Goal: Task Accomplishment & Management: Complete application form

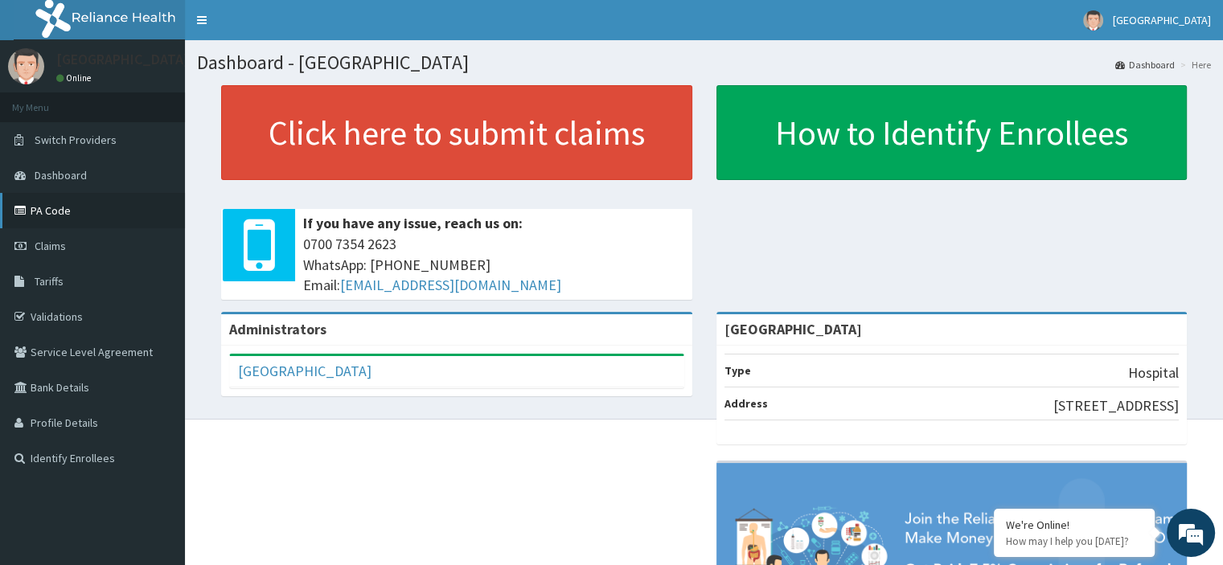
click at [55, 211] on link "PA Code" at bounding box center [92, 210] width 185 height 35
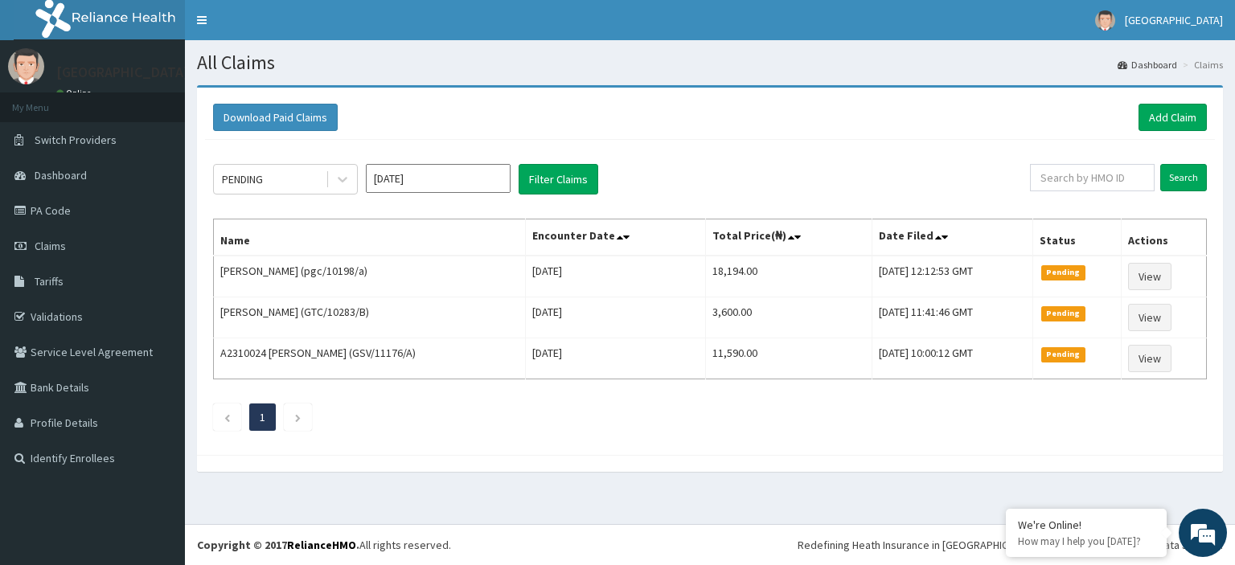
click at [1170, 94] on div "Download Paid Claims Add Claim × Note you can only download claims within a max…" at bounding box center [710, 271] width 1026 height 367
click at [1185, 110] on link "Add Claim" at bounding box center [1172, 117] width 68 height 27
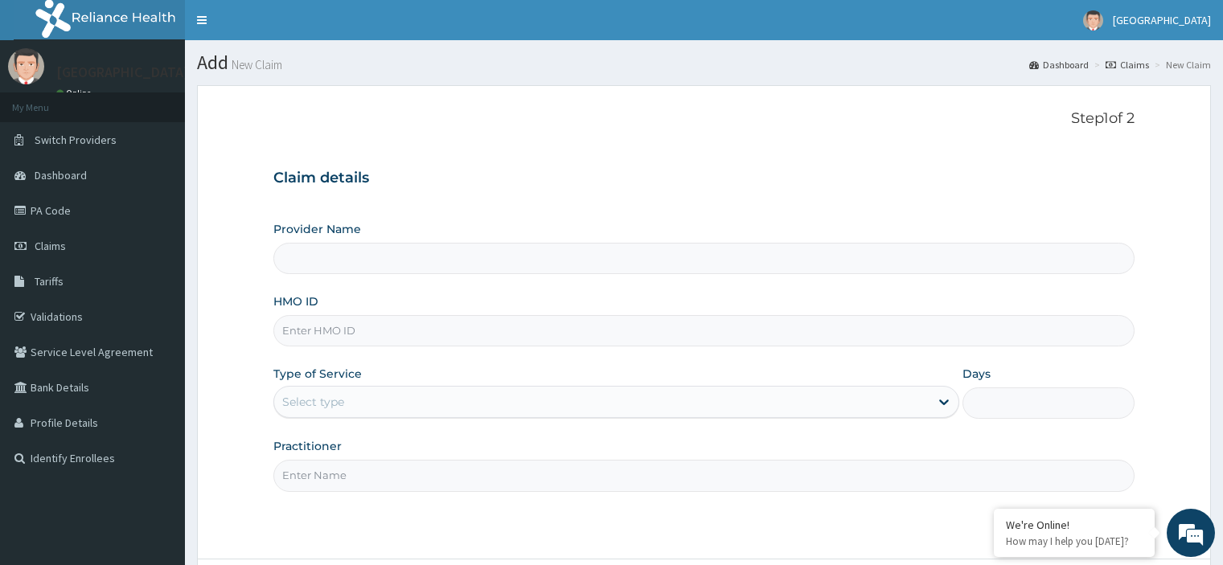
type input "[GEOGRAPHIC_DATA]"
click at [350, 337] on input "HMO ID" at bounding box center [703, 330] width 860 height 31
click at [333, 329] on input "GTC/10515/A" at bounding box center [703, 330] width 860 height 31
type input "GTC/10510/A"
click at [326, 389] on div "Select type" at bounding box center [601, 402] width 655 height 26
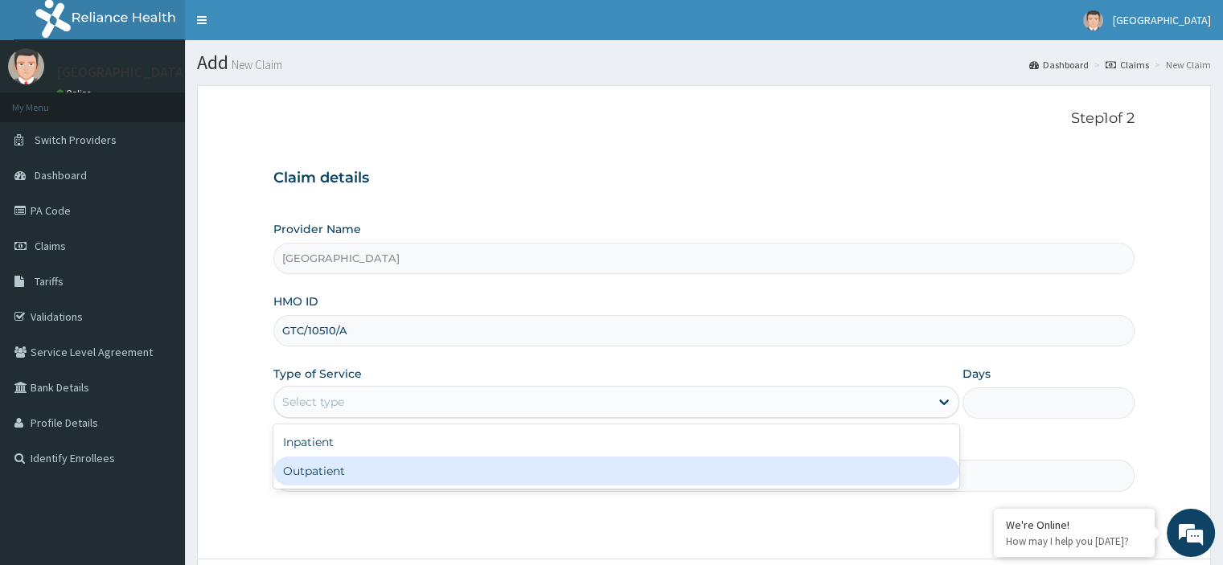
click at [326, 471] on div "Outpatient" at bounding box center [616, 471] width 686 height 29
type input "1"
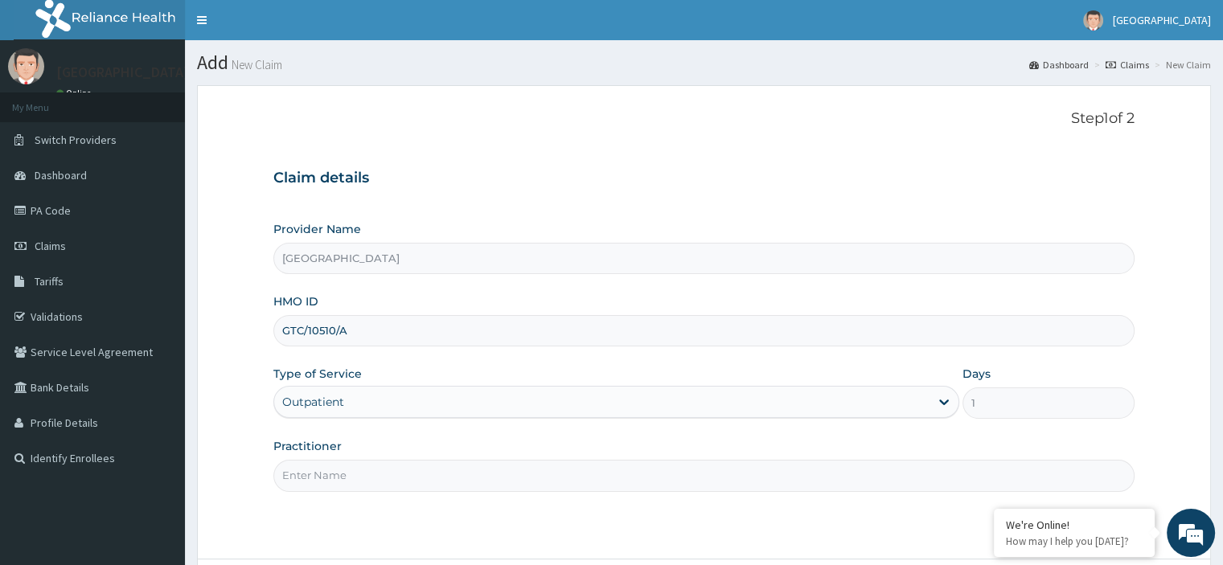
click at [326, 472] on input "Practitioner" at bounding box center [703, 475] width 860 height 31
type input "Emmanuel Oladipo"
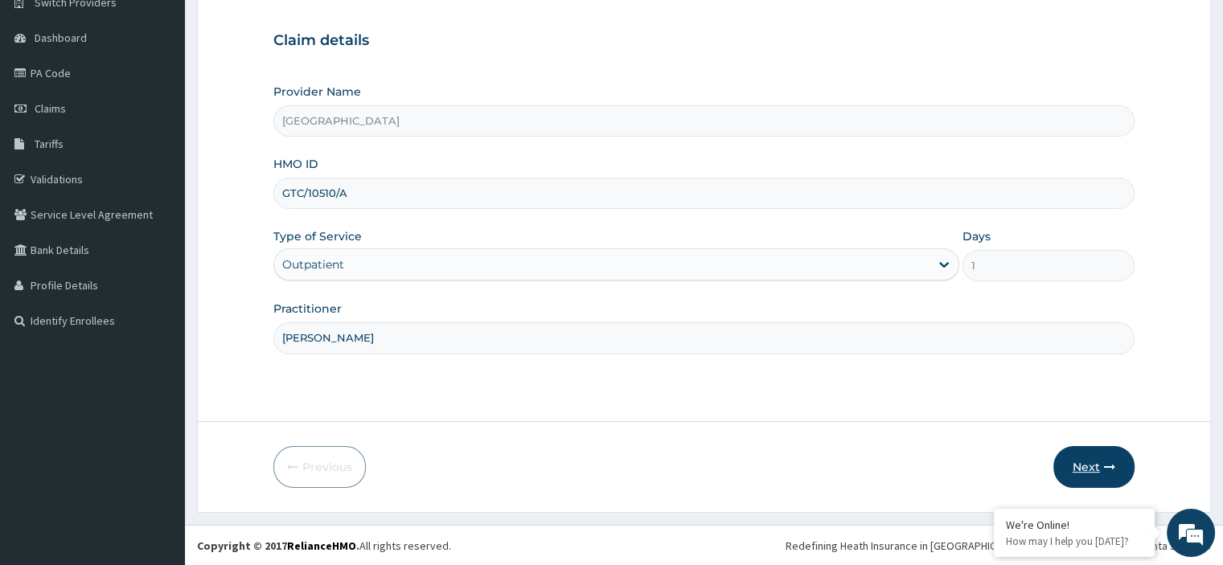
click at [1069, 467] on button "Next" at bounding box center [1093, 467] width 81 height 42
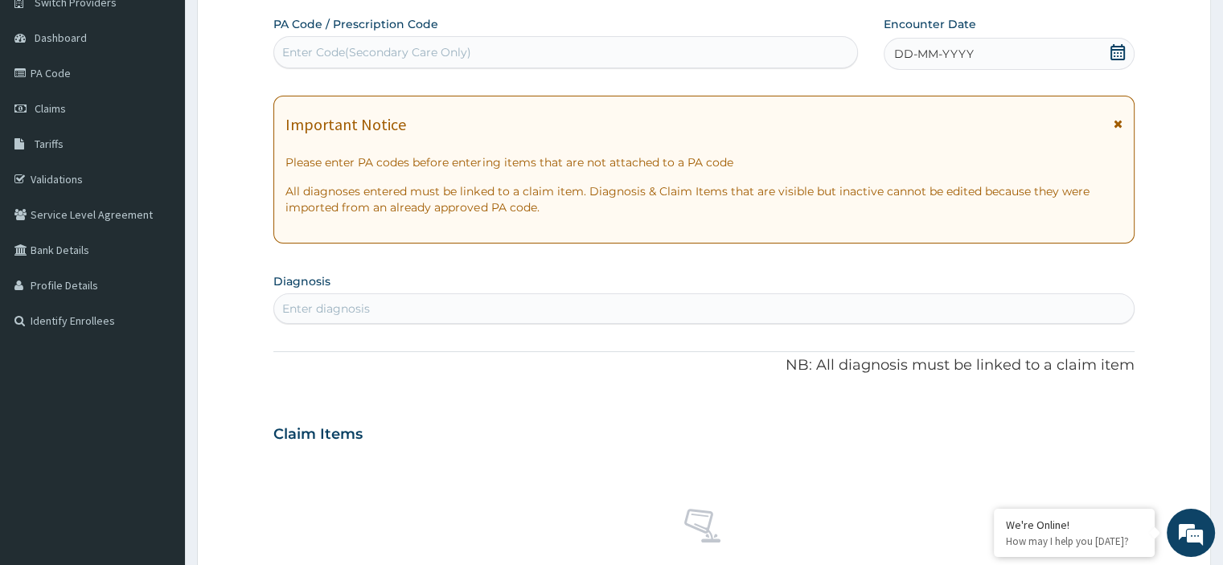
click at [1065, 51] on div "DD-MM-YYYY" at bounding box center [1008, 54] width 250 height 32
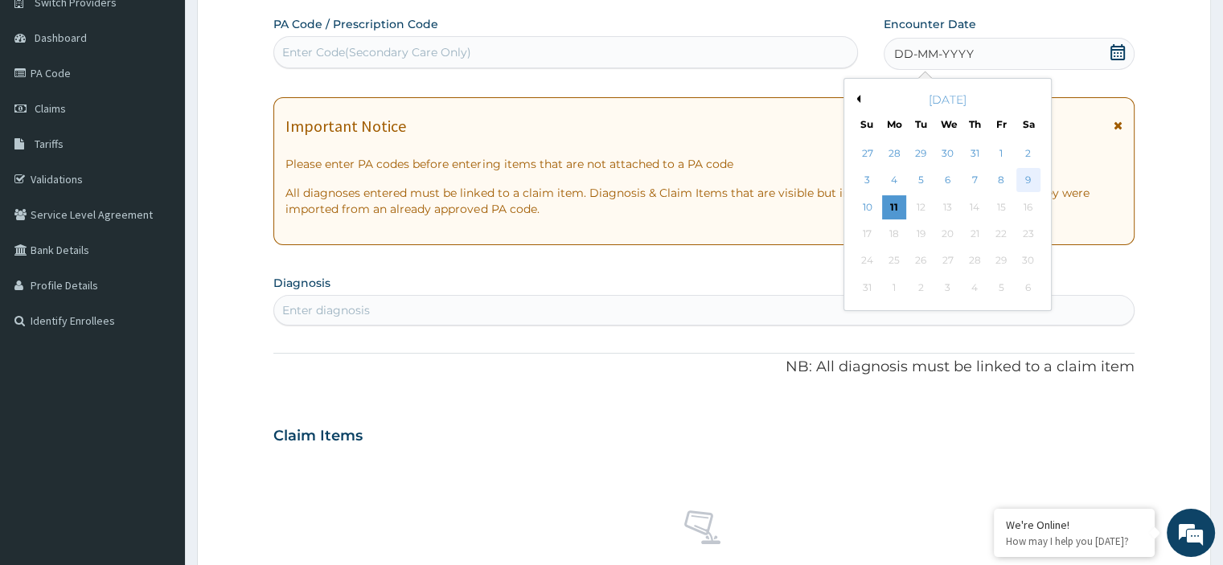
click at [1029, 172] on div "9" at bounding box center [1028, 181] width 24 height 24
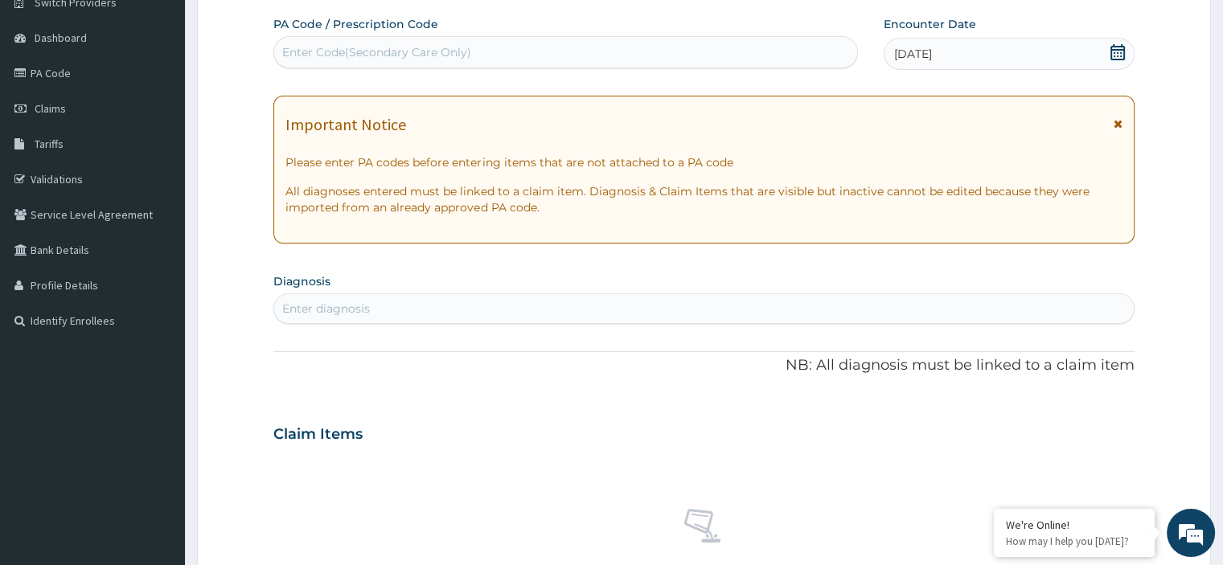
scroll to position [379, 0]
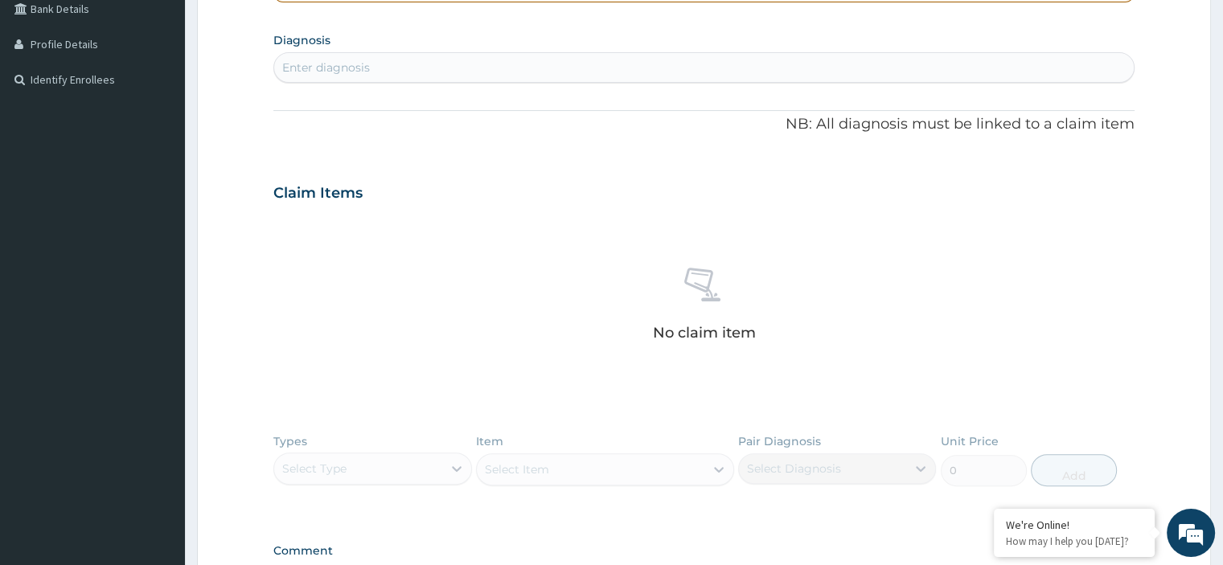
click at [406, 61] on div "Enter diagnosis" at bounding box center [703, 68] width 858 height 26
click at [489, 72] on div "Enter diagnosis" at bounding box center [703, 68] width 858 height 26
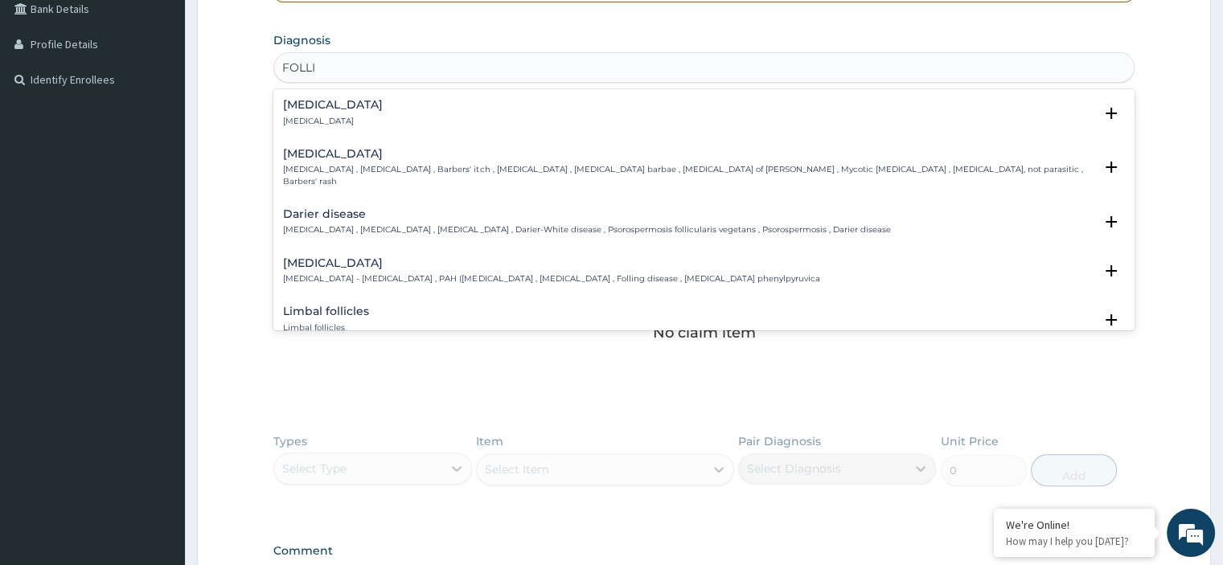
type input "FOLLIC"
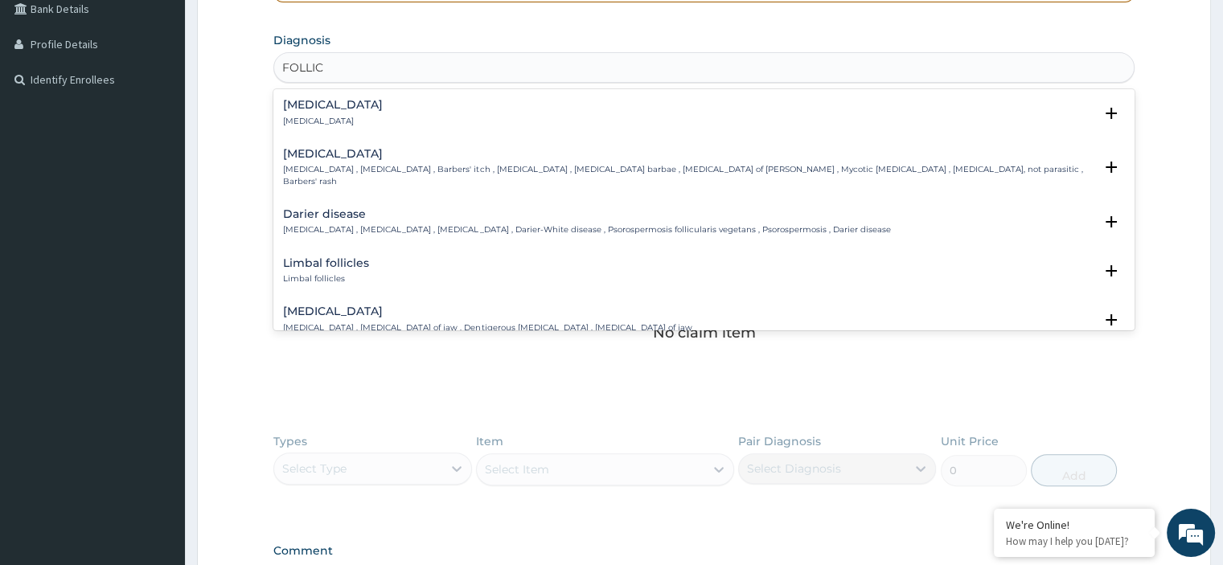
click at [287, 102] on h4 "Folliculitis" at bounding box center [333, 105] width 100 height 12
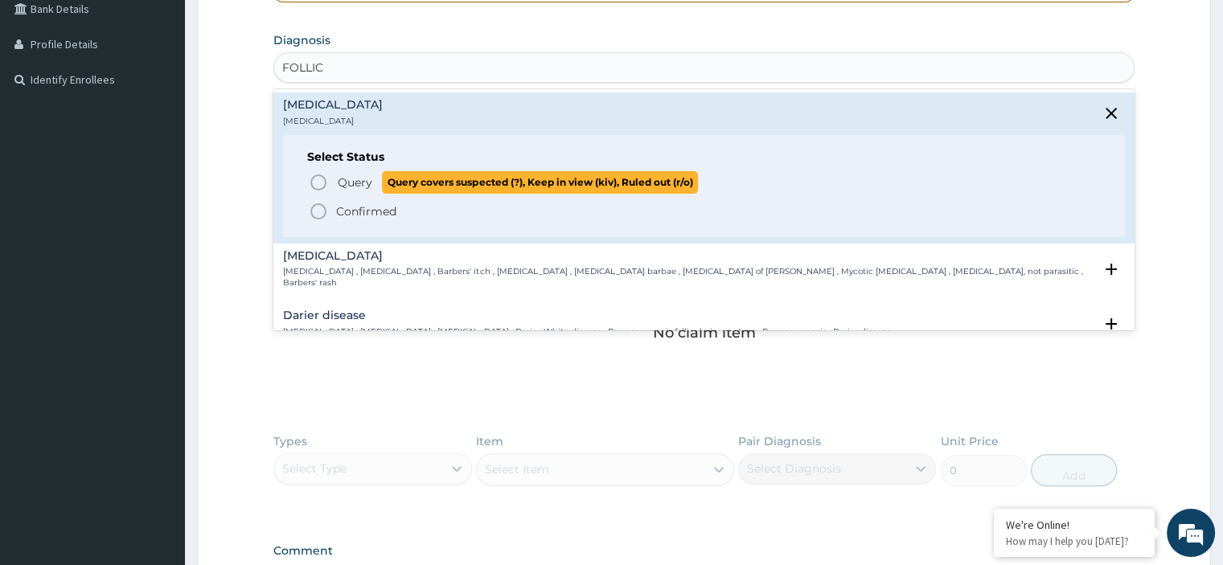
click at [362, 180] on span "Query" at bounding box center [355, 182] width 35 height 16
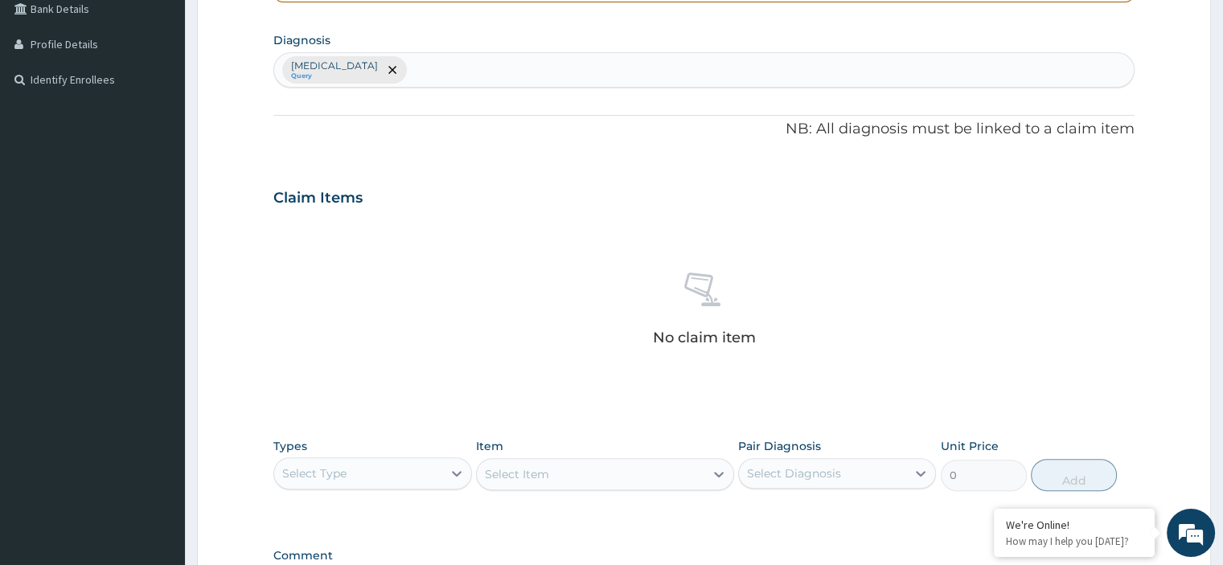
click at [334, 68] on p "Folliculitis" at bounding box center [334, 65] width 87 height 13
click at [385, 69] on span "remove selection option" at bounding box center [392, 70] width 14 height 14
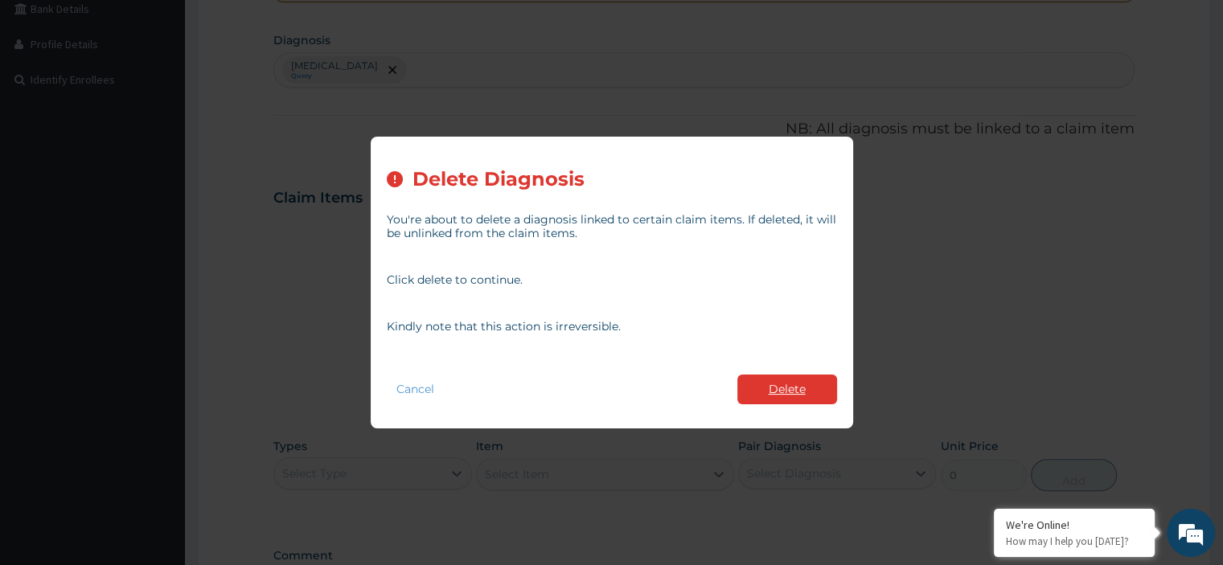
click at [757, 390] on button "Delete" at bounding box center [787, 390] width 100 height 30
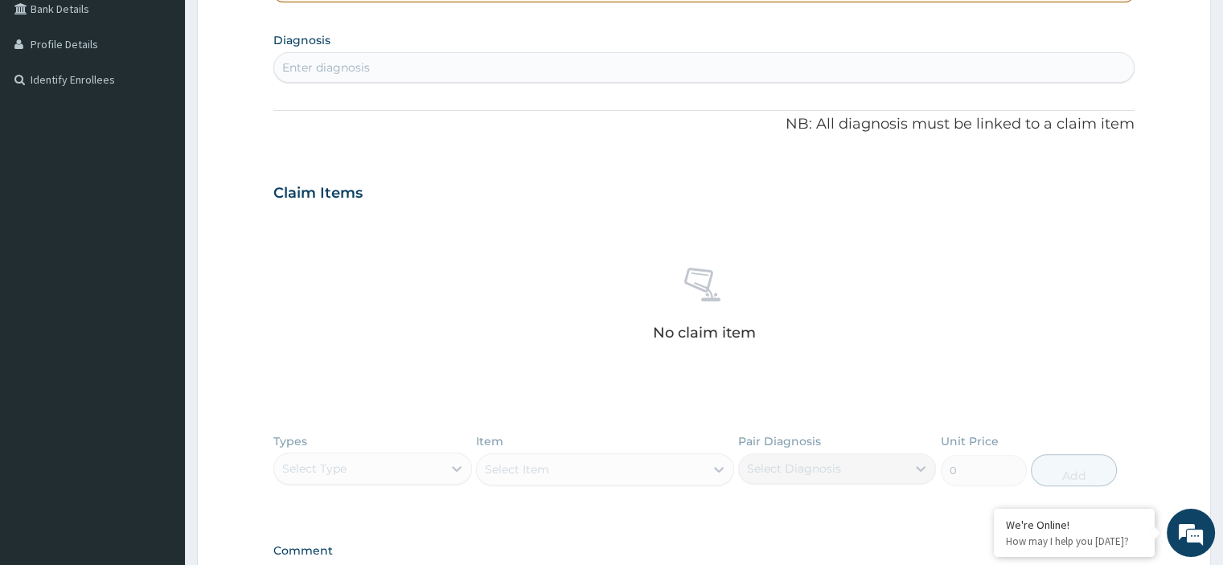
click at [319, 70] on div "Enter diagnosis" at bounding box center [326, 67] width 88 height 16
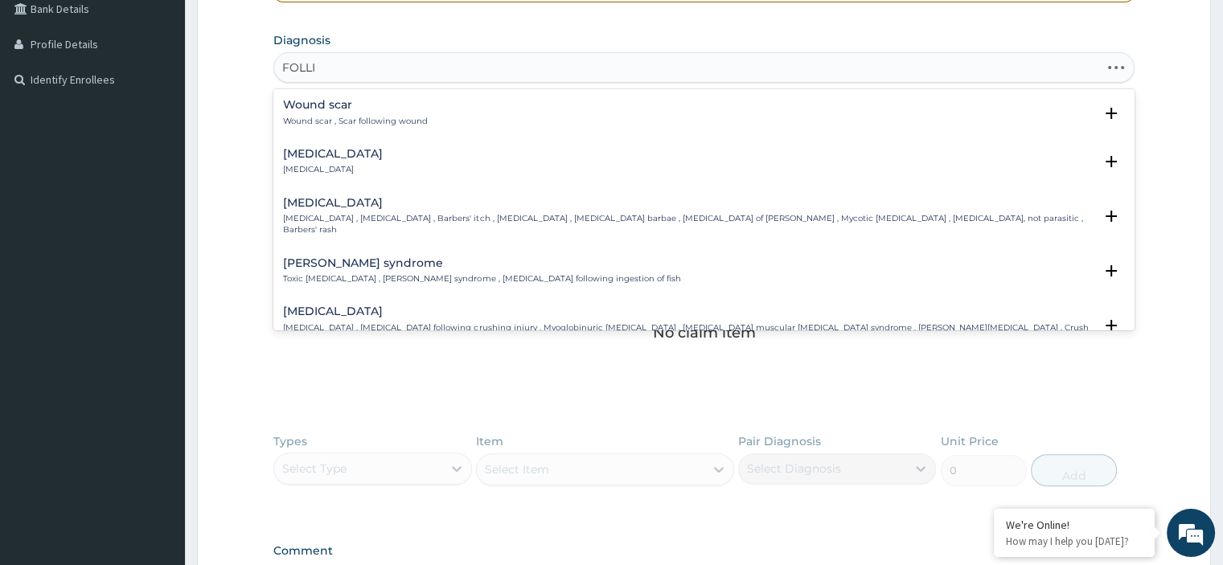
type input "FOLLIC"
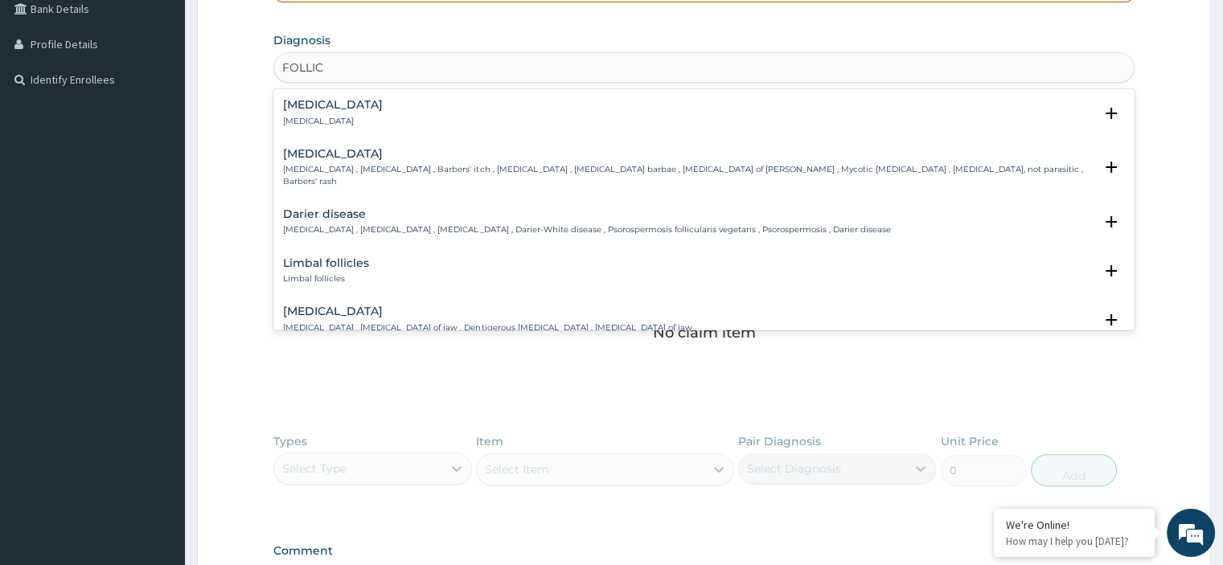
click at [305, 100] on h4 "Folliculitis" at bounding box center [333, 105] width 100 height 12
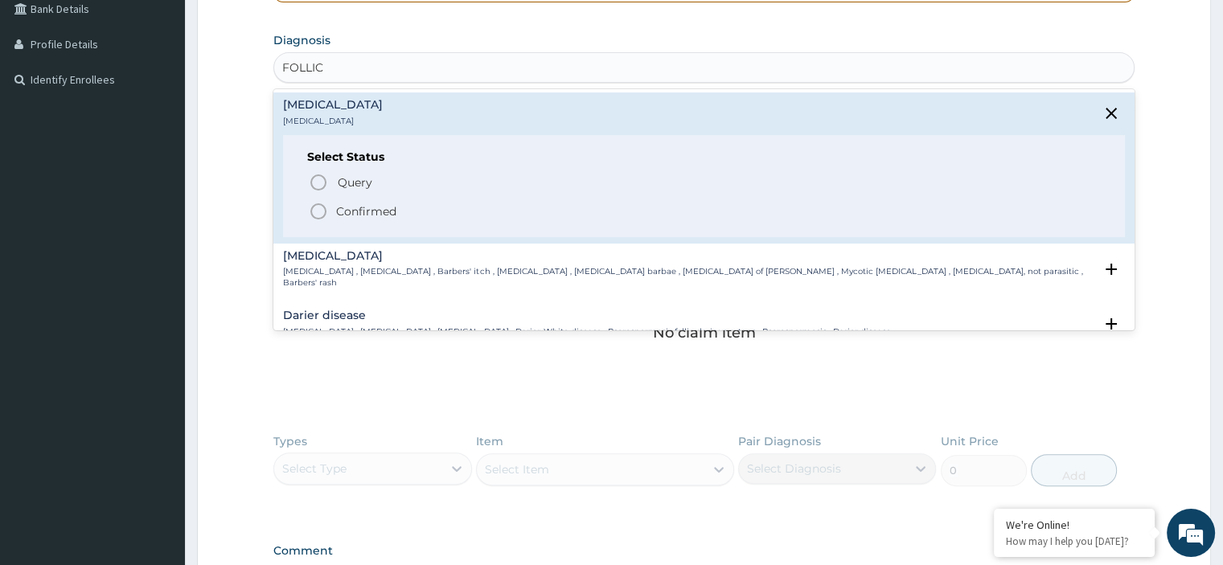
click at [330, 205] on span "Confirmed" at bounding box center [704, 211] width 791 height 19
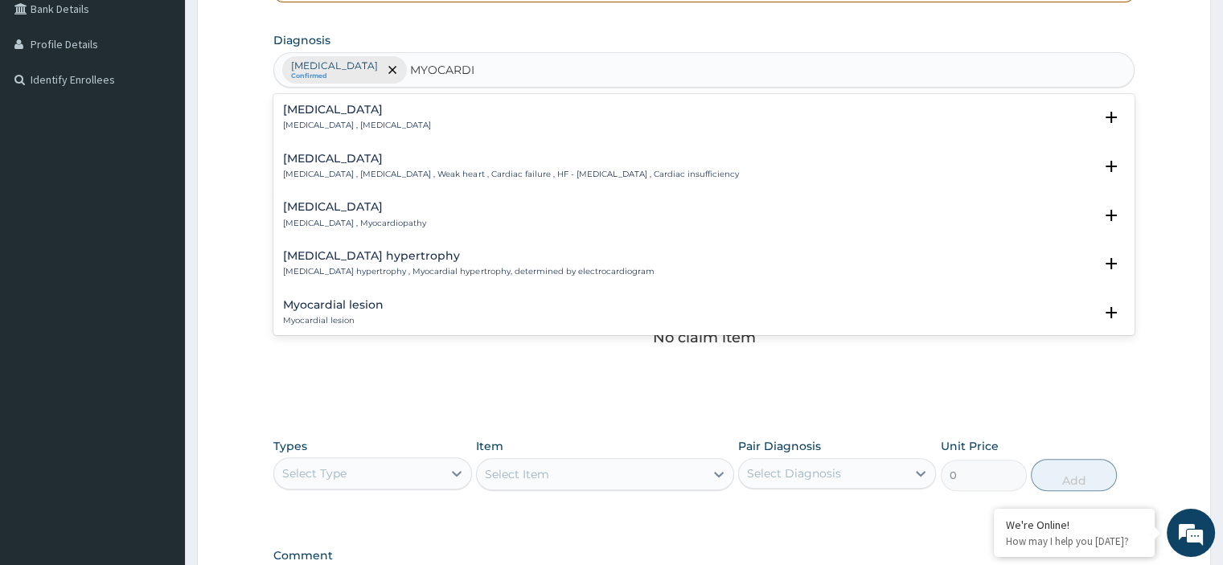
type input "MYOCARDIA"
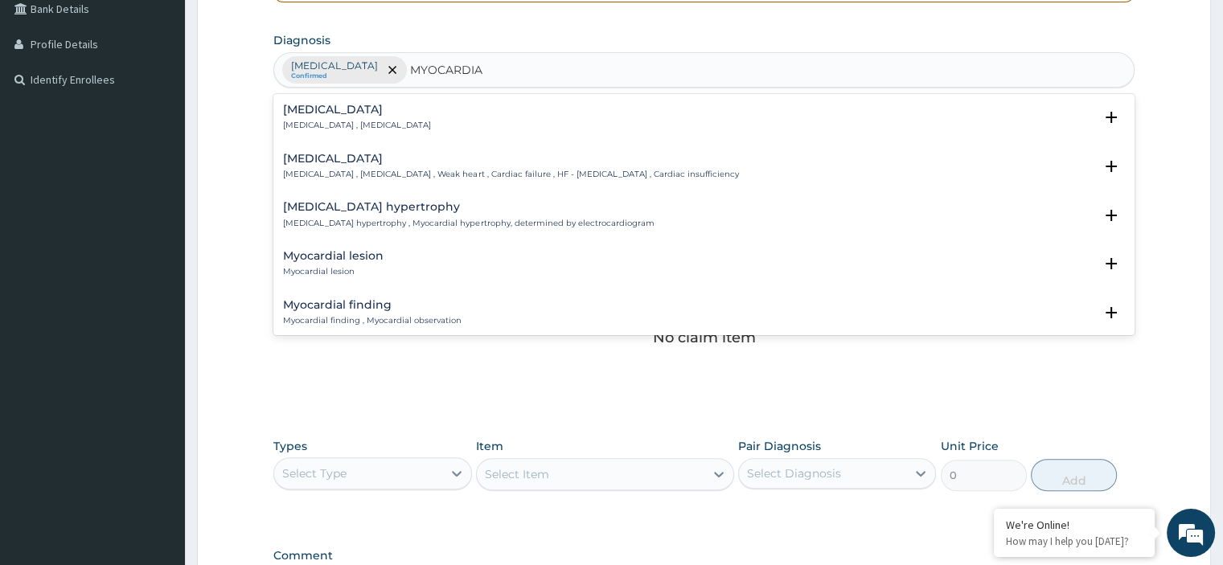
click at [383, 127] on p "Myocarditis , Myocardial inflammation" at bounding box center [357, 125] width 148 height 11
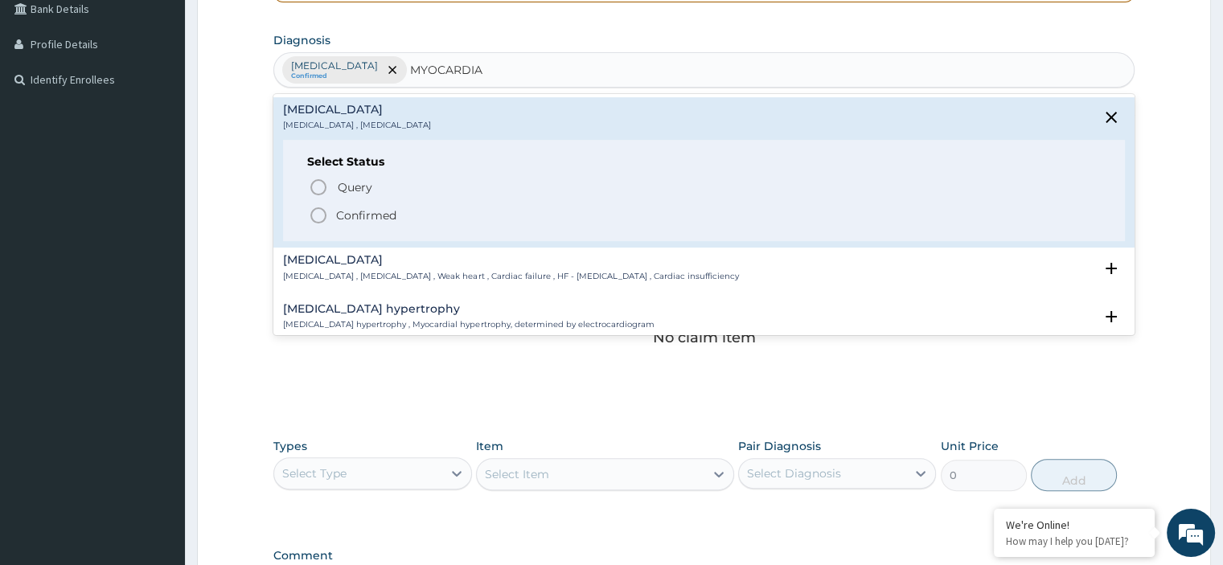
click at [357, 221] on p "Confirmed" at bounding box center [366, 215] width 60 height 16
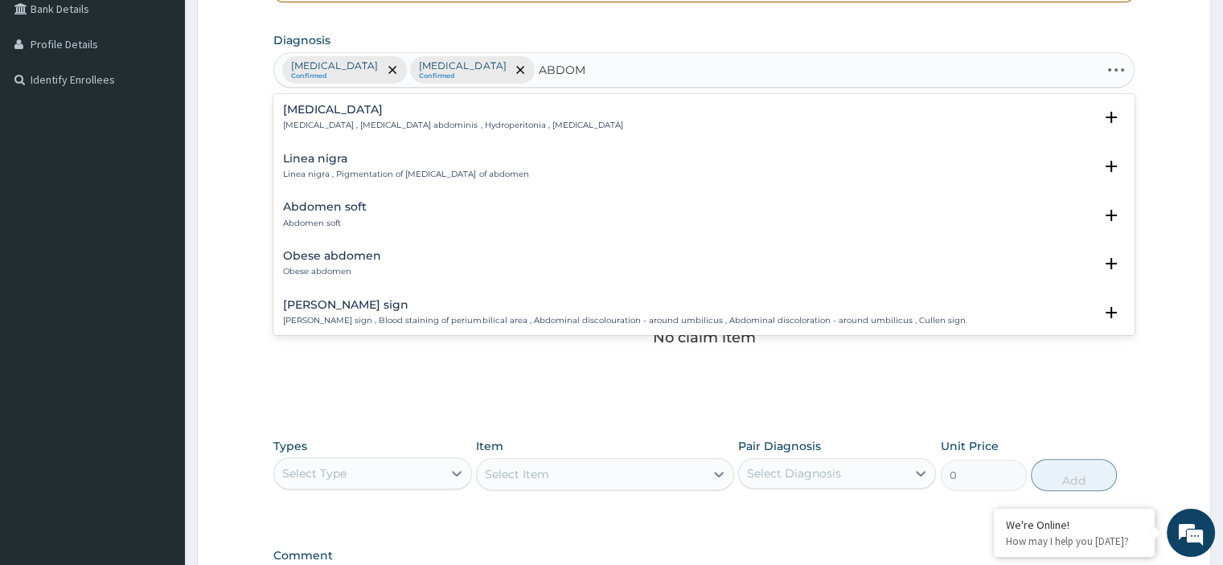
type input "ABDOME"
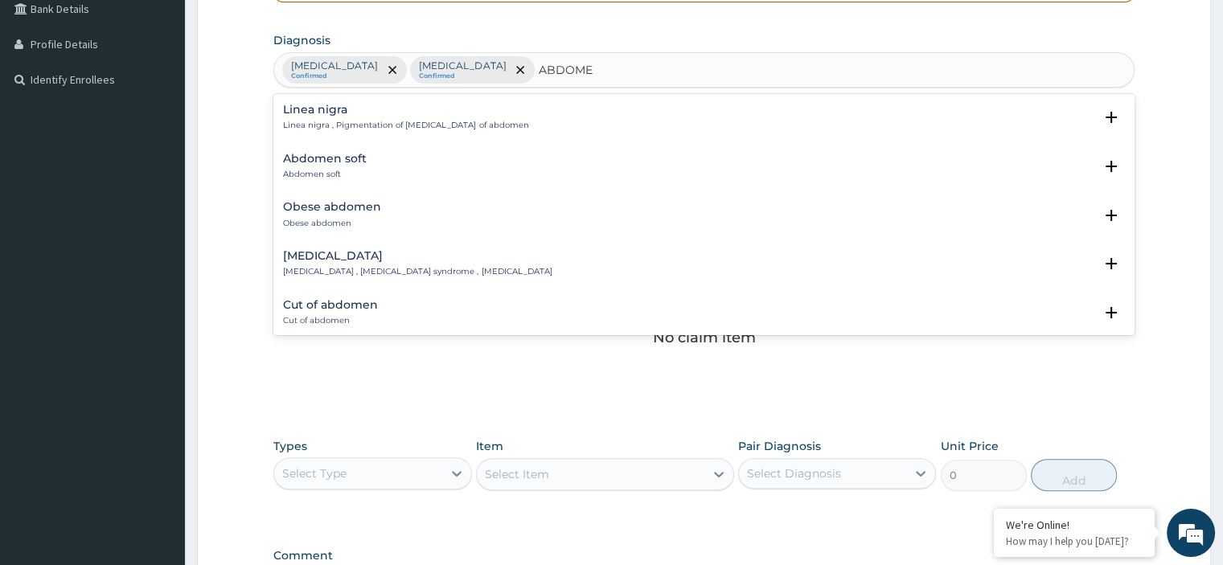
click at [367, 263] on div "Acute abdomen Acute abdomen , Acute abdominal pain syndrome , Surgical abdomen" at bounding box center [417, 264] width 268 height 28
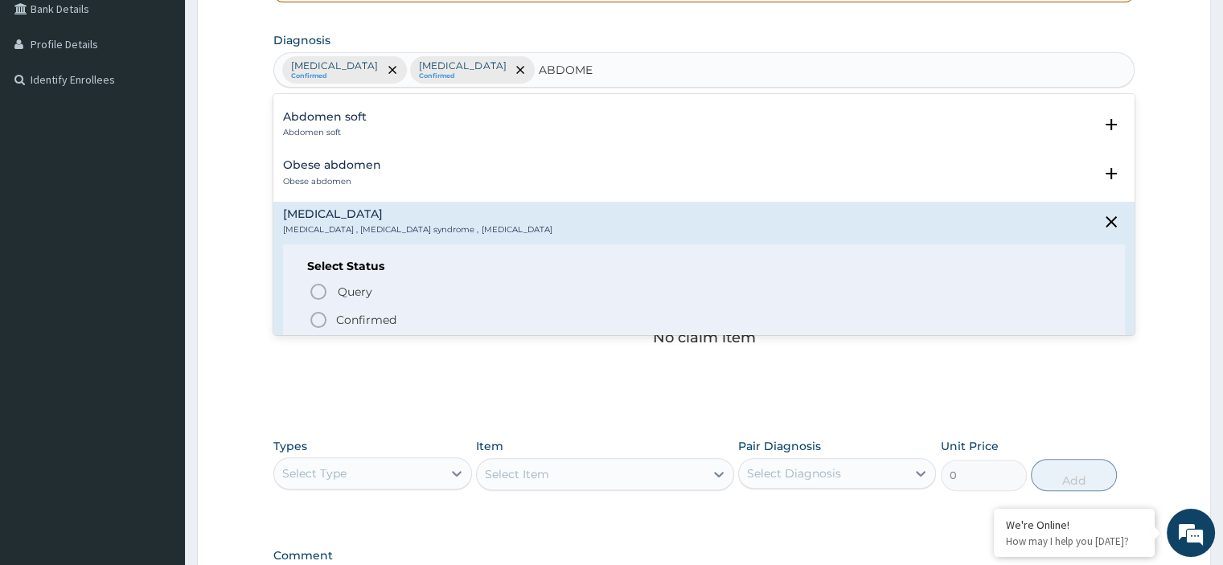
scroll to position [80, 0]
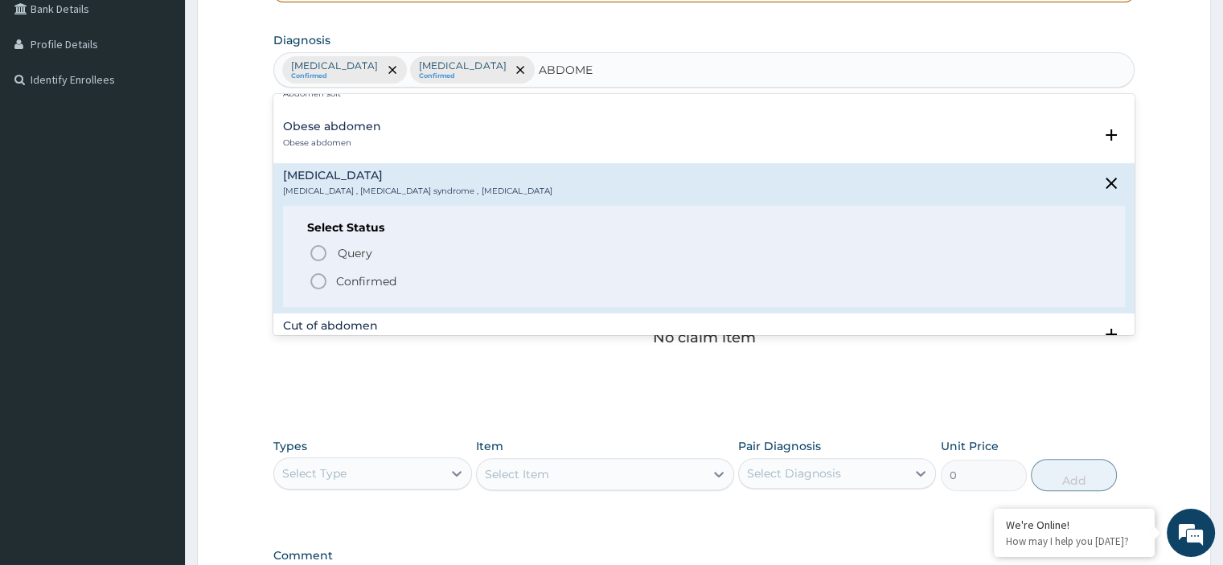
click at [368, 276] on p "Confirmed" at bounding box center [366, 281] width 60 height 16
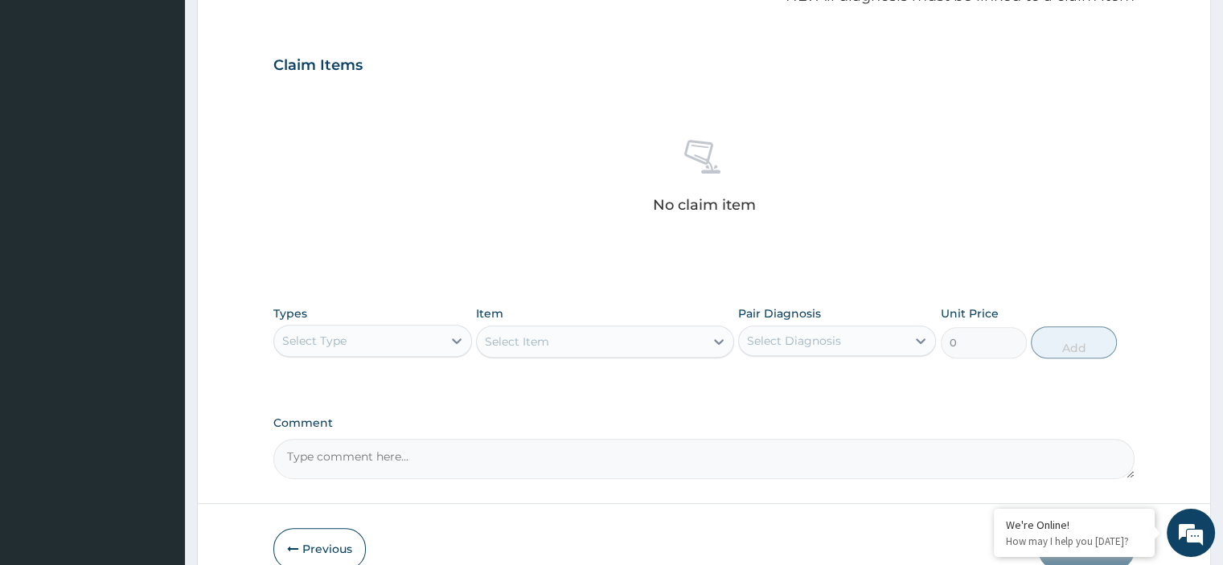
scroll to position [592, 0]
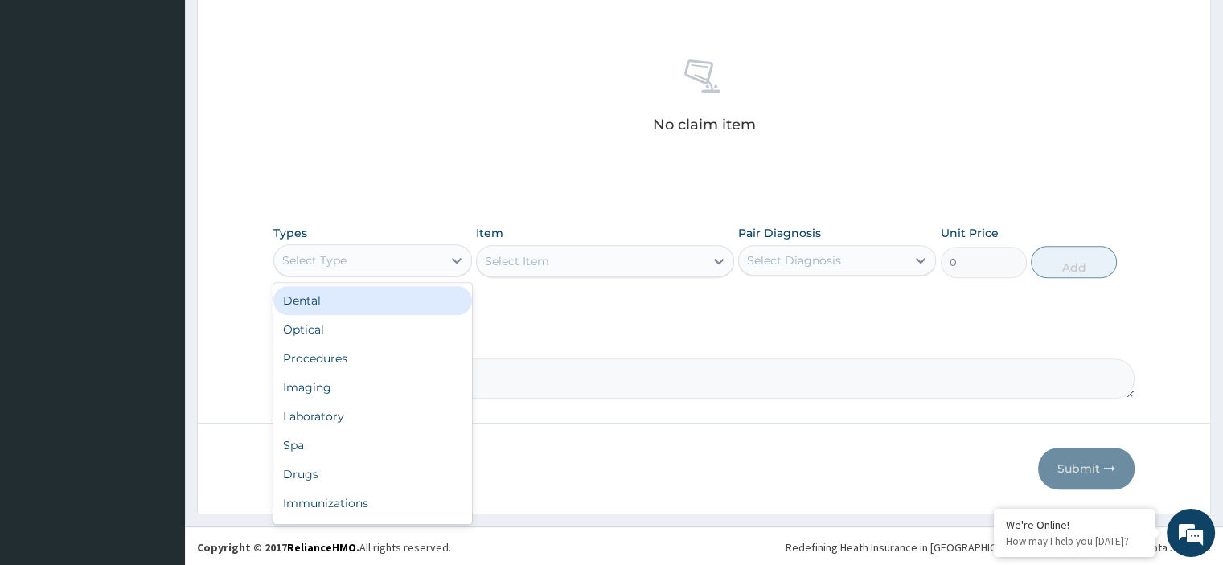
click at [413, 253] on div "Select Type" at bounding box center [357, 261] width 167 height 26
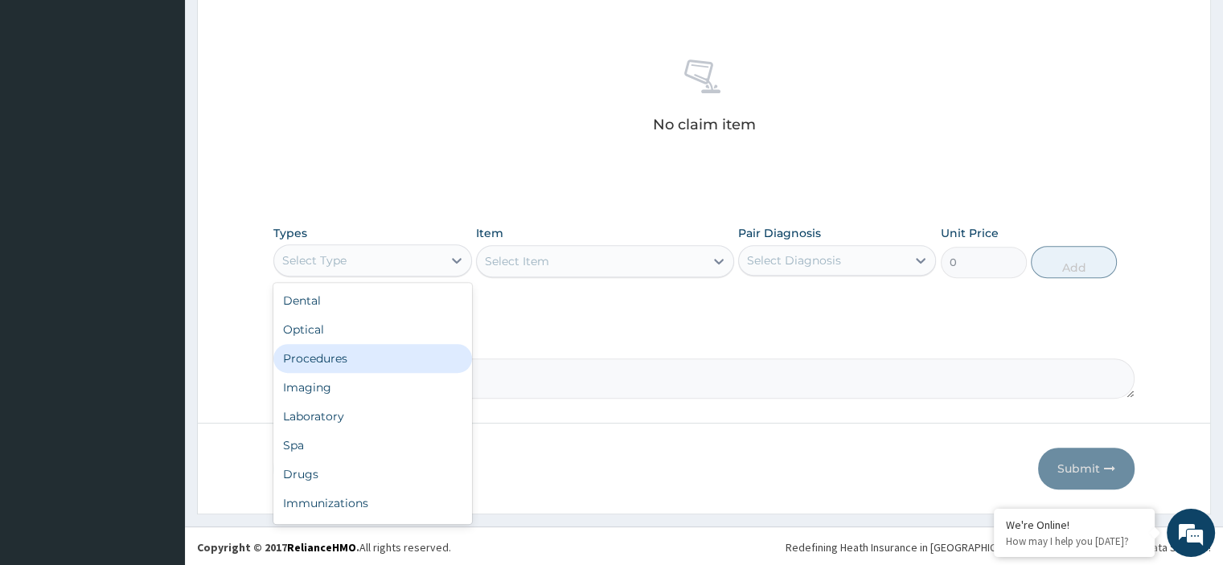
click at [354, 363] on div "Procedures" at bounding box center [372, 358] width 198 height 29
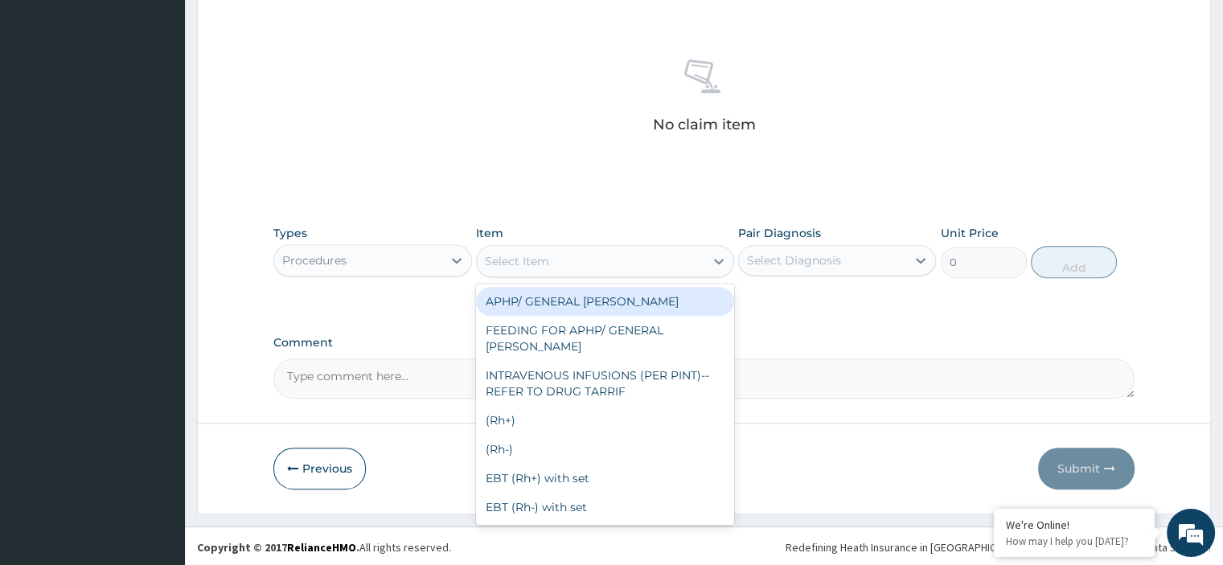
click at [586, 266] on div "Select Item" at bounding box center [590, 261] width 227 height 26
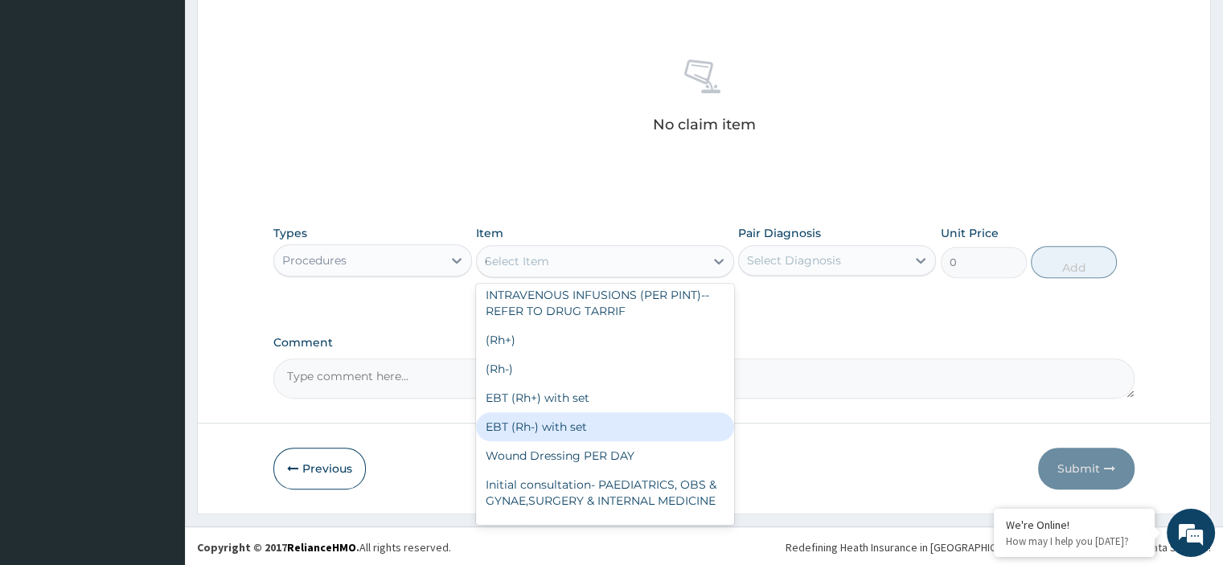
scroll to position [0, 0]
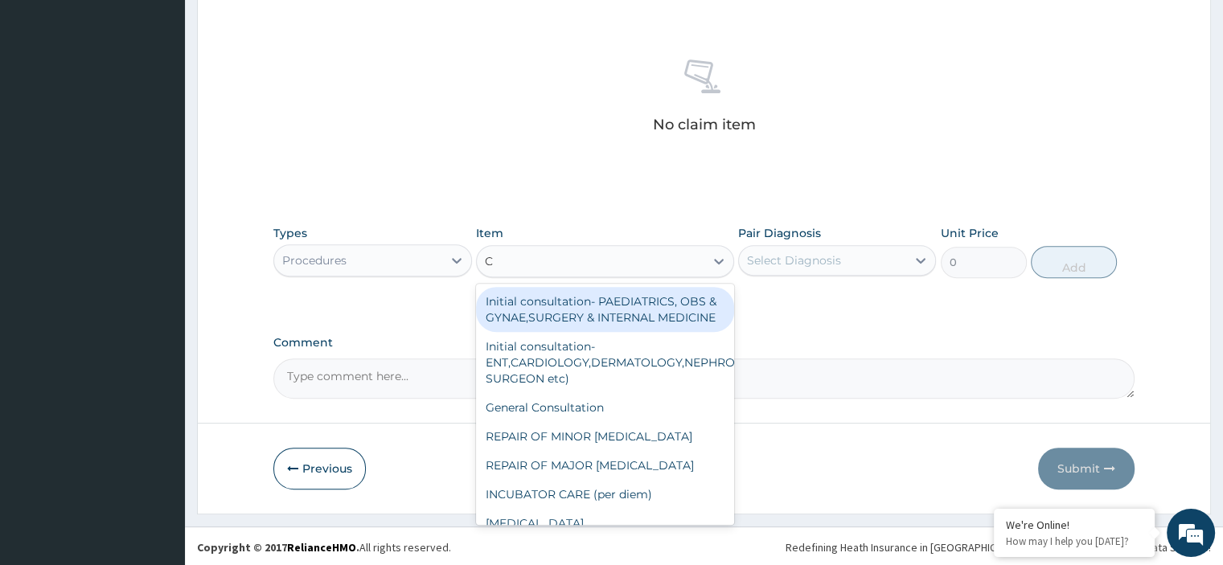
type input "CO"
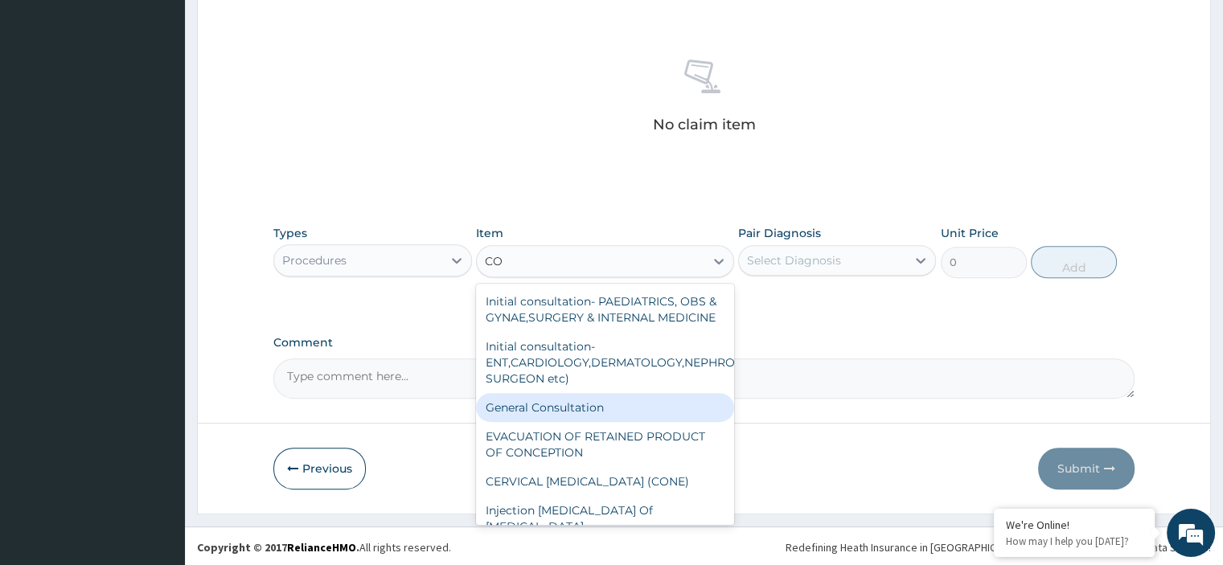
click at [553, 418] on div "General Consultation" at bounding box center [605, 407] width 258 height 29
type input "2000"
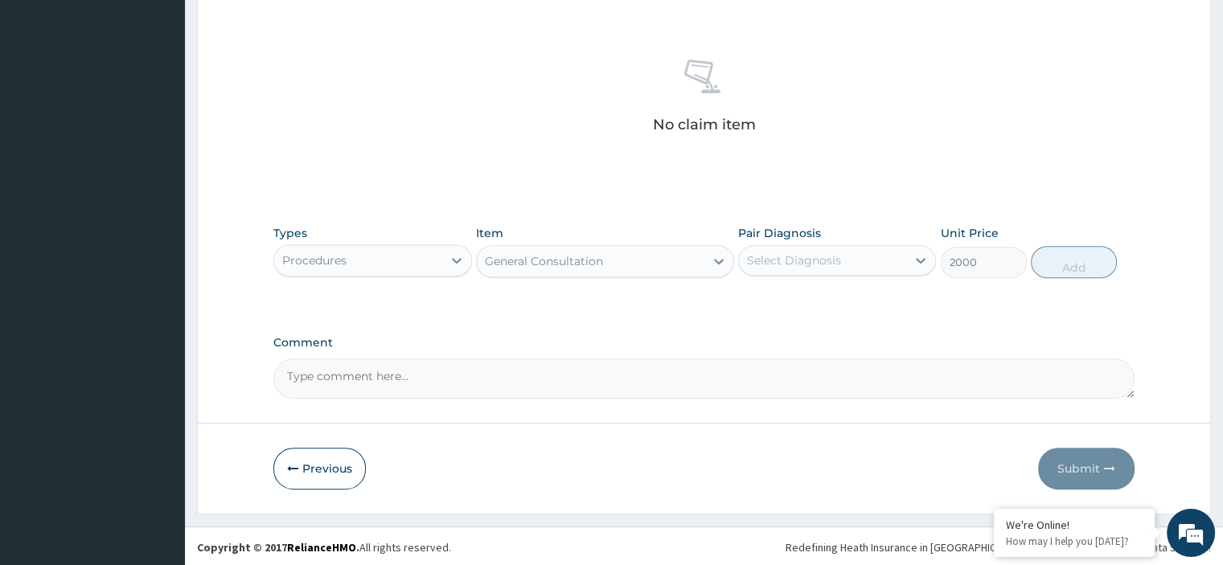
click at [768, 261] on div "Select Diagnosis" at bounding box center [794, 260] width 94 height 16
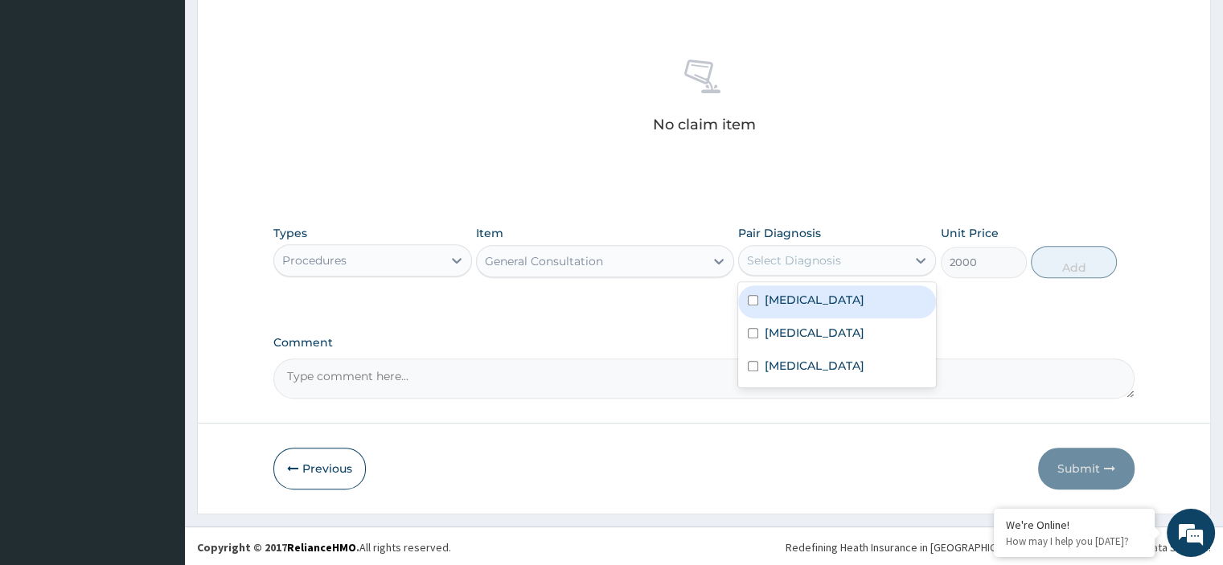
click at [765, 300] on label "Folliculitis" at bounding box center [814, 300] width 100 height 16
checkbox input "true"
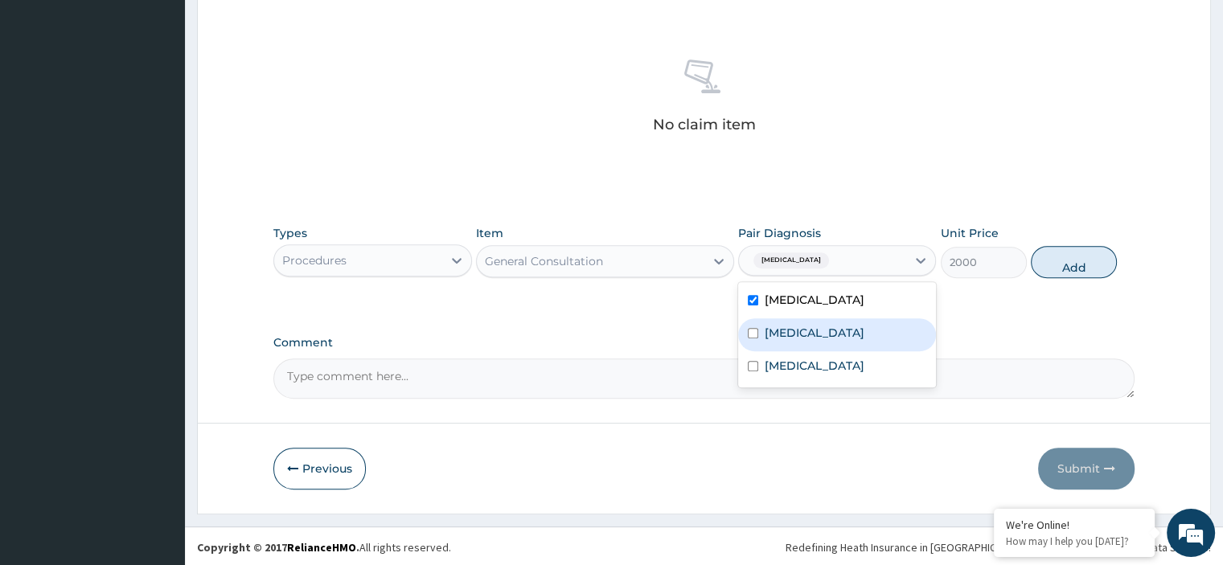
click at [760, 330] on div "Myocarditis" at bounding box center [837, 334] width 198 height 33
checkbox input "true"
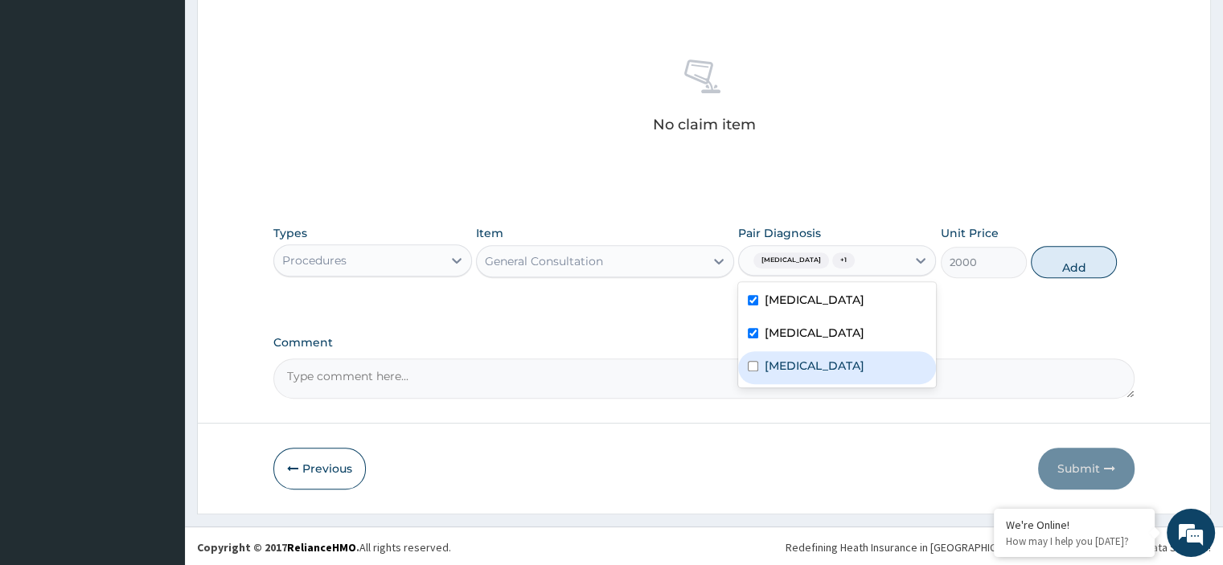
click at [764, 363] on label "Acute abdomen" at bounding box center [814, 366] width 100 height 16
checkbox input "true"
click at [1049, 256] on button "Add" at bounding box center [1074, 262] width 86 height 32
type input "0"
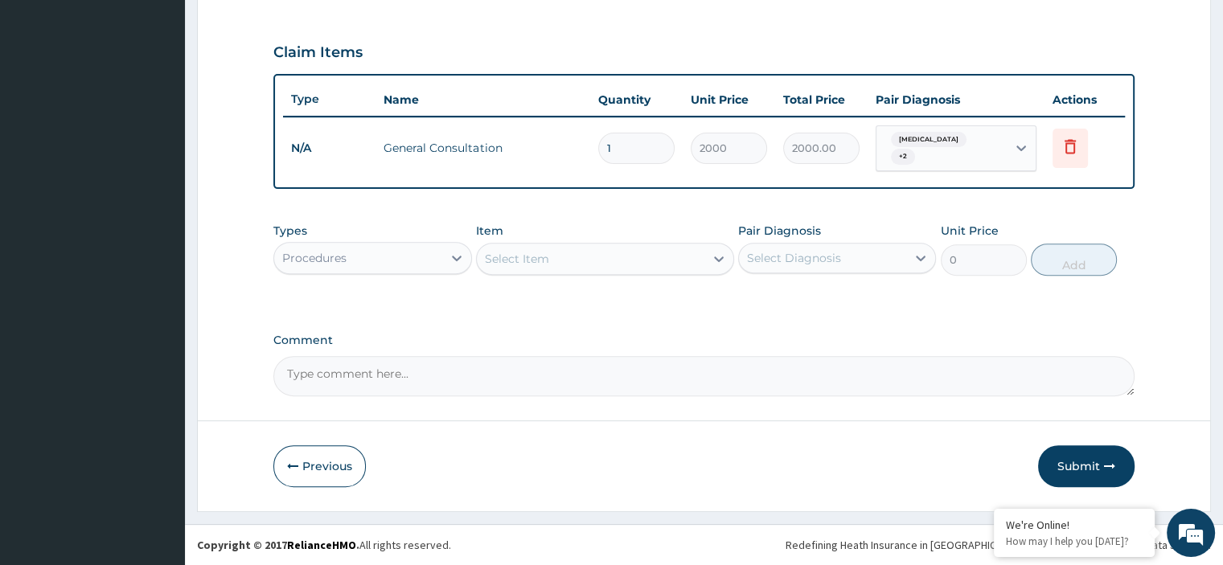
scroll to position [514, 0]
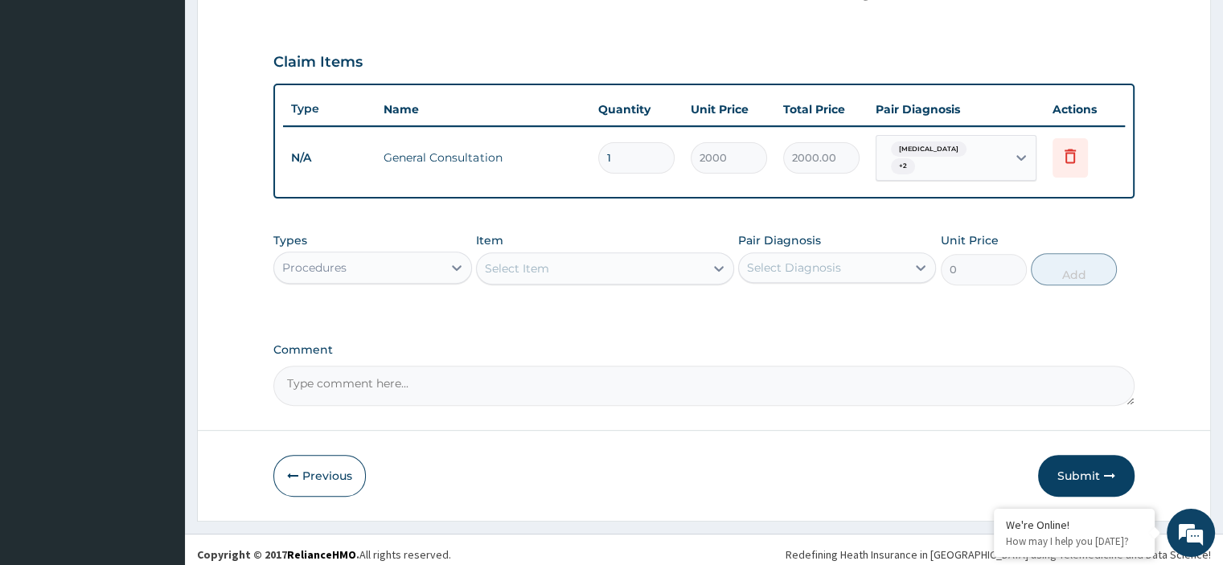
click at [550, 267] on div "Select Item" at bounding box center [590, 269] width 227 height 26
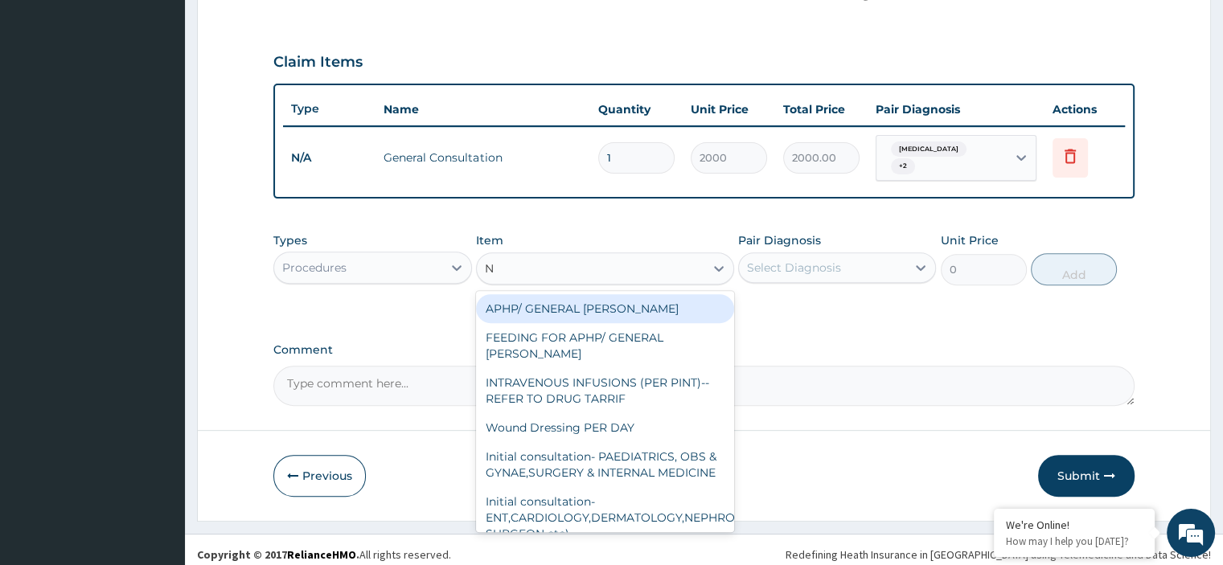
type input "NU"
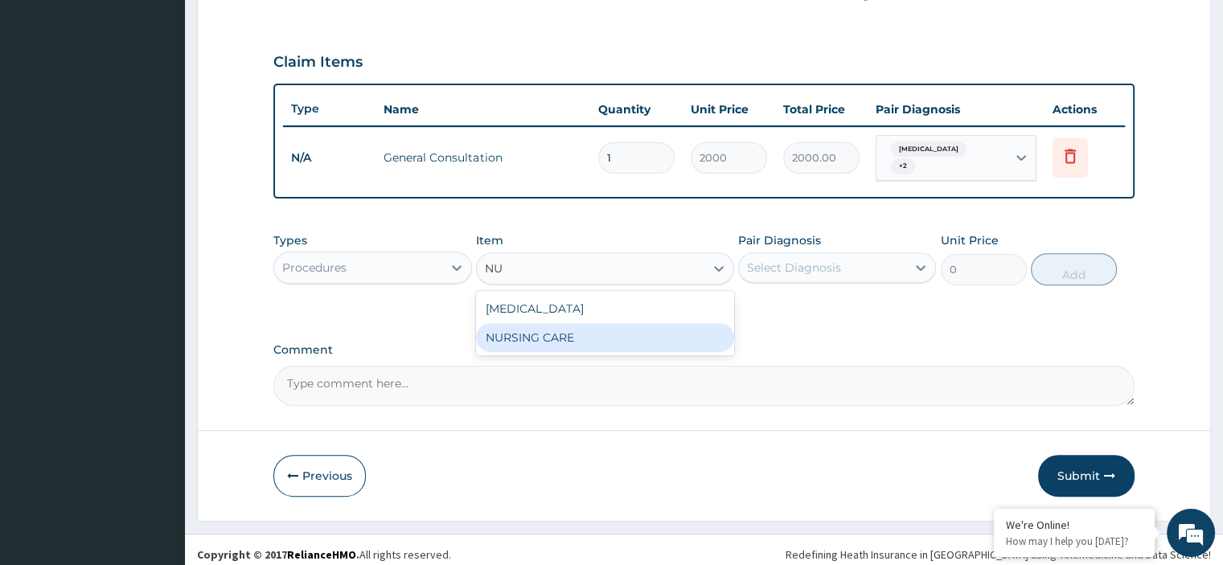
click at [548, 329] on div "NURSING CARE" at bounding box center [605, 337] width 258 height 29
type input "1000"
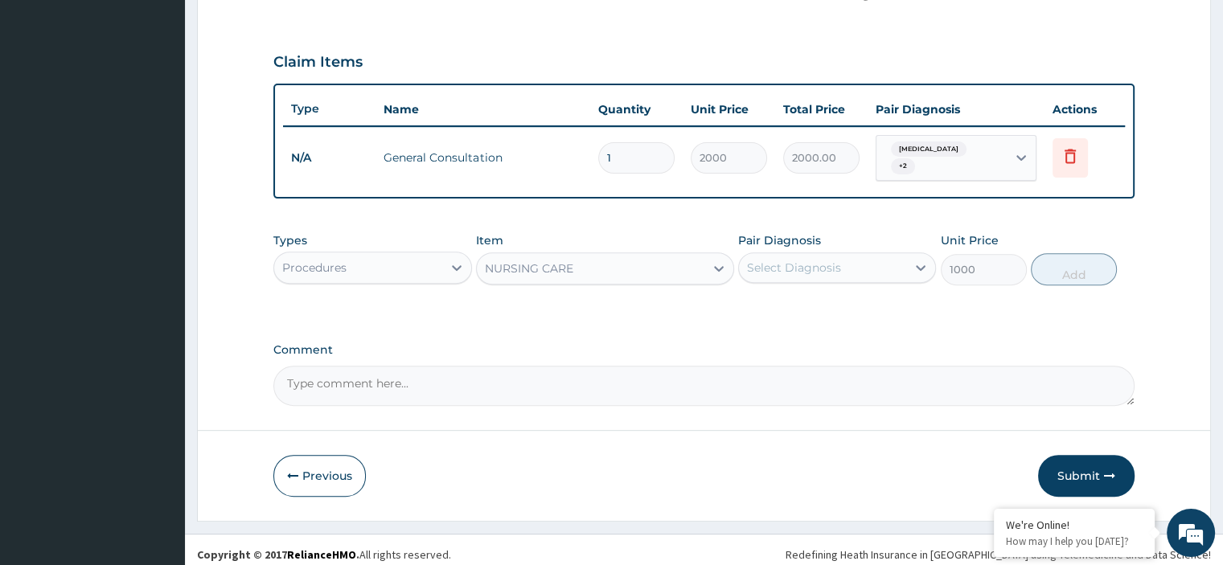
click at [764, 260] on div "Select Diagnosis" at bounding box center [794, 268] width 94 height 16
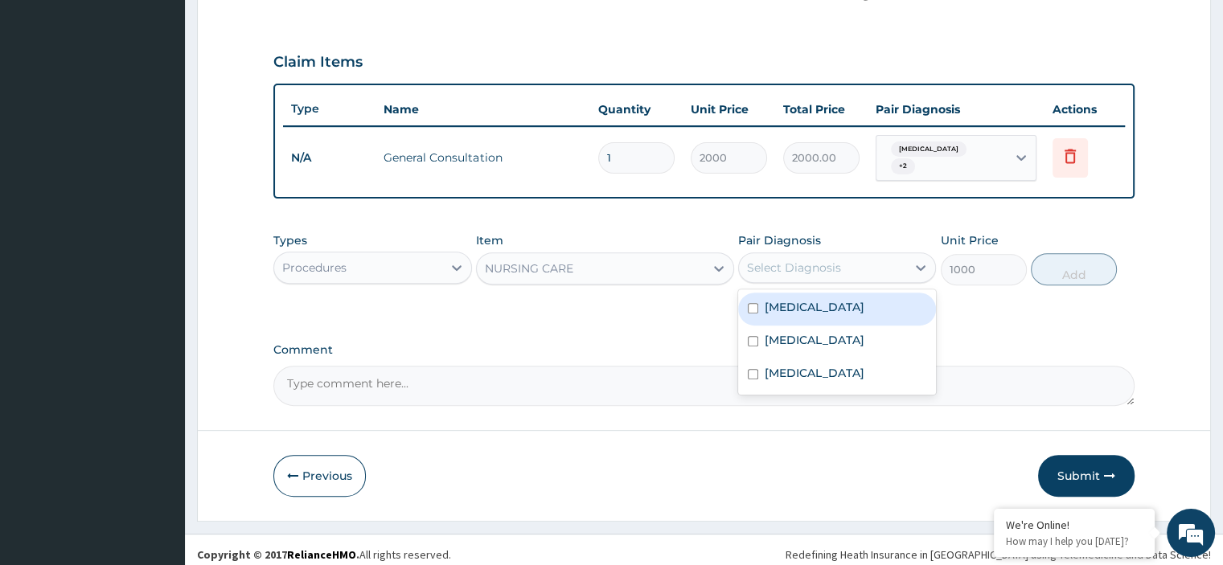
click at [796, 299] on label "Folliculitis" at bounding box center [814, 307] width 100 height 16
checkbox input "true"
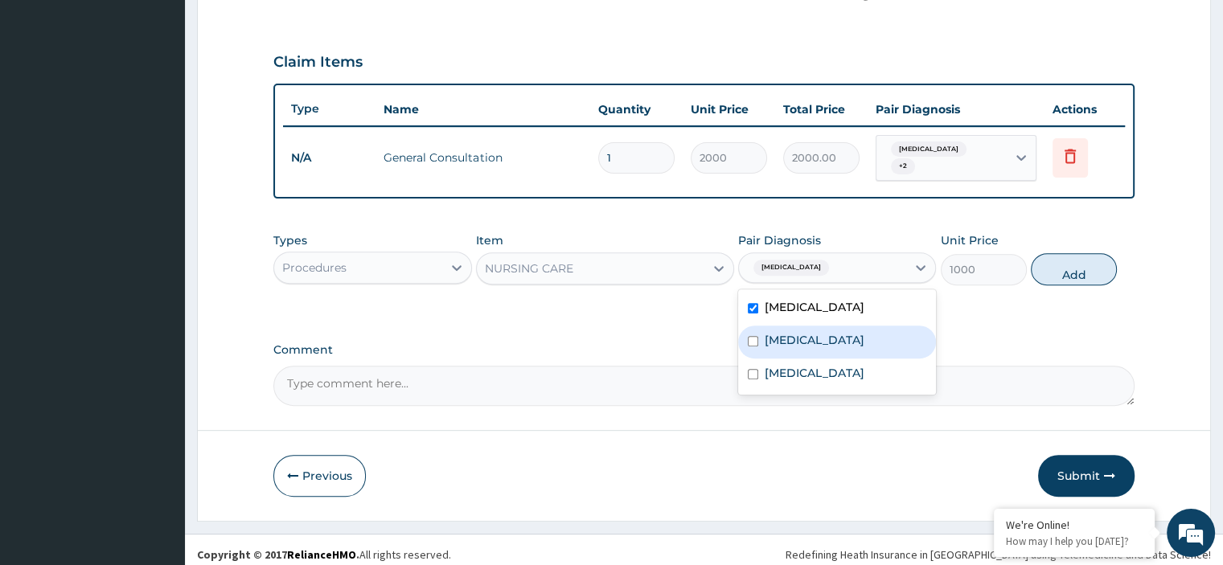
drag, startPoint x: 812, startPoint y: 326, endPoint x: 810, endPoint y: 340, distance: 14.6
click at [811, 332] on label "Myocarditis" at bounding box center [814, 340] width 100 height 16
checkbox input "true"
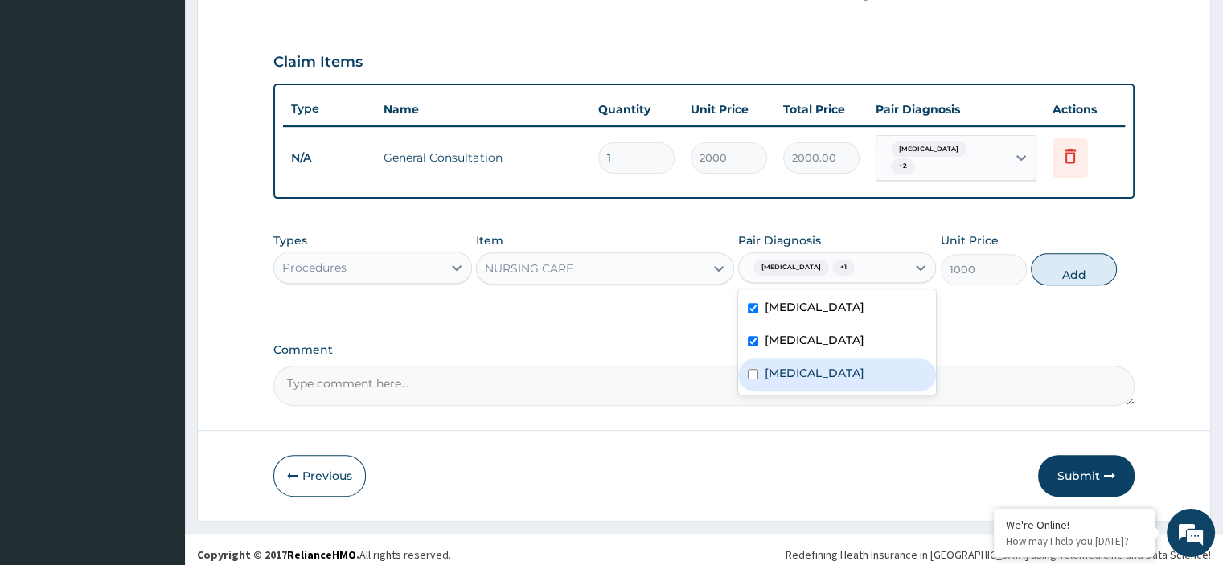
click at [818, 365] on label "Acute abdomen" at bounding box center [814, 373] width 100 height 16
checkbox input "true"
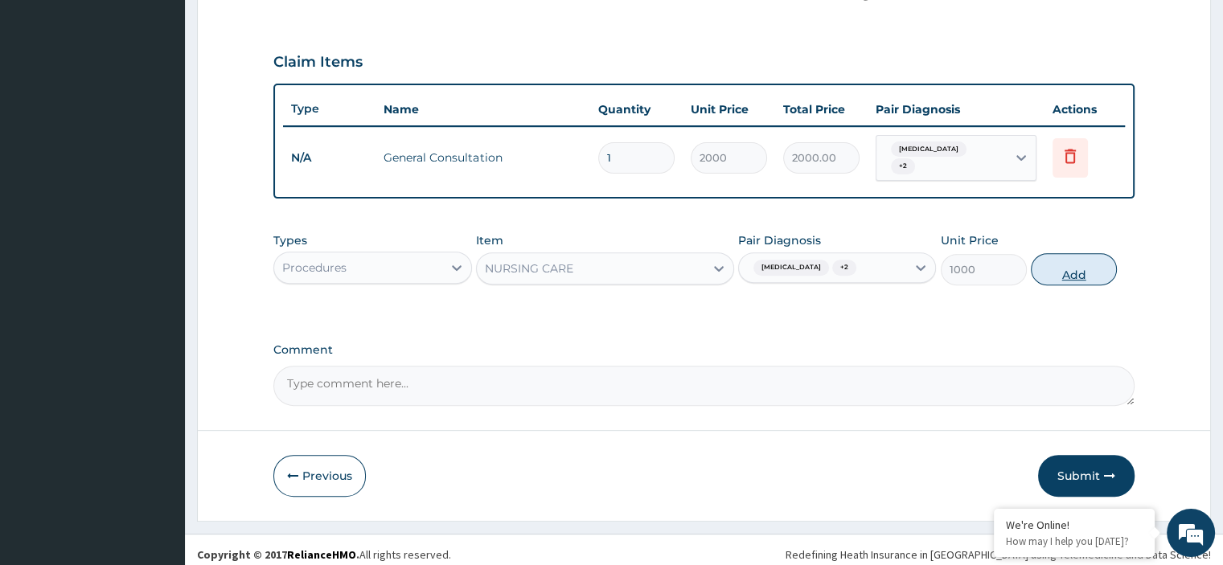
click at [1072, 256] on button "Add" at bounding box center [1074, 269] width 86 height 32
type input "0"
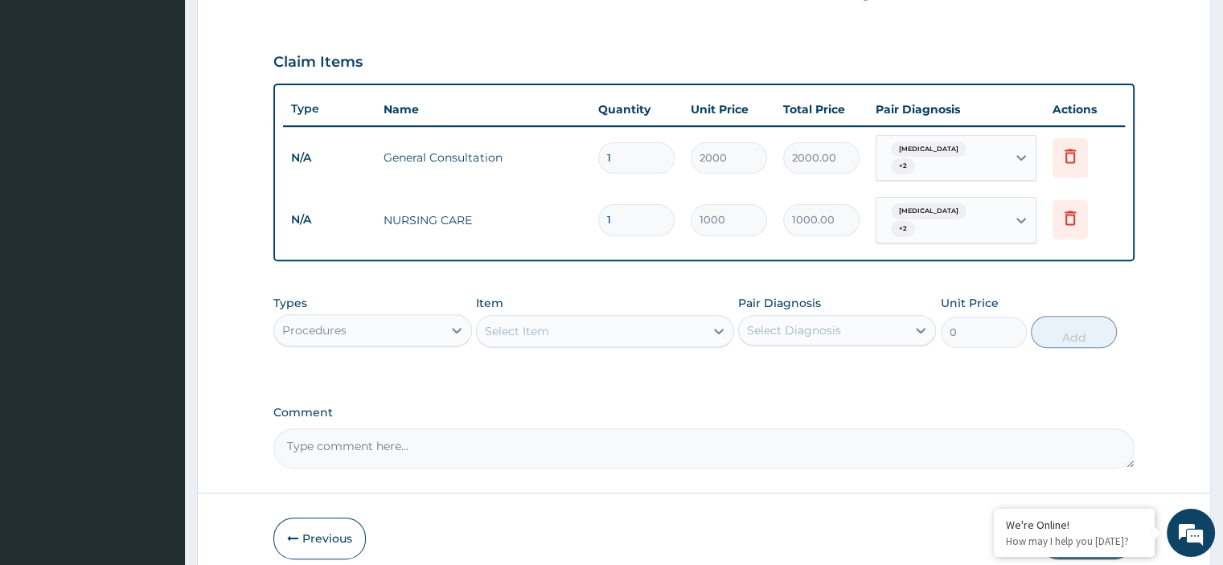
click at [545, 323] on div "Select Item" at bounding box center [517, 331] width 64 height 16
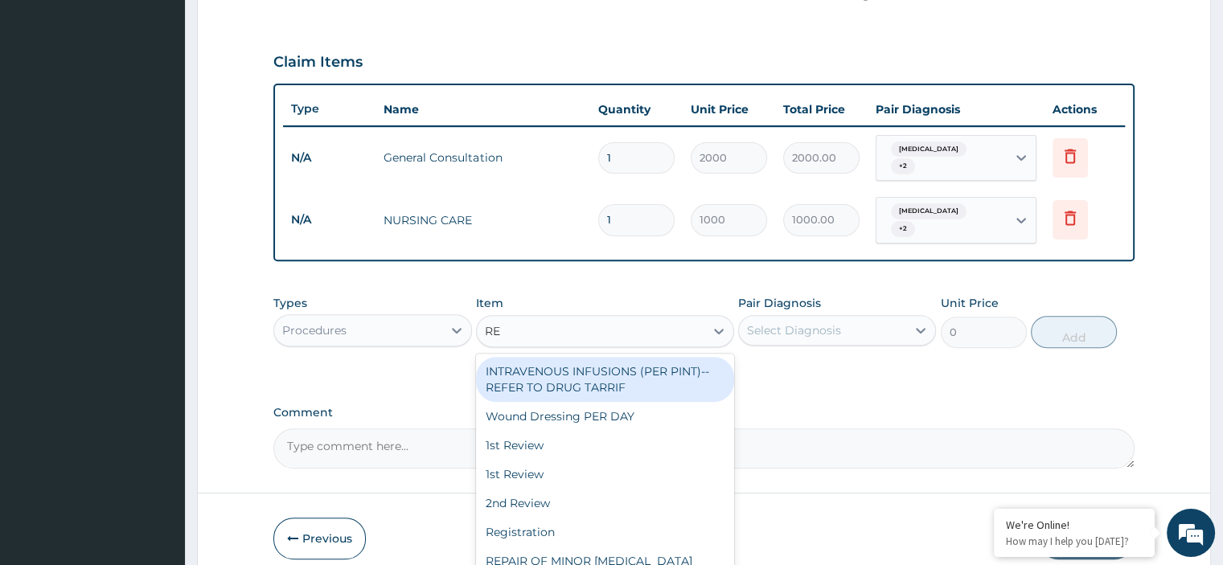
type input "REG"
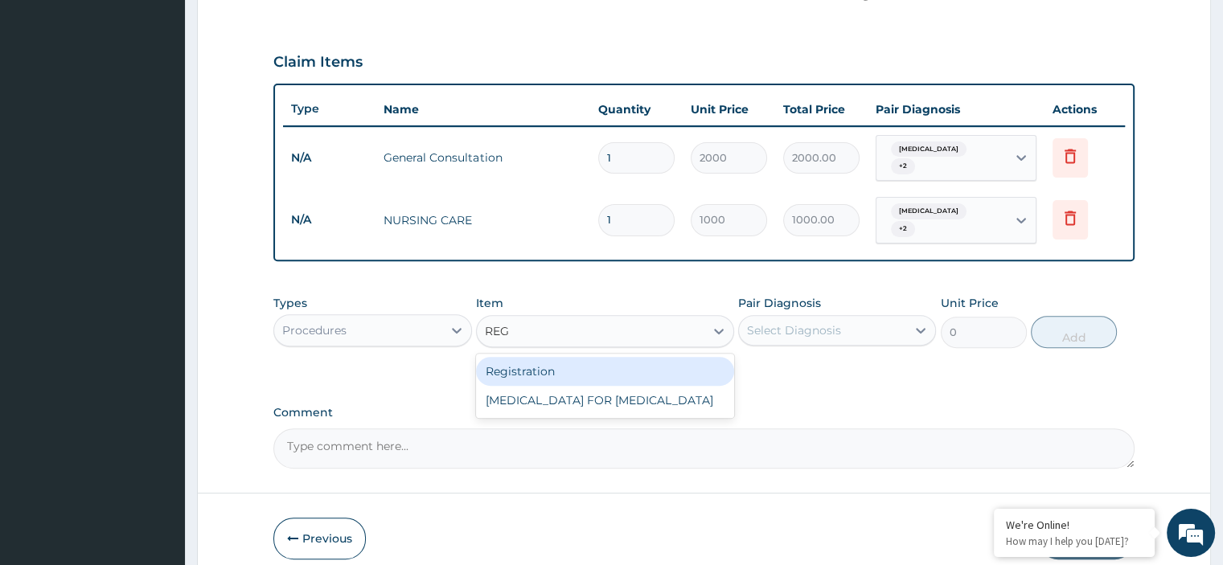
click at [569, 363] on div "Registration" at bounding box center [605, 371] width 258 height 29
type input "2000"
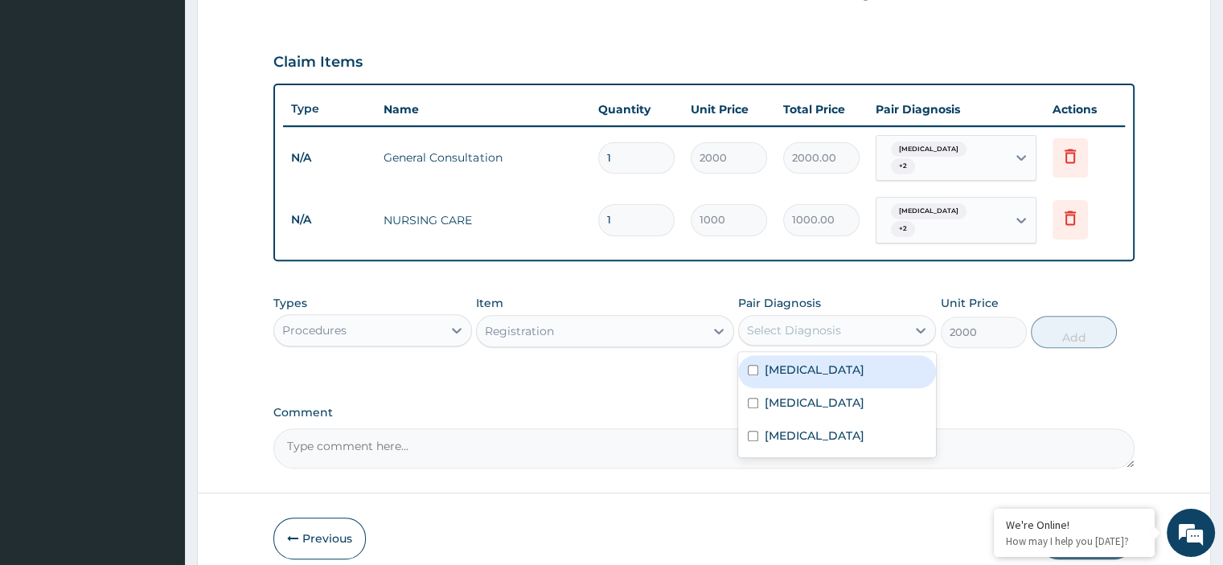
click at [778, 322] on div "Select Diagnosis" at bounding box center [794, 330] width 94 height 16
click at [793, 362] on label "Folliculitis" at bounding box center [814, 370] width 100 height 16
checkbox input "true"
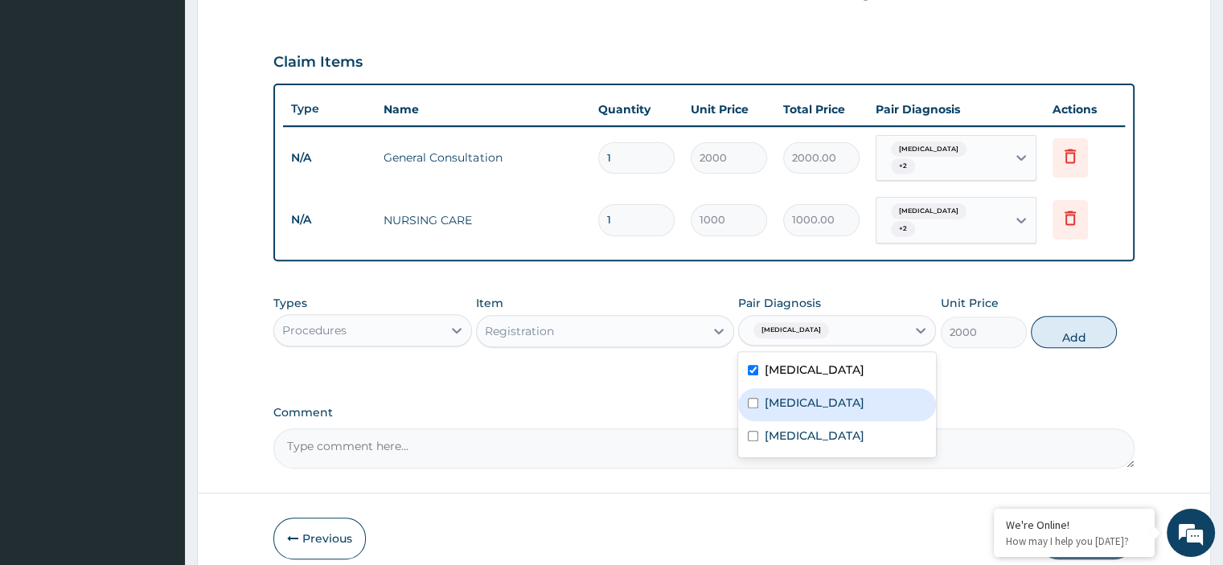
click at [793, 388] on div "Myocarditis" at bounding box center [837, 404] width 198 height 33
checkbox input "true"
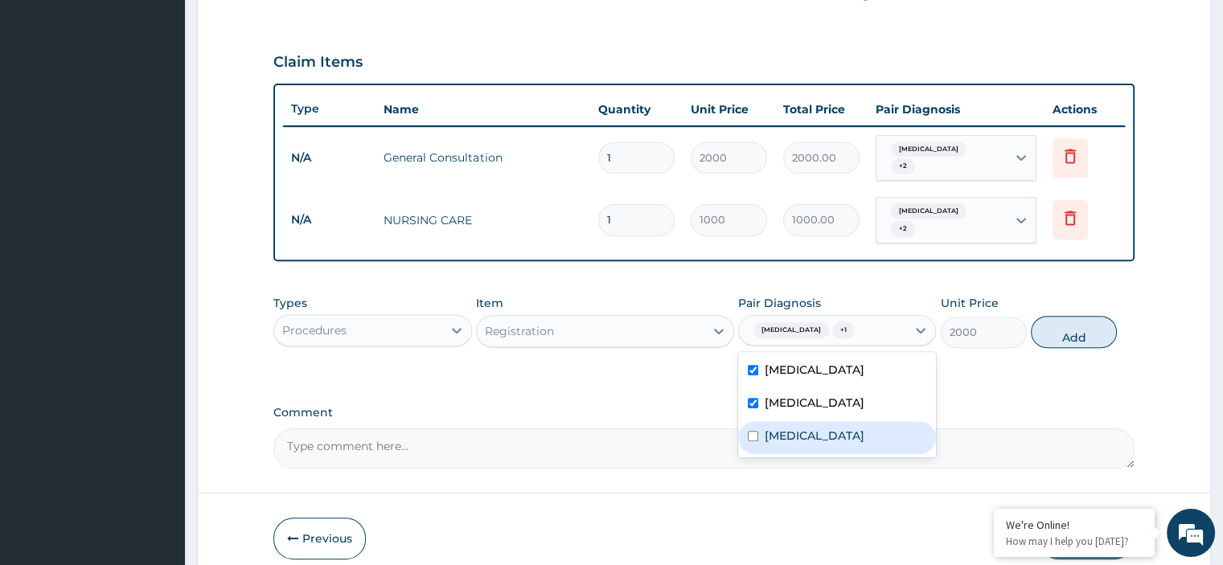
click at [801, 428] on label "Acute abdomen" at bounding box center [814, 436] width 100 height 16
checkbox input "true"
click at [1068, 322] on button "Add" at bounding box center [1074, 332] width 86 height 32
type input "0"
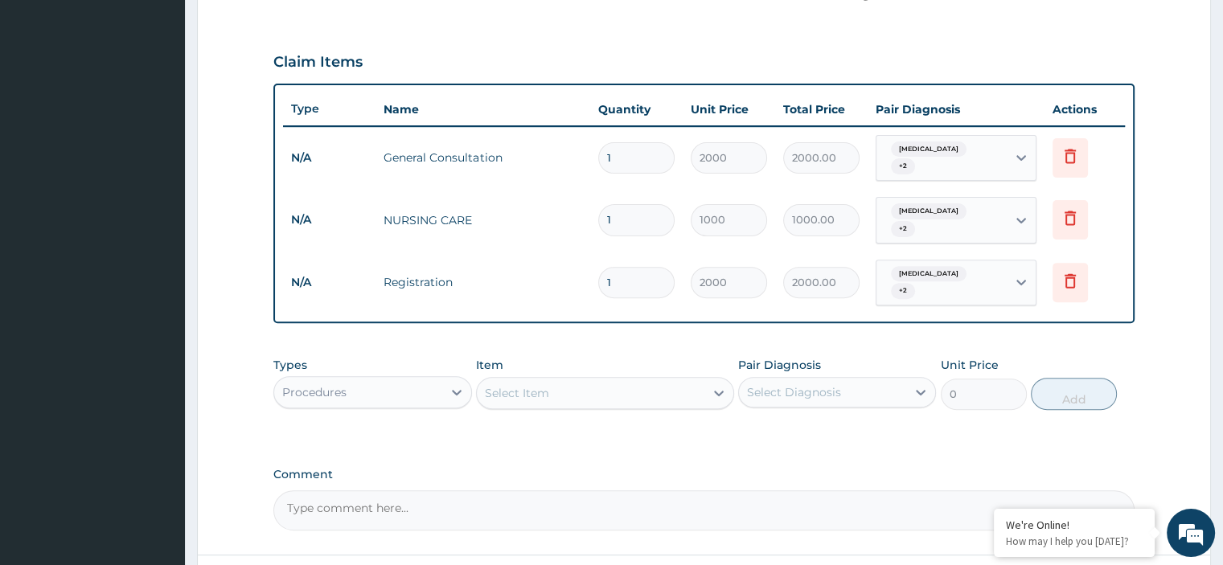
click at [371, 379] on div "Procedures" at bounding box center [357, 392] width 167 height 26
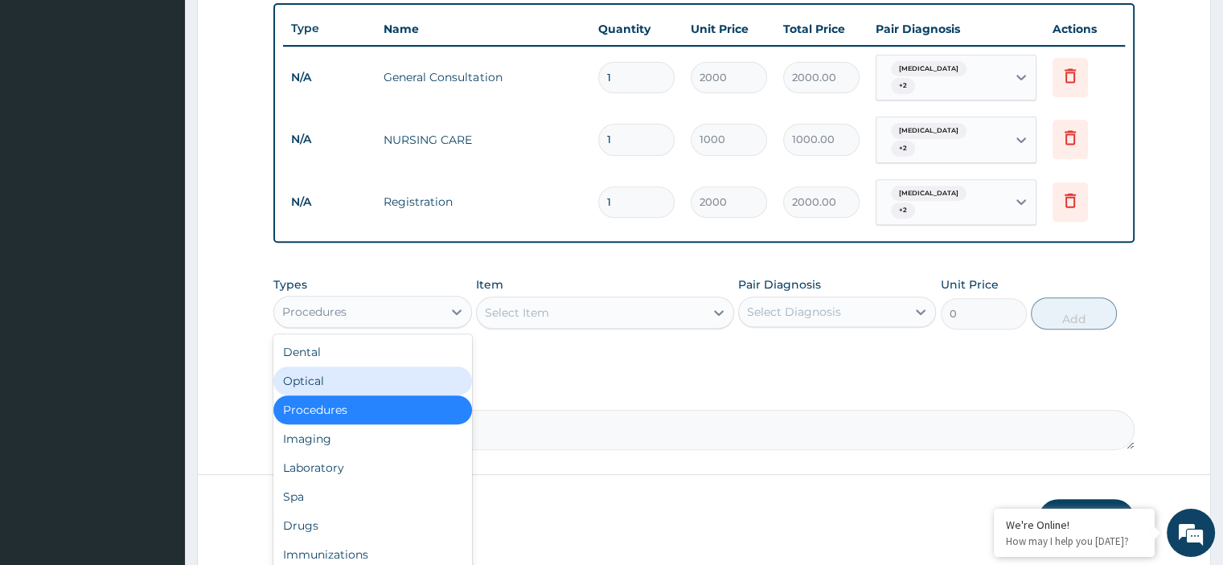
scroll to position [625, 0]
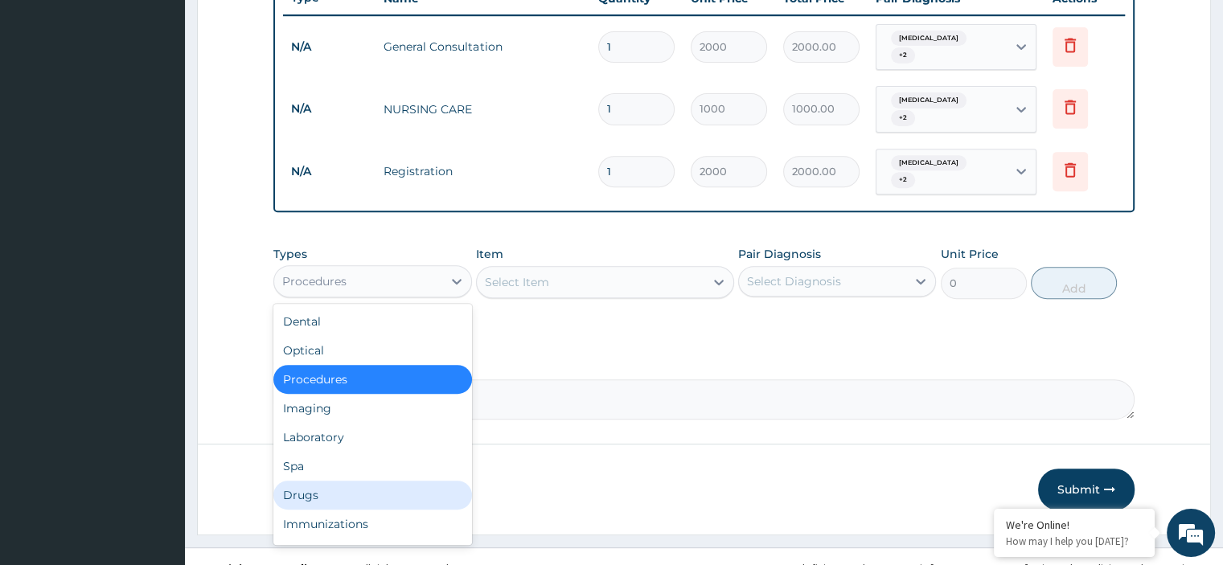
click at [347, 481] on div "Drugs" at bounding box center [372, 495] width 198 height 29
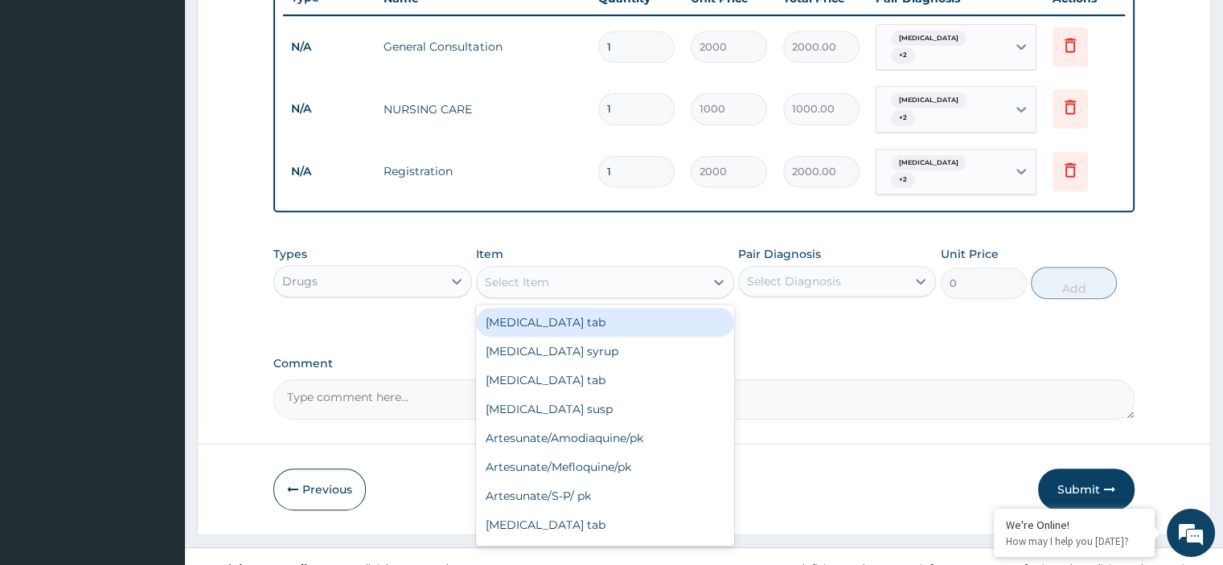
click at [563, 269] on div "Select Item" at bounding box center [590, 282] width 227 height 26
type input "F"
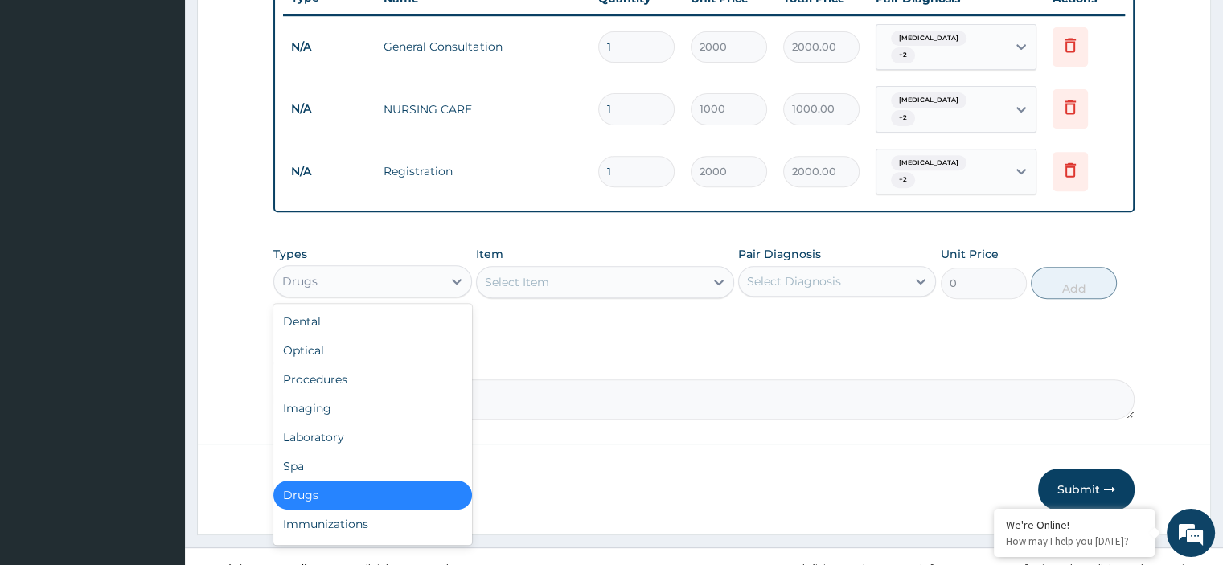
click at [418, 268] on div "Drugs" at bounding box center [357, 281] width 167 height 26
click at [340, 423] on div "Laboratory" at bounding box center [372, 437] width 198 height 29
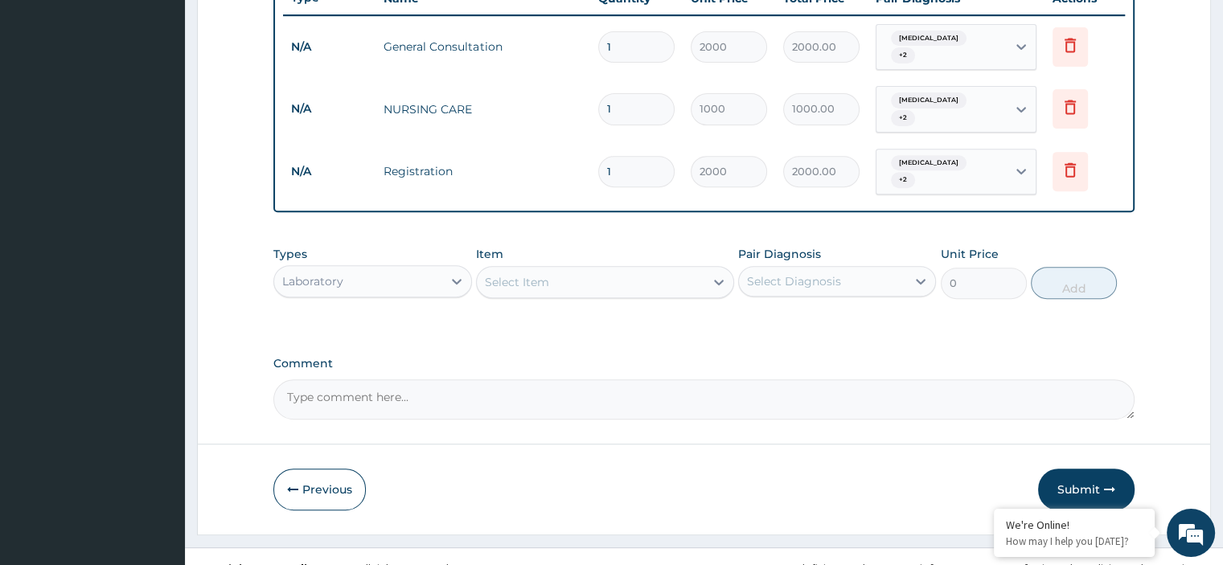
click at [533, 274] on div "Select Item" at bounding box center [517, 282] width 64 height 16
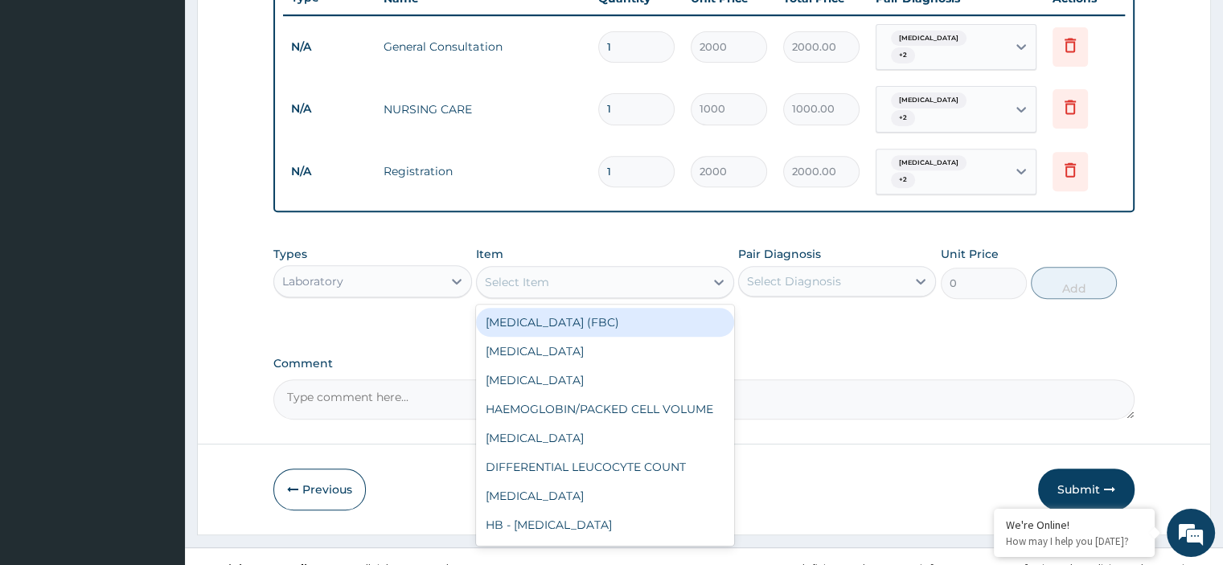
type input "F"
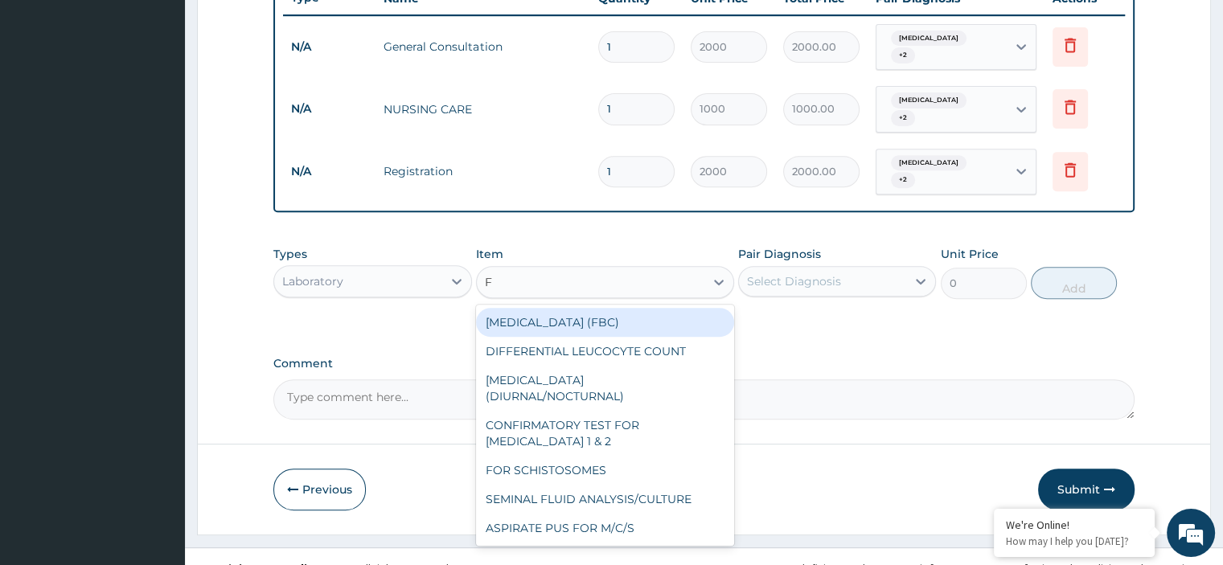
click at [534, 308] on div "FULL BLOOD COUNT (FBC)" at bounding box center [605, 322] width 258 height 29
type input "2000"
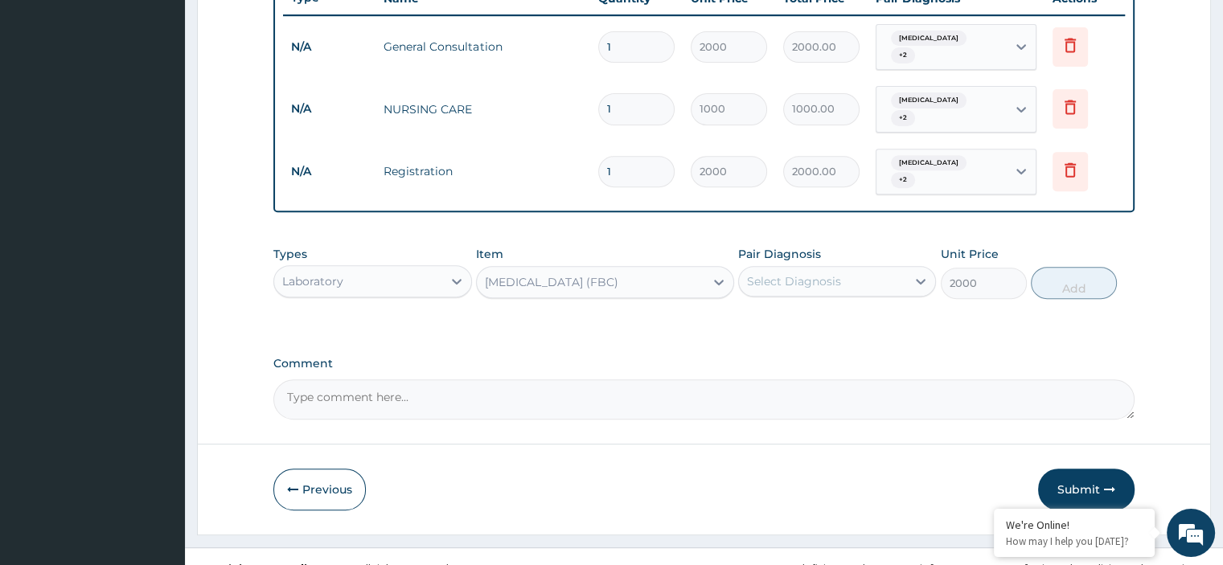
click at [760, 273] on div "Select Diagnosis" at bounding box center [794, 281] width 94 height 16
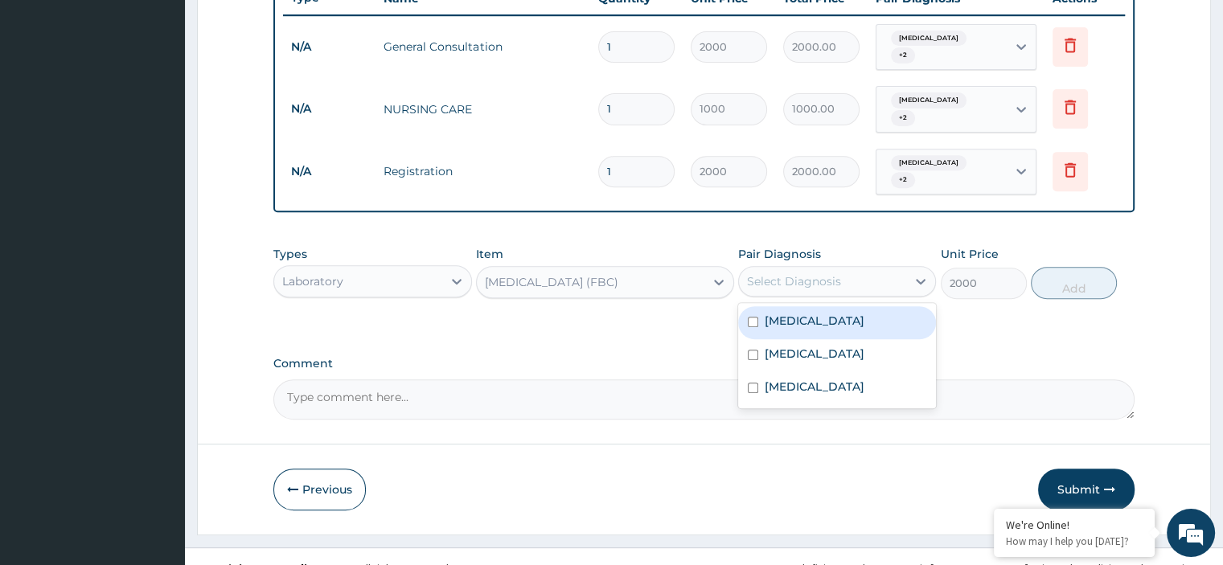
click at [786, 313] on label "Folliculitis" at bounding box center [814, 321] width 100 height 16
checkbox input "true"
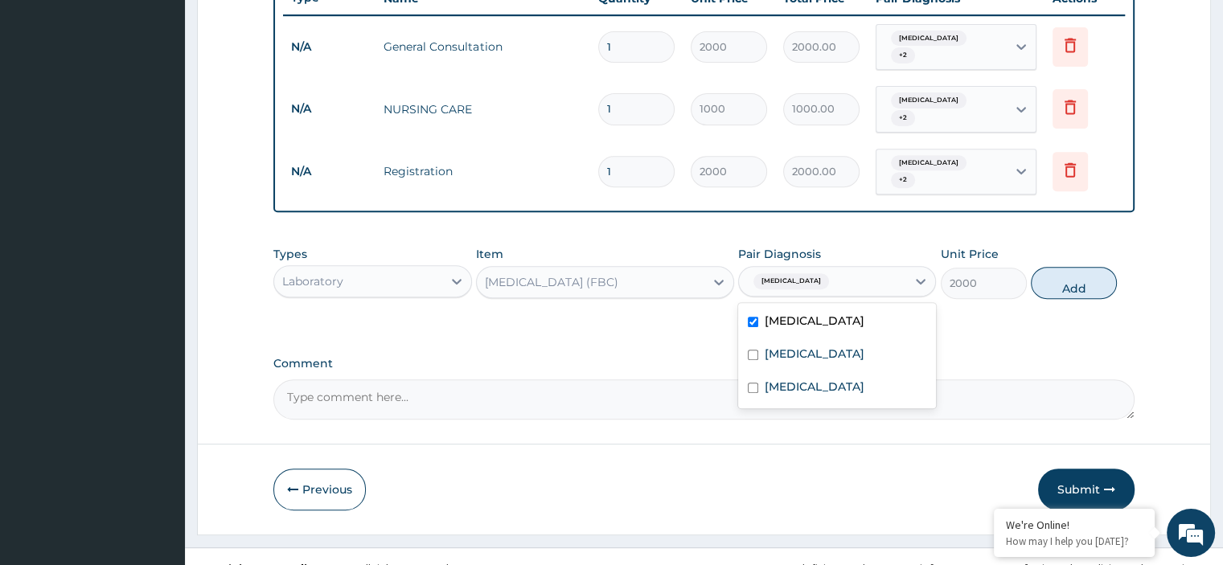
click at [834, 273] on input "text" at bounding box center [835, 281] width 2 height 16
click at [807, 346] on label "Myocarditis" at bounding box center [814, 354] width 100 height 16
checkbox input "true"
drag, startPoint x: 1067, startPoint y: 260, endPoint x: 1047, endPoint y: 268, distance: 20.9
click at [1067, 267] on button "Add" at bounding box center [1074, 283] width 86 height 32
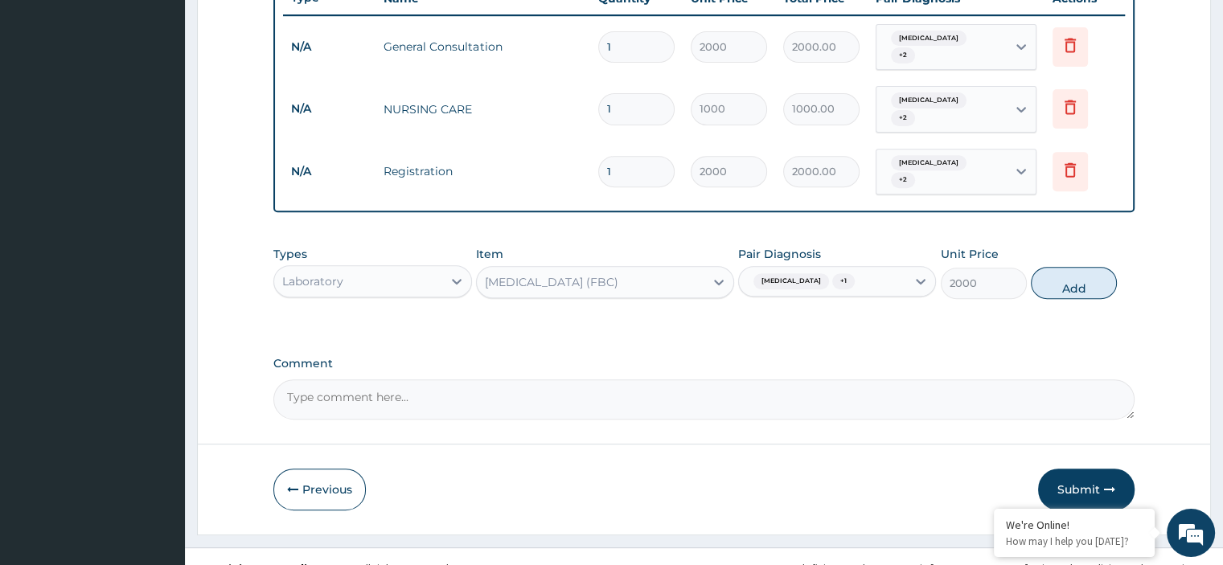
type input "0"
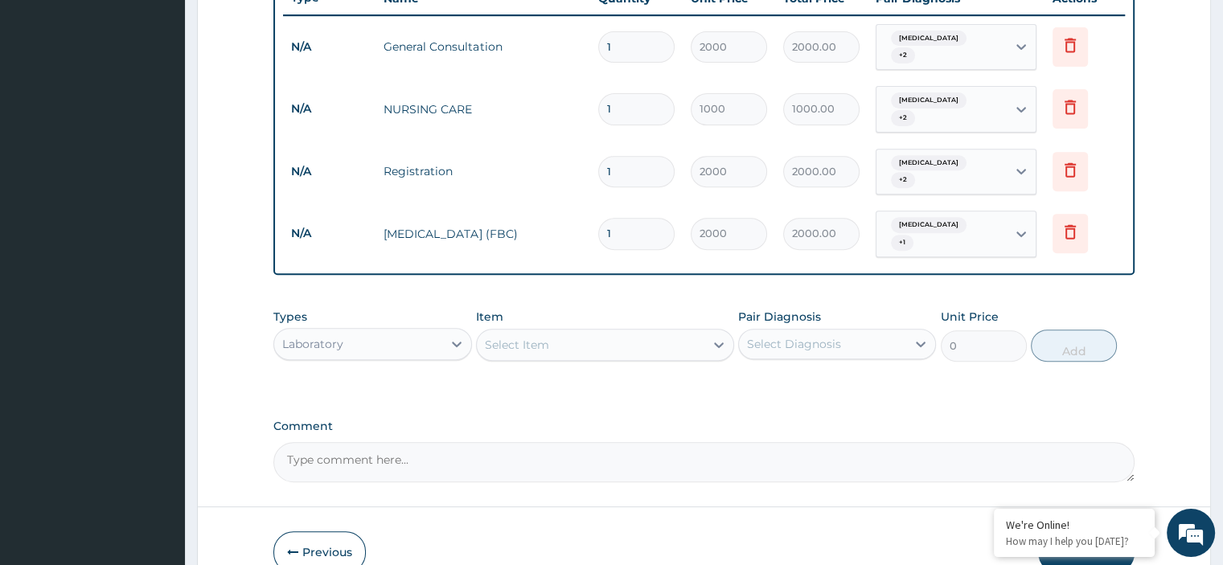
click at [584, 332] on div "Select Item" at bounding box center [590, 345] width 227 height 26
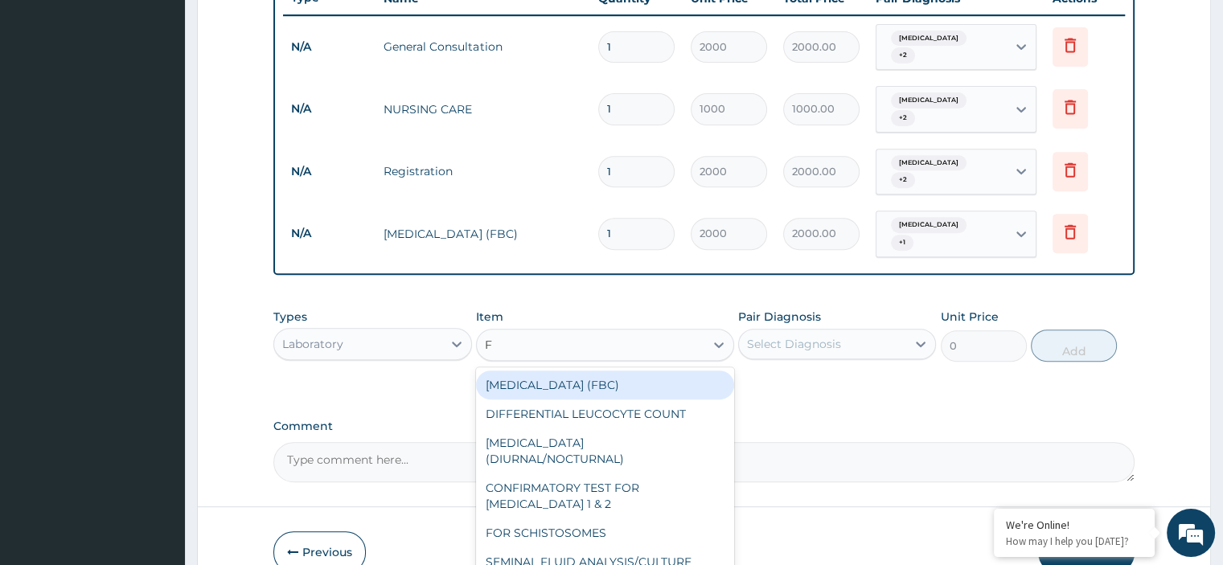
type input "FA"
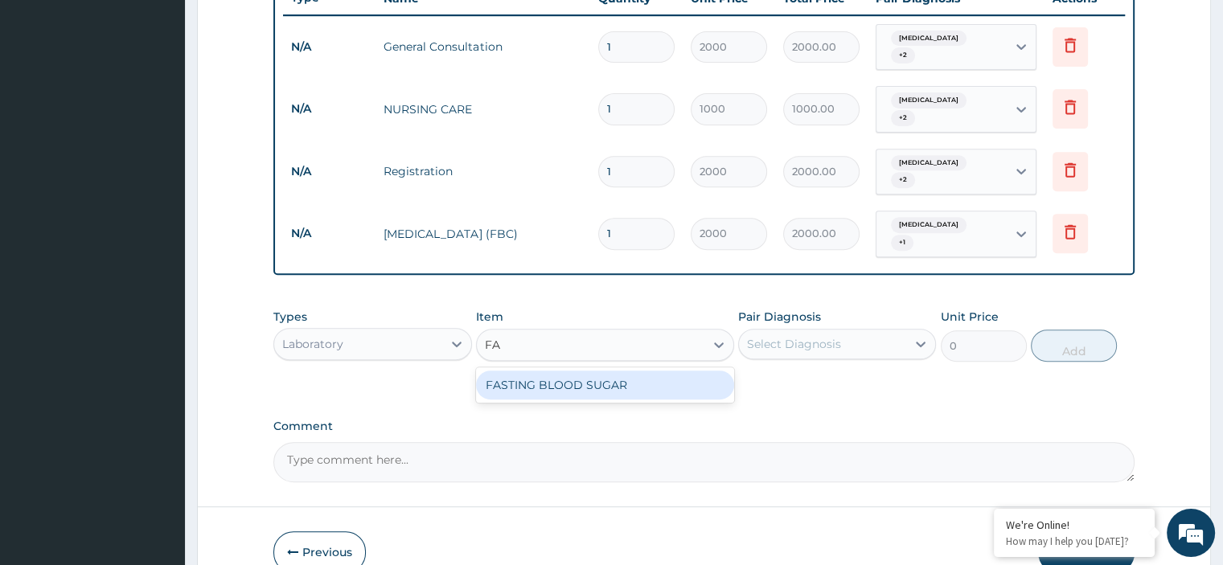
click at [575, 371] on div "FASTING BLOOD SUGAR" at bounding box center [605, 385] width 258 height 29
type input "700"
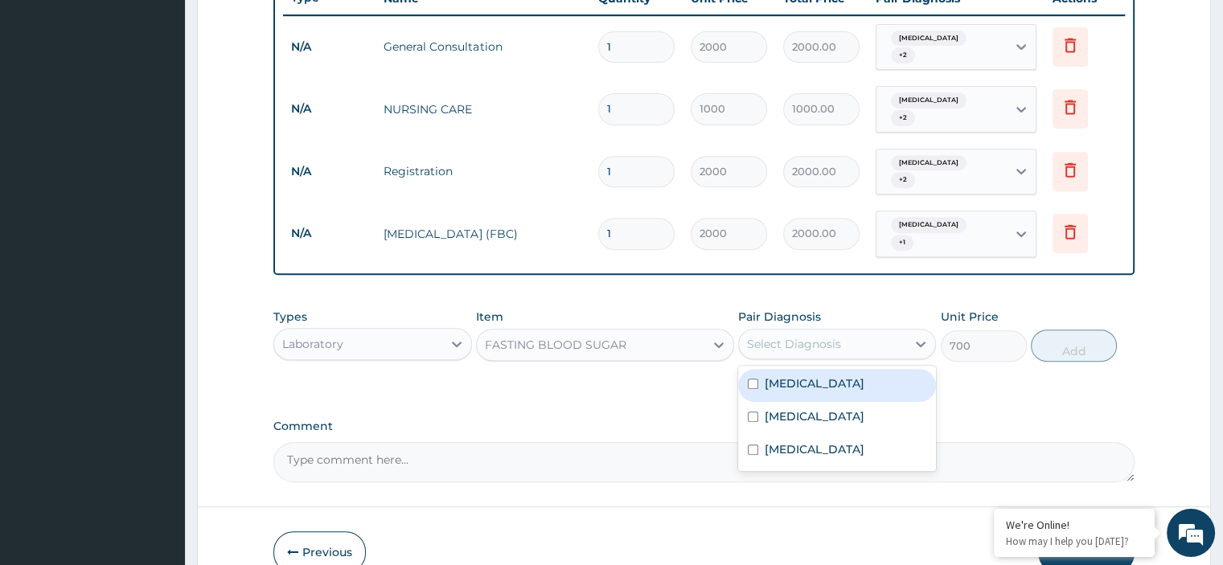
click at [812, 331] on div "Select Diagnosis" at bounding box center [822, 344] width 167 height 26
click at [817, 375] on label "Folliculitis" at bounding box center [814, 383] width 100 height 16
checkbox input "true"
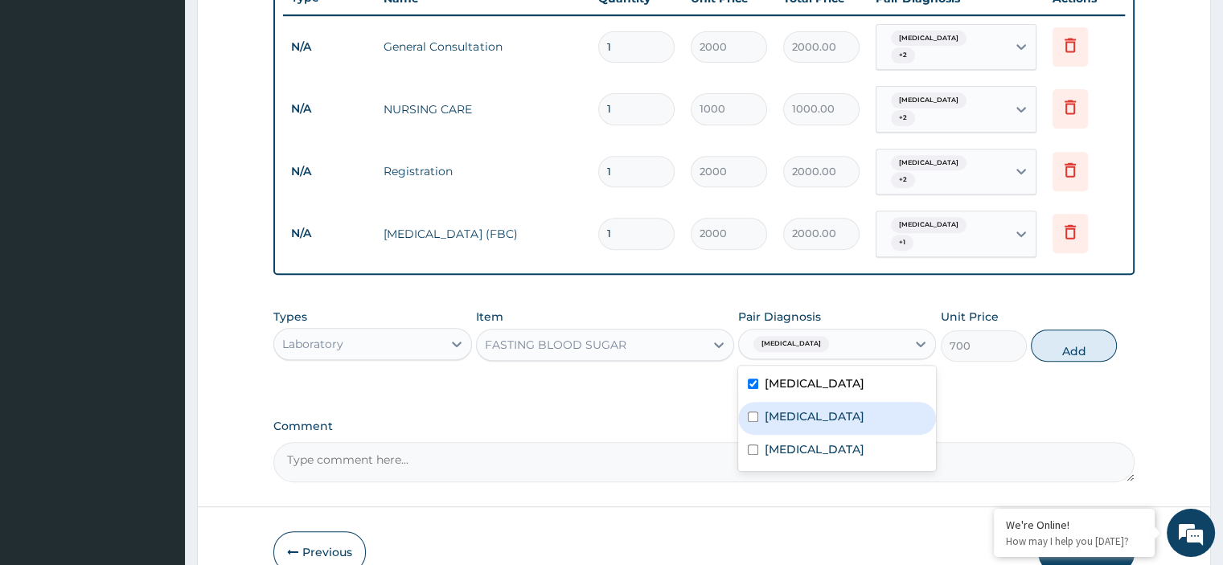
click at [819, 402] on div "Myocarditis" at bounding box center [837, 418] width 198 height 33
checkbox input "true"
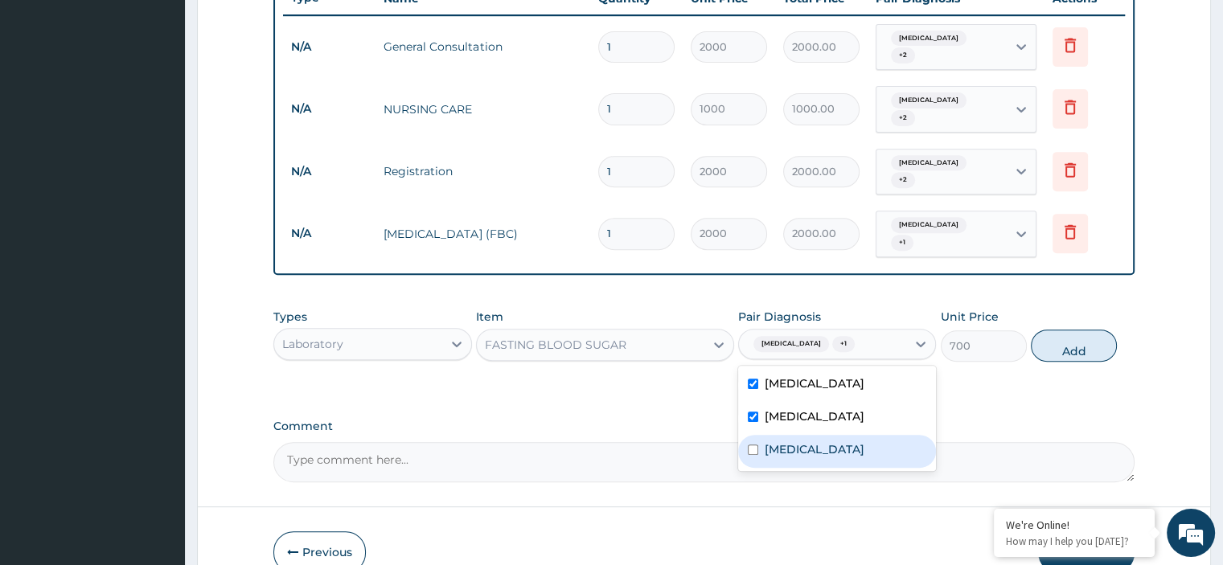
click at [842, 441] on label "Acute abdomen" at bounding box center [814, 449] width 100 height 16
checkbox input "true"
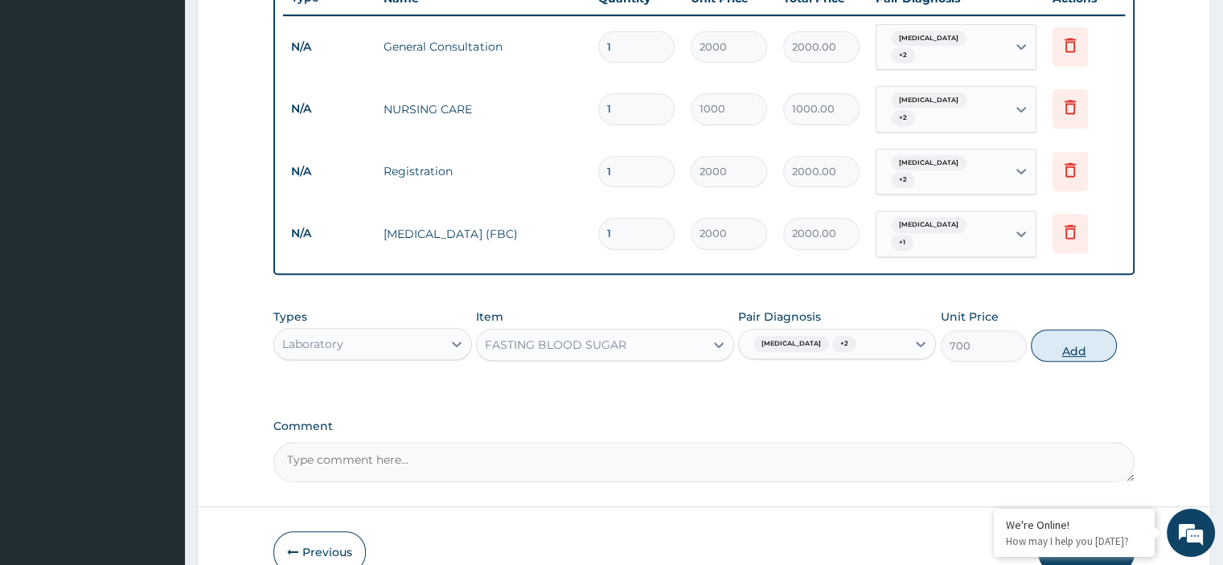
click at [1077, 330] on button "Add" at bounding box center [1074, 346] width 86 height 32
type input "0"
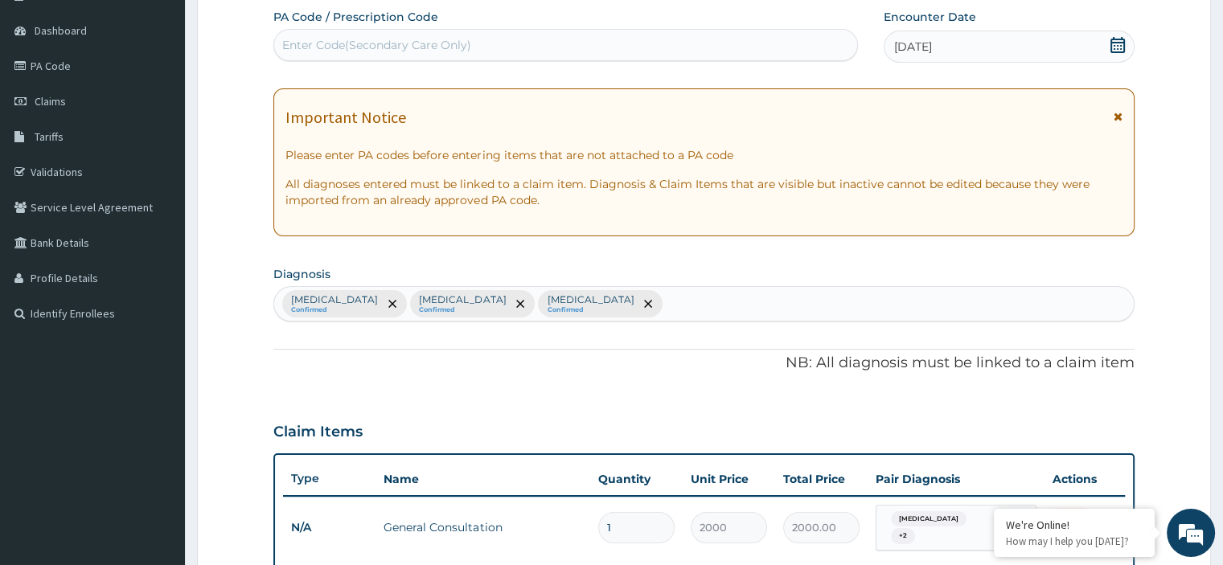
scroll to position [143, 0]
click at [617, 306] on div "Folliculitis Confirmed Myocarditis Confirmed Acute abdomen Confirmed" at bounding box center [703, 306] width 858 height 34
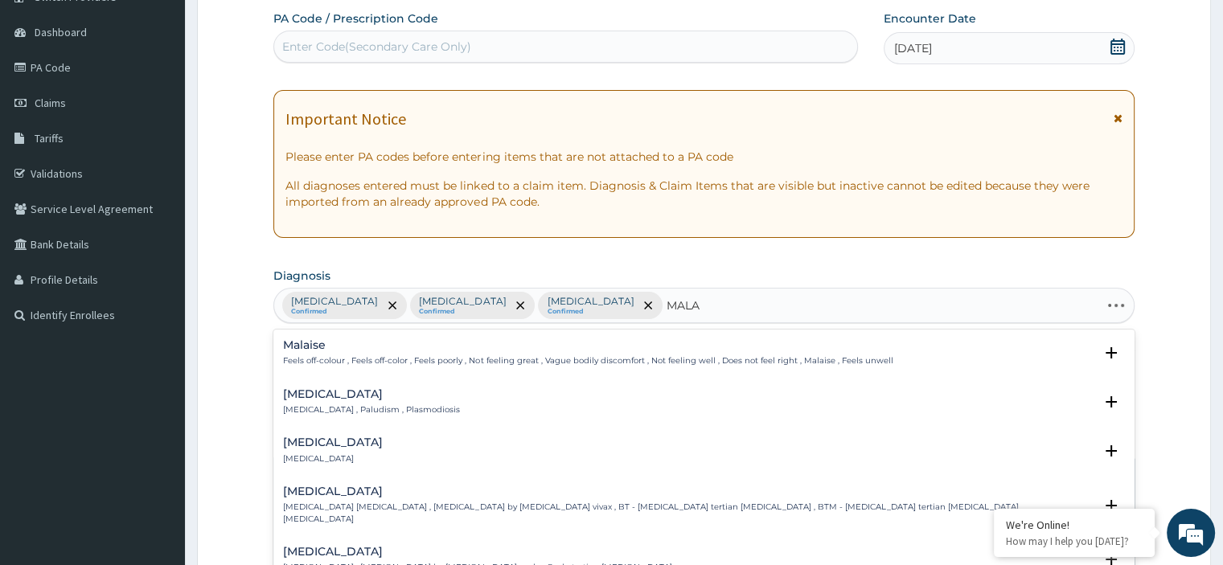
type input "MALAR"
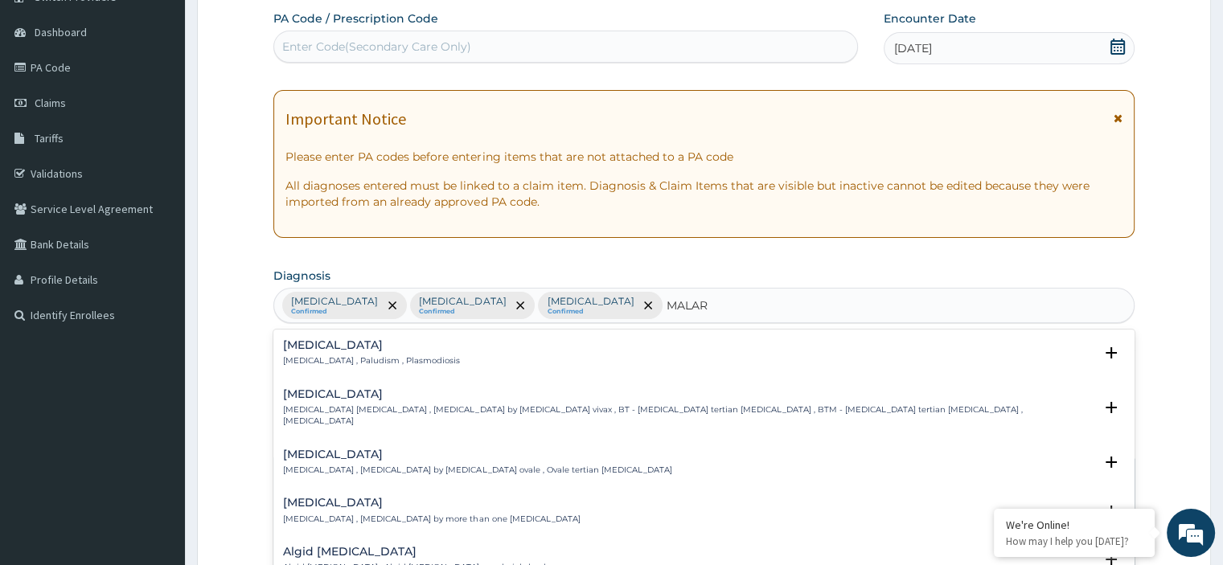
click at [370, 356] on p "Malaria , Paludism , Plasmodiosis" at bounding box center [371, 360] width 177 height 11
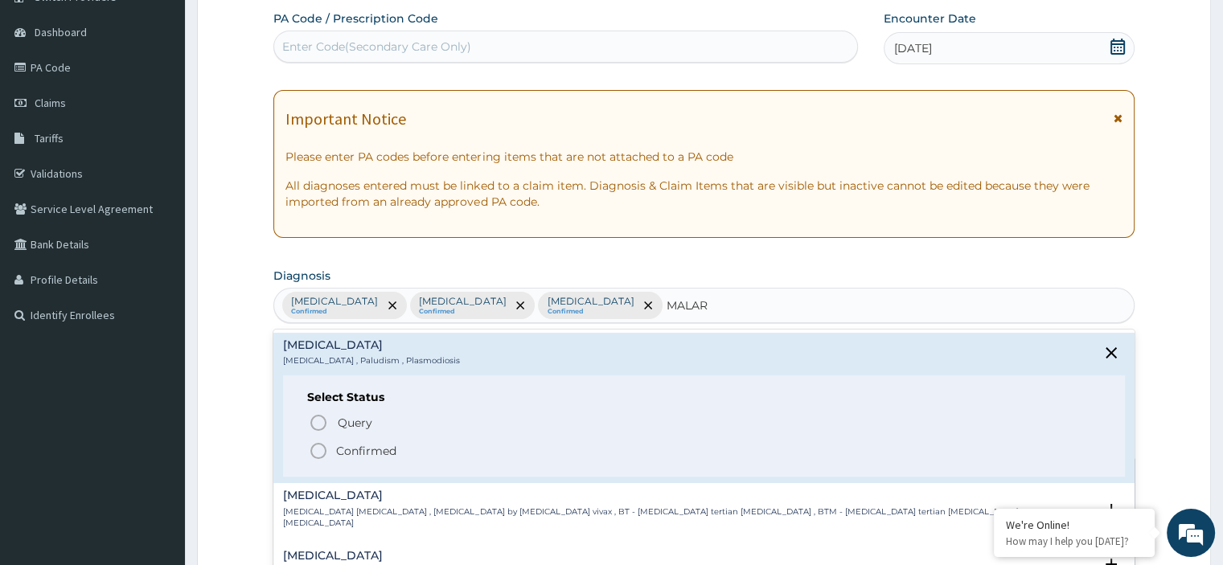
click at [354, 446] on p "Confirmed" at bounding box center [366, 451] width 60 height 16
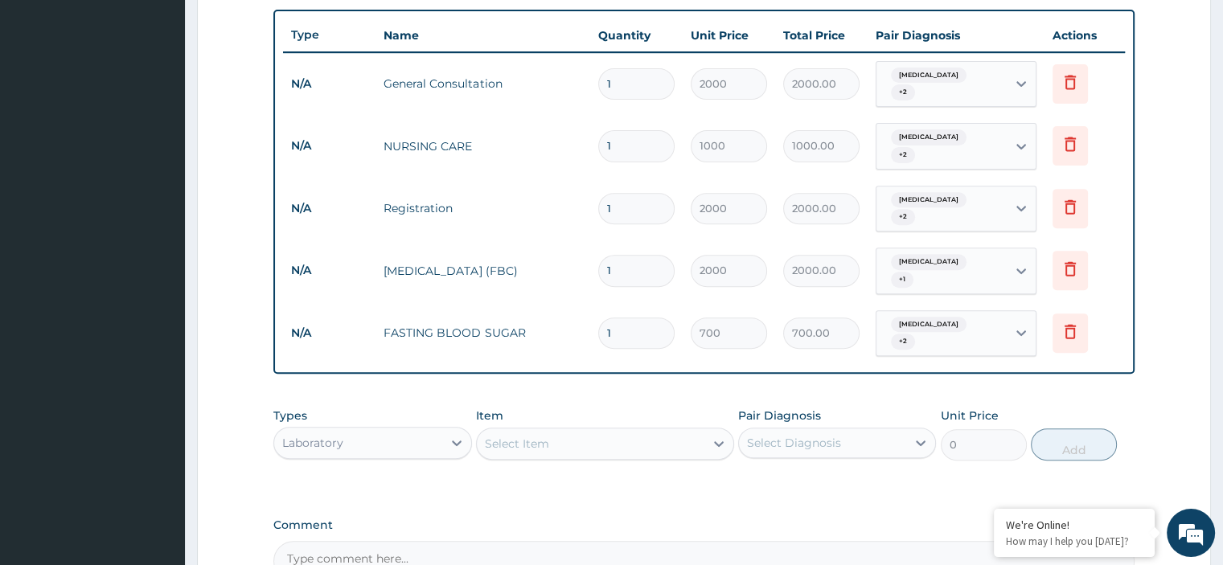
scroll to position [625, 0]
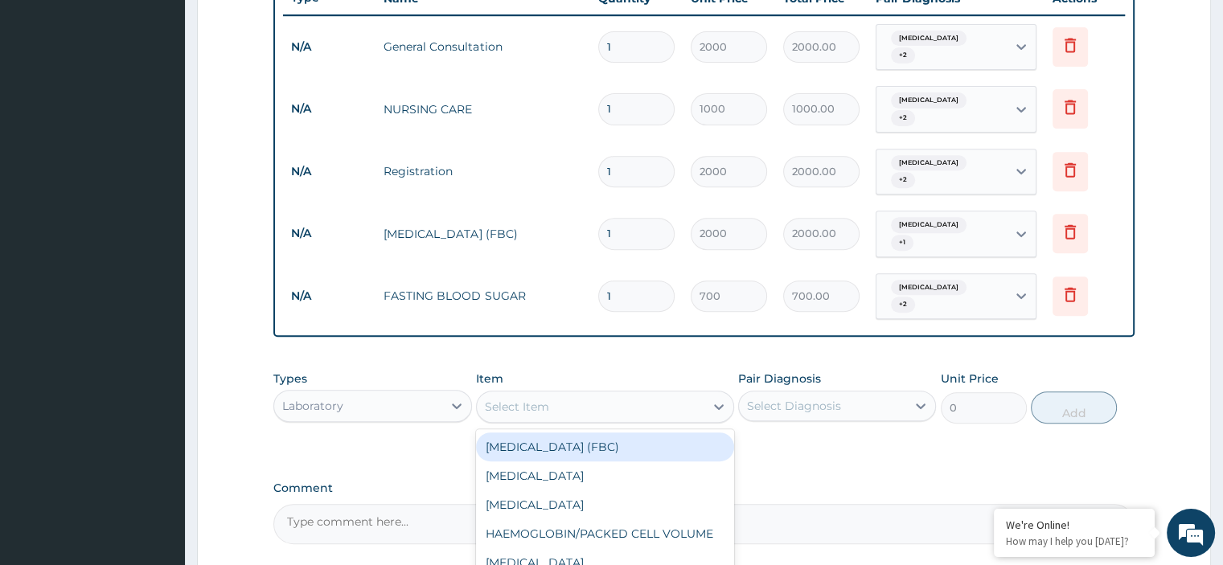
click at [540, 399] on div "Select Item" at bounding box center [517, 407] width 64 height 16
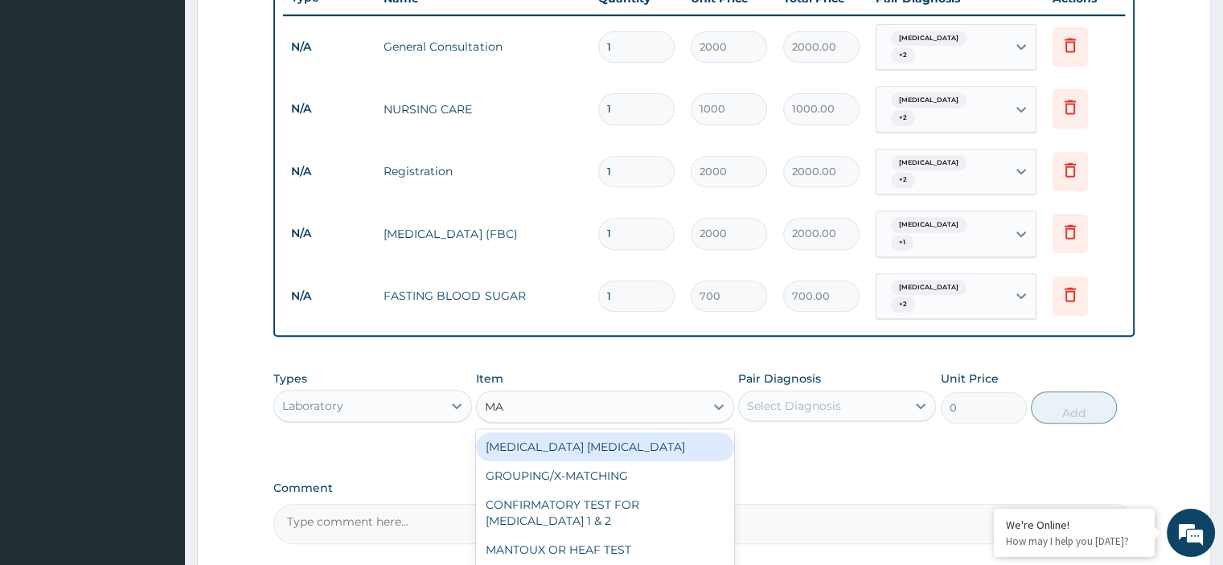
type input "MAL"
click at [550, 432] on div "MALARIA PARASITE" at bounding box center [605, 446] width 258 height 29
type input "700"
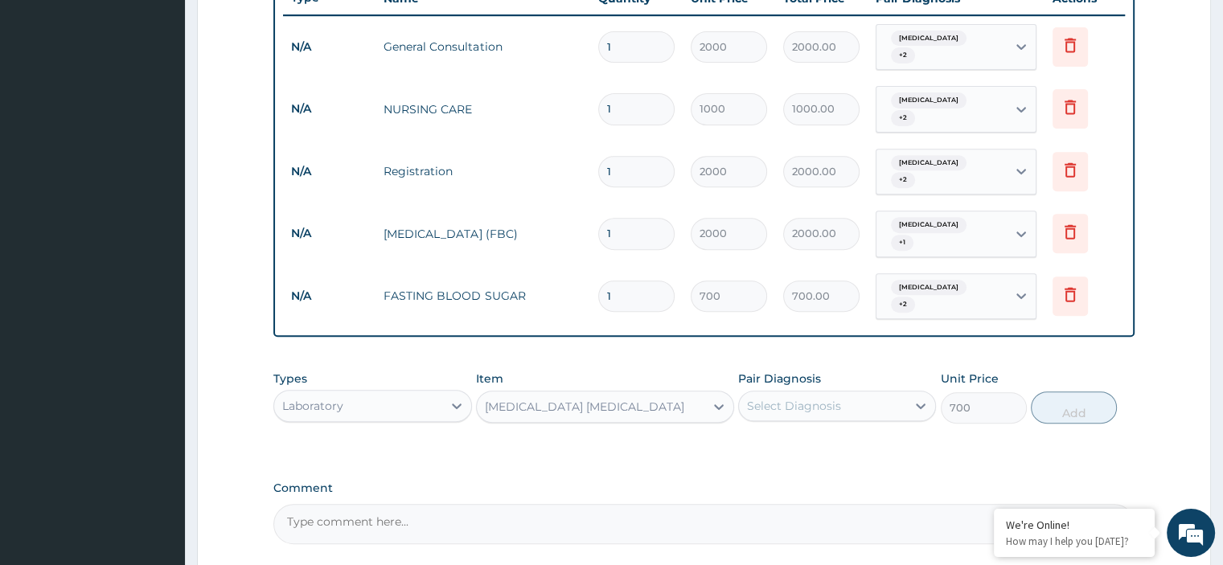
click at [763, 398] on div "Select Diagnosis" at bounding box center [794, 406] width 94 height 16
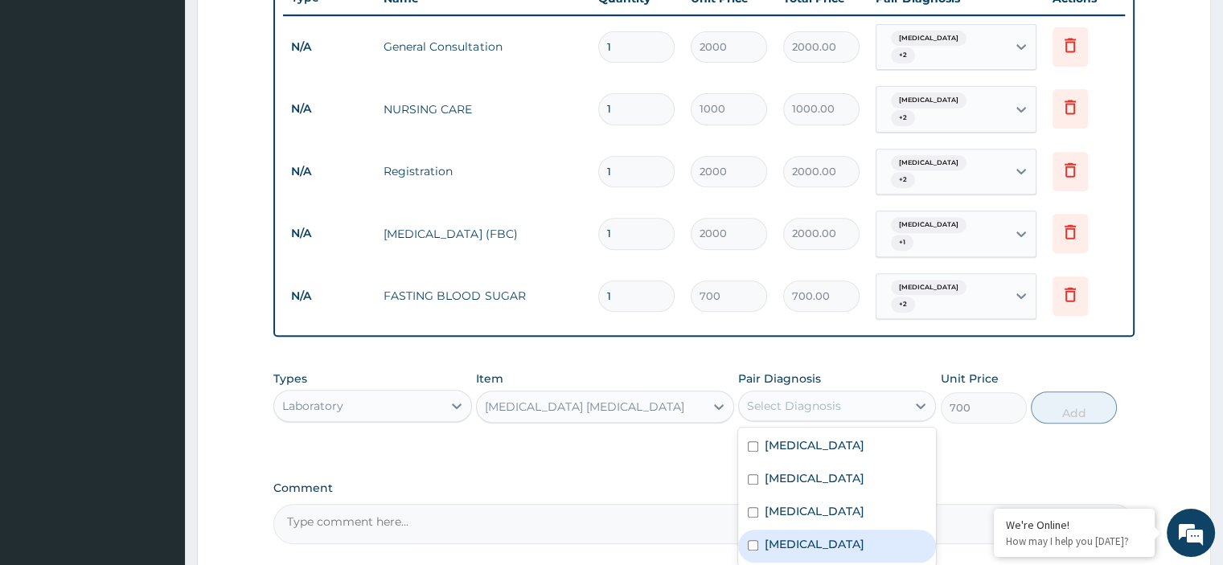
click at [789, 536] on label "Malaria" at bounding box center [814, 544] width 100 height 16
checkbox input "true"
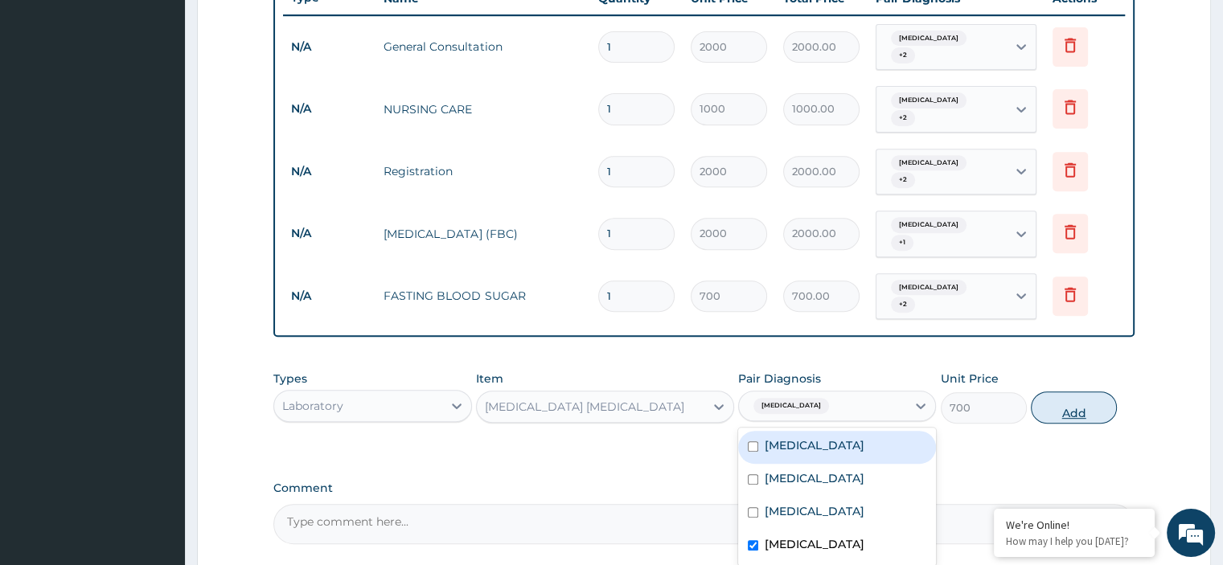
click at [1059, 391] on button "Add" at bounding box center [1074, 407] width 86 height 32
type input "0"
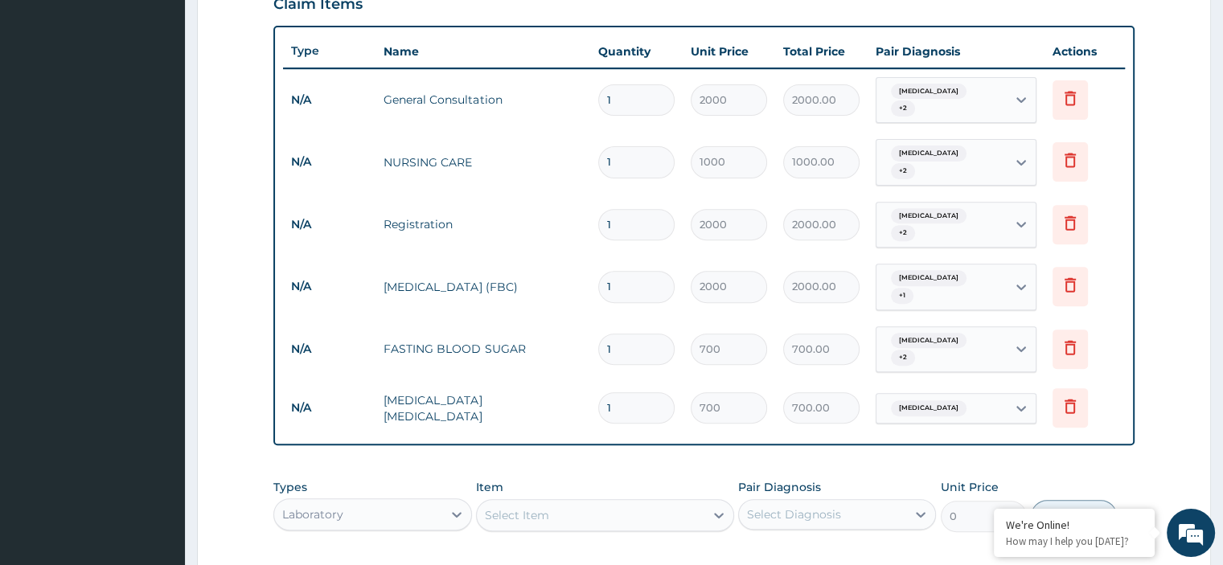
scroll to position [545, 0]
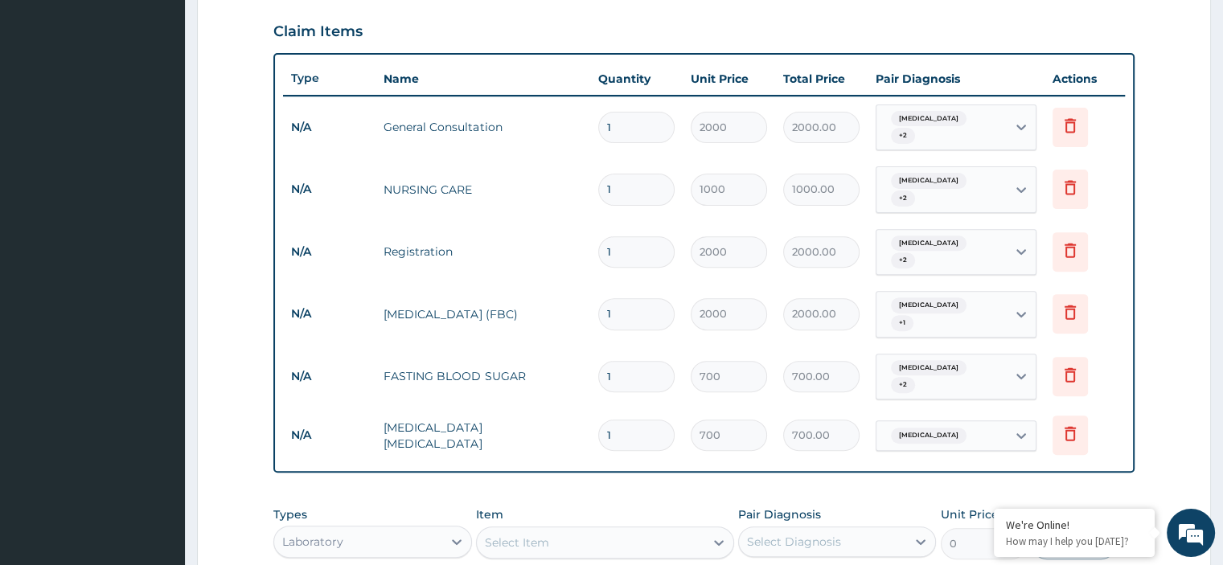
click at [902, 119] on span "Folliculitis" at bounding box center [929, 119] width 76 height 16
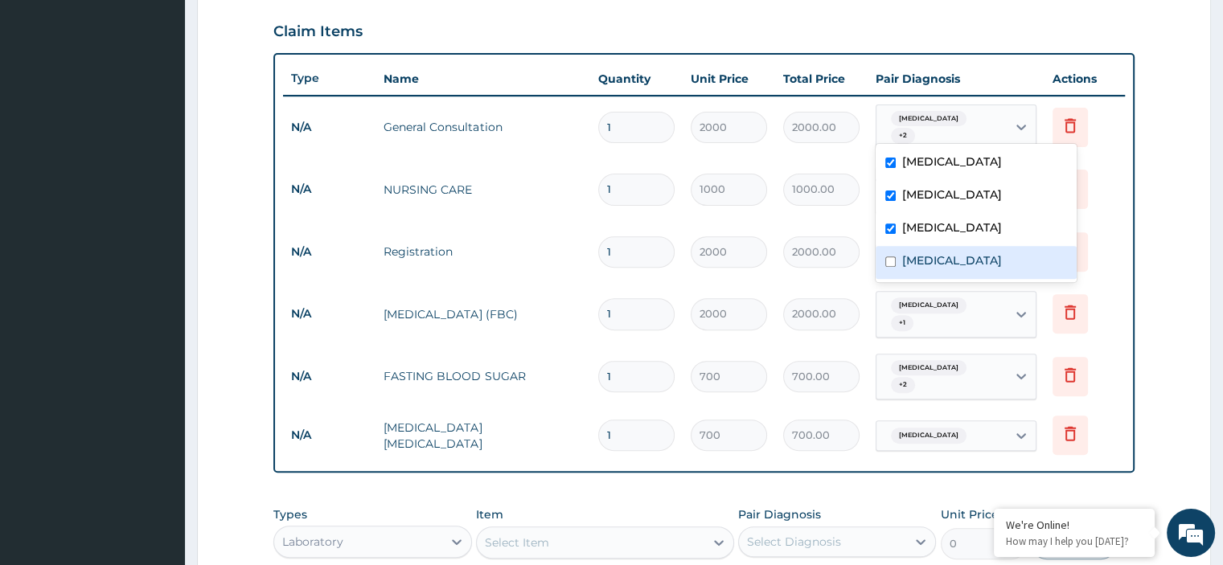
click at [932, 248] on div "Malaria" at bounding box center [975, 262] width 201 height 33
checkbox input "true"
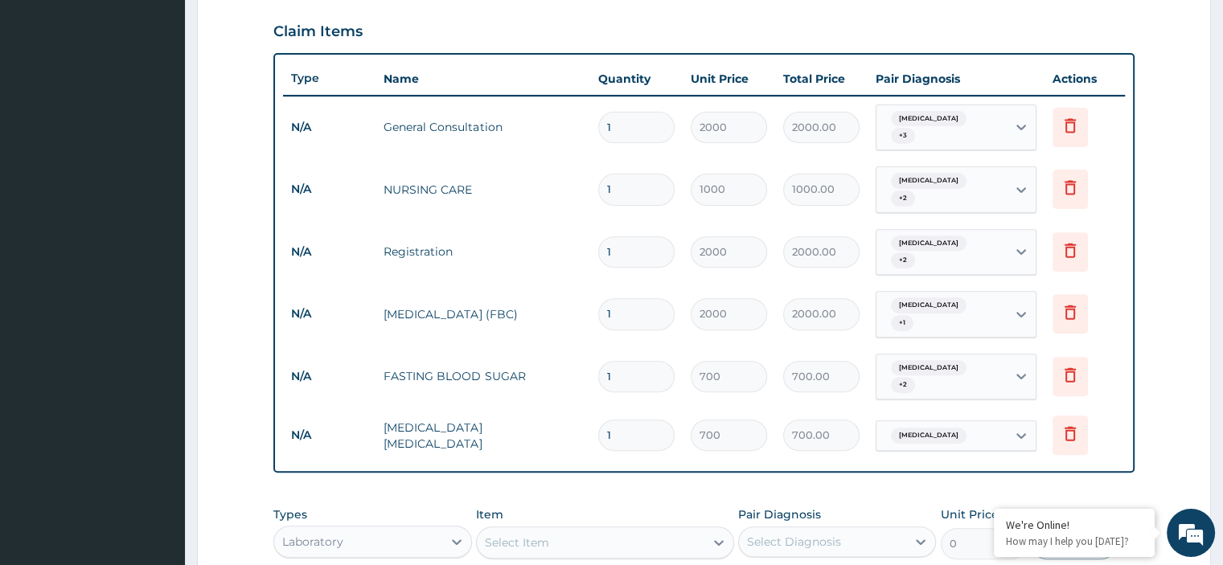
click at [1173, 185] on form "Step 2 of 2 PA Code / Prescription Code Enter Code(Secondary Care Only) Encount…" at bounding box center [704, 168] width 1014 height 1256
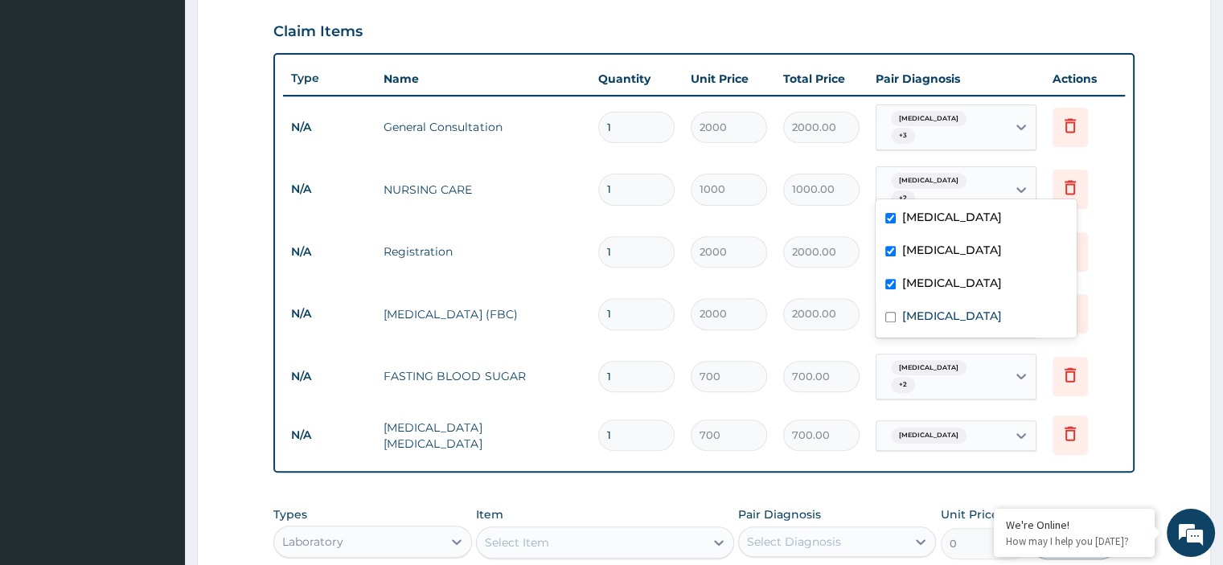
click at [997, 182] on input "text" at bounding box center [998, 190] width 2 height 16
click at [920, 303] on div "Malaria" at bounding box center [975, 317] width 201 height 33
checkbox input "true"
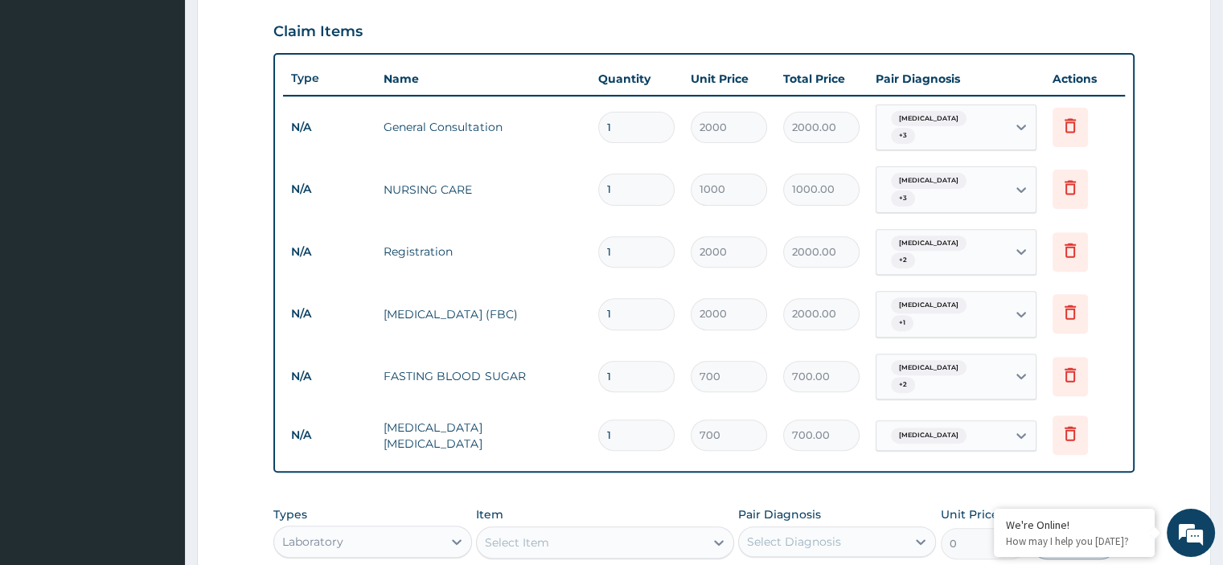
click at [1161, 195] on form "Step 2 of 2 PA Code / Prescription Code Enter Code(Secondary Care Only) Encount…" at bounding box center [704, 168] width 1014 height 1256
click at [1002, 242] on div "Folliculitis + 2" at bounding box center [941, 252] width 130 height 45
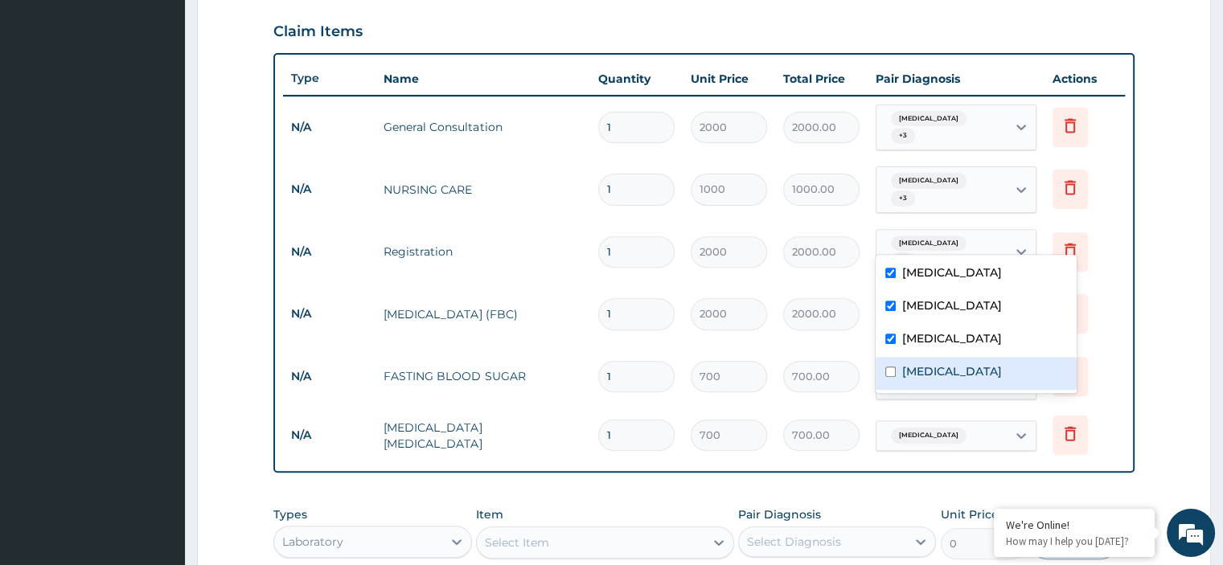
click at [982, 363] on div "Malaria" at bounding box center [975, 373] width 201 height 33
checkbox input "true"
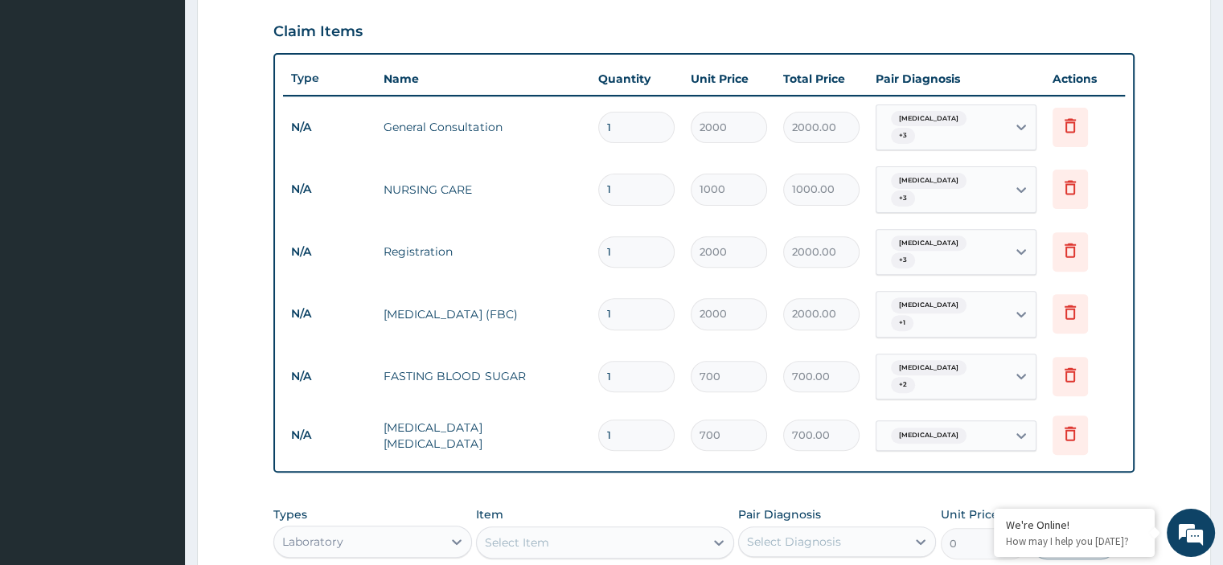
click at [1190, 249] on form "Step 2 of 2 PA Code / Prescription Code Enter Code(Secondary Care Only) Encount…" at bounding box center [704, 168] width 1014 height 1256
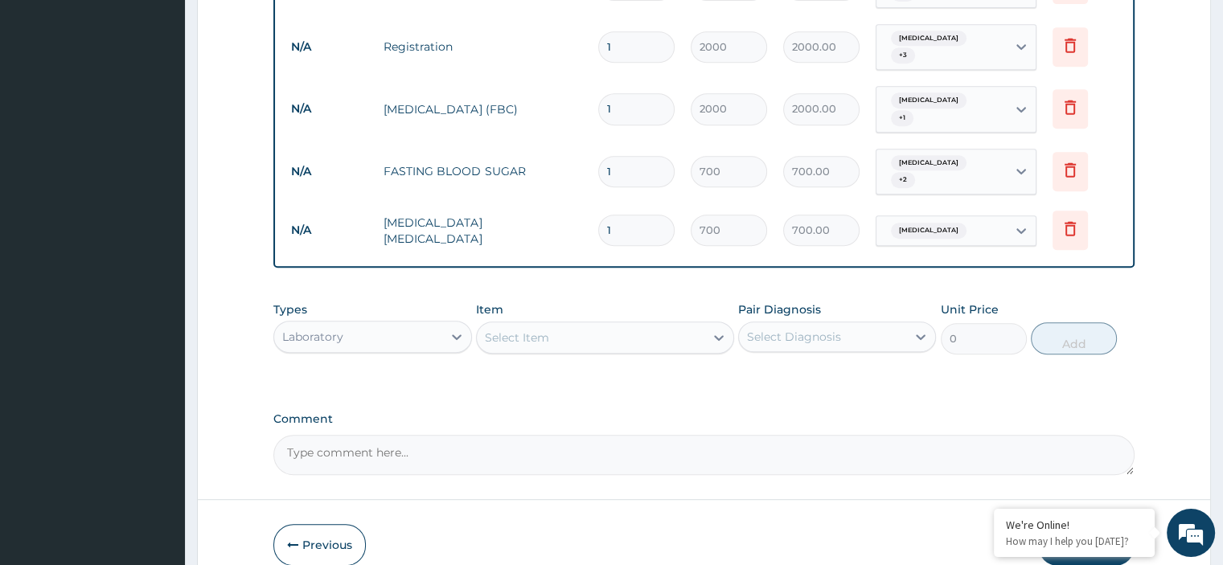
scroll to position [786, 0]
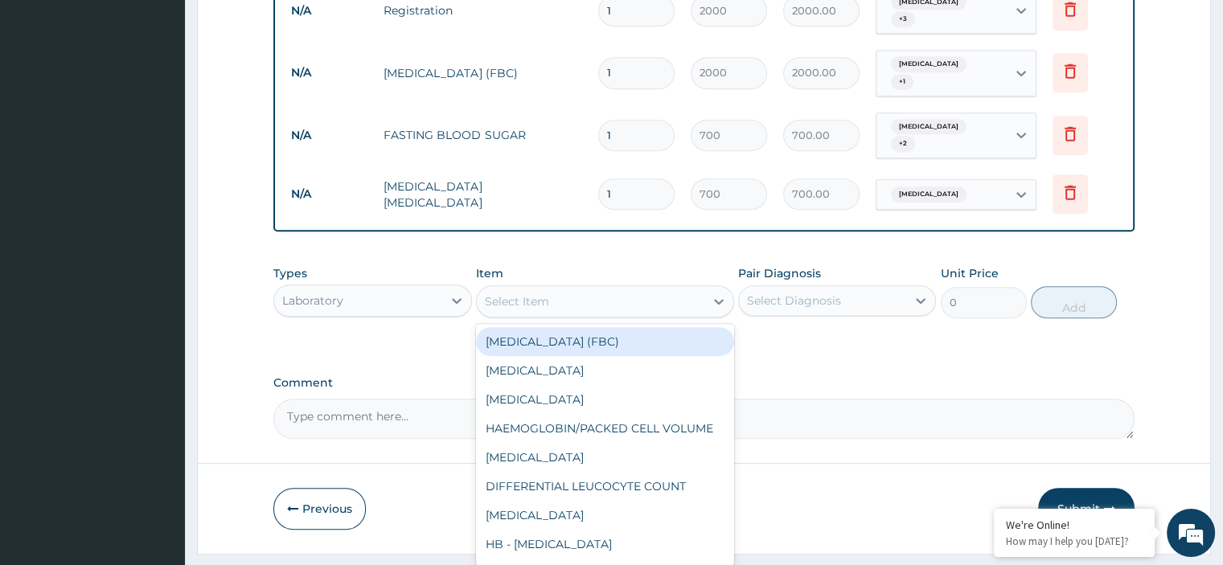
click at [510, 289] on div "Select Item" at bounding box center [590, 302] width 227 height 26
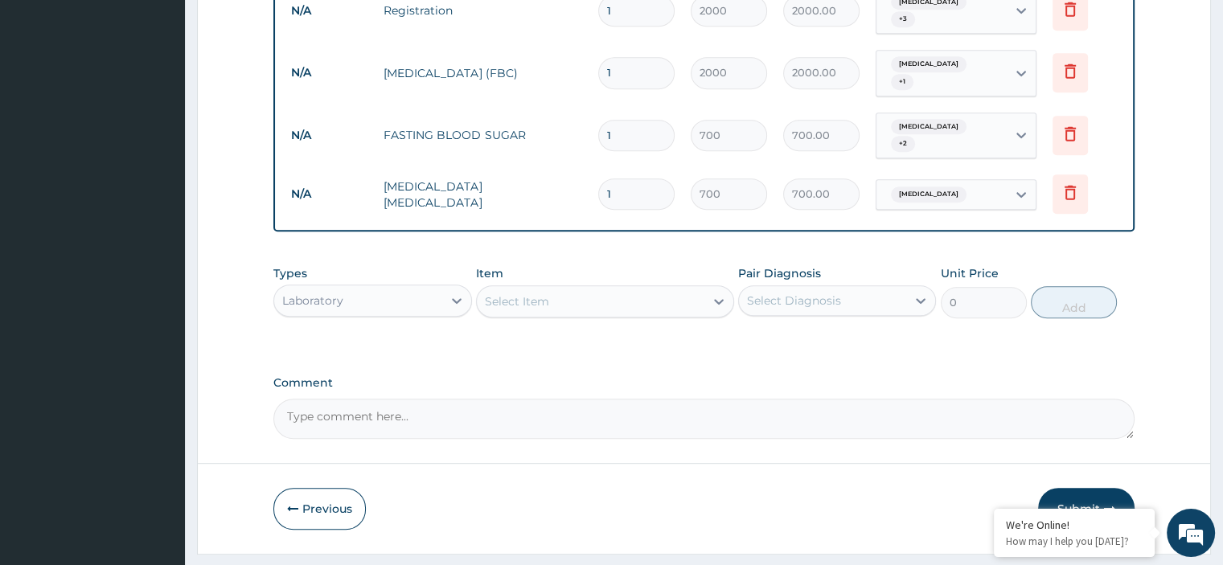
click at [386, 285] on div "Laboratory" at bounding box center [372, 301] width 198 height 32
click at [331, 293] on div "Laboratory" at bounding box center [312, 301] width 61 height 16
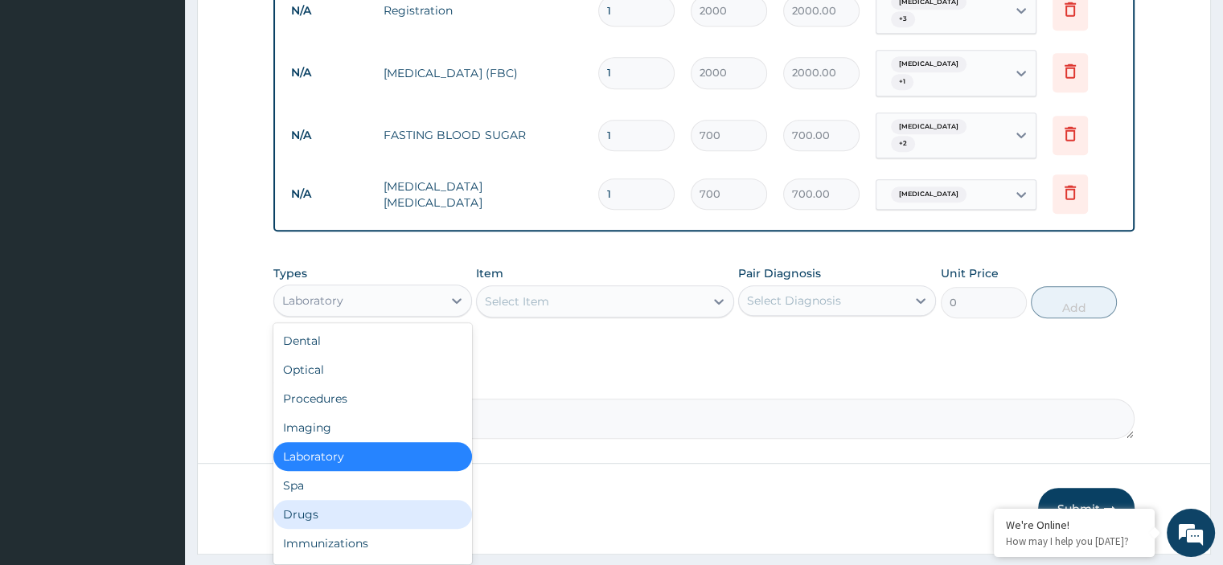
click at [319, 500] on div "Drugs" at bounding box center [372, 514] width 198 height 29
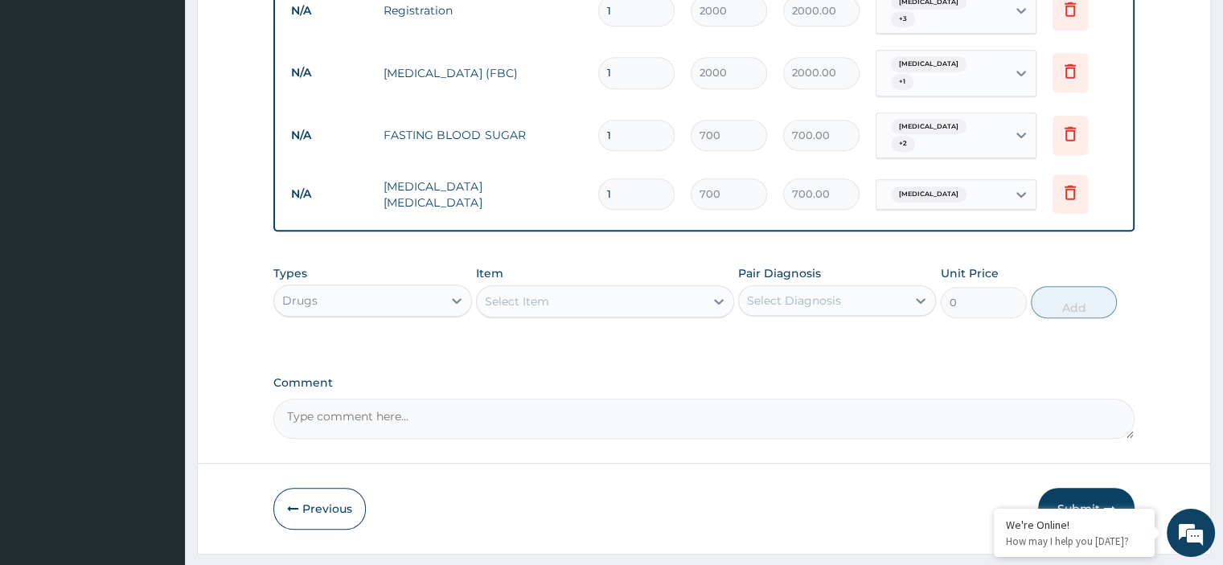
click at [653, 289] on div "Select Item" at bounding box center [590, 302] width 227 height 26
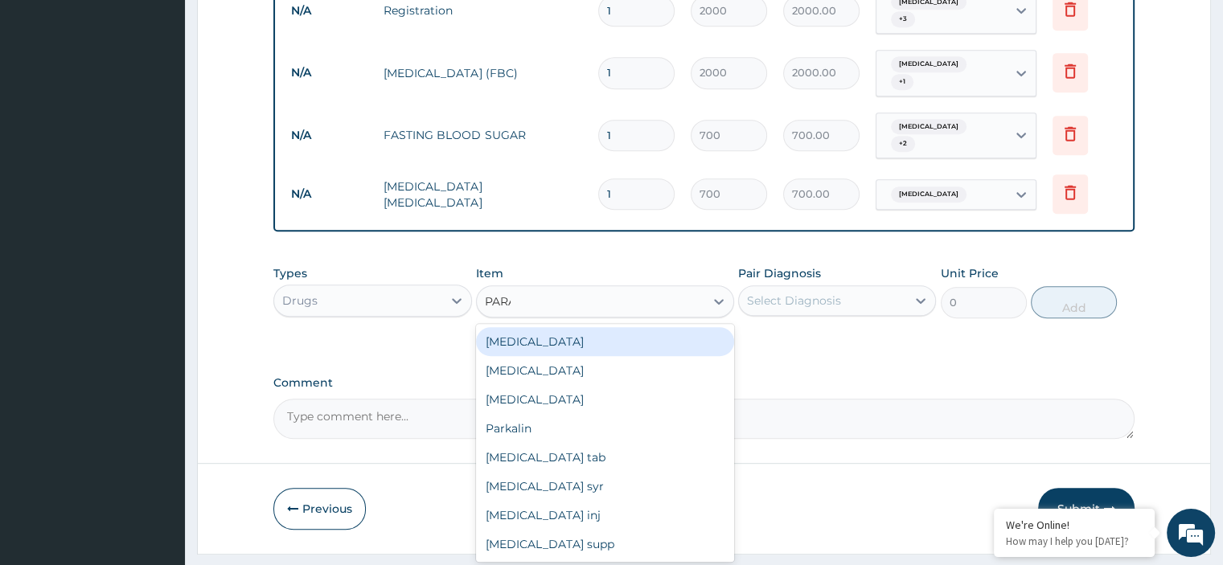
type input "PARAC"
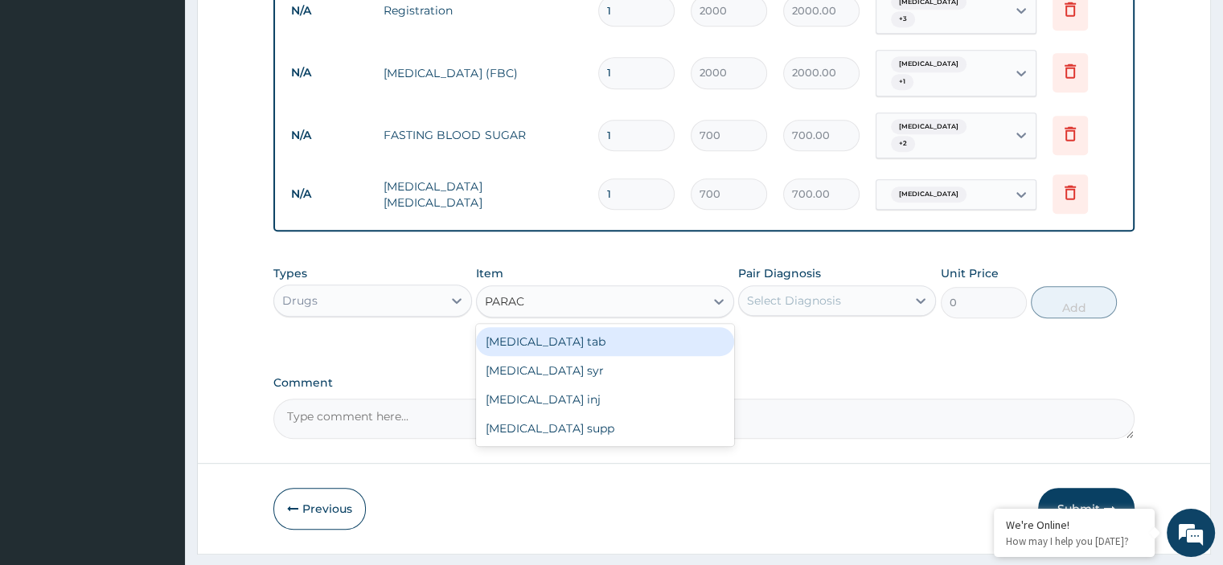
click at [675, 327] on div "Paracetamol tab" at bounding box center [605, 341] width 258 height 29
type input "10"
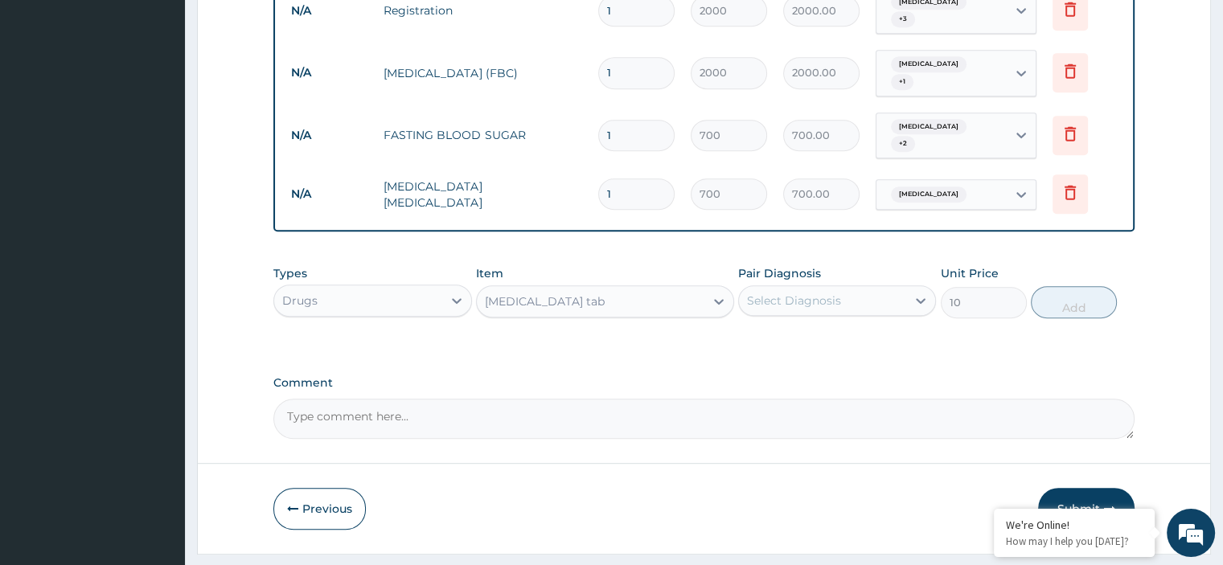
click at [776, 293] on div "Select Diagnosis" at bounding box center [794, 301] width 94 height 16
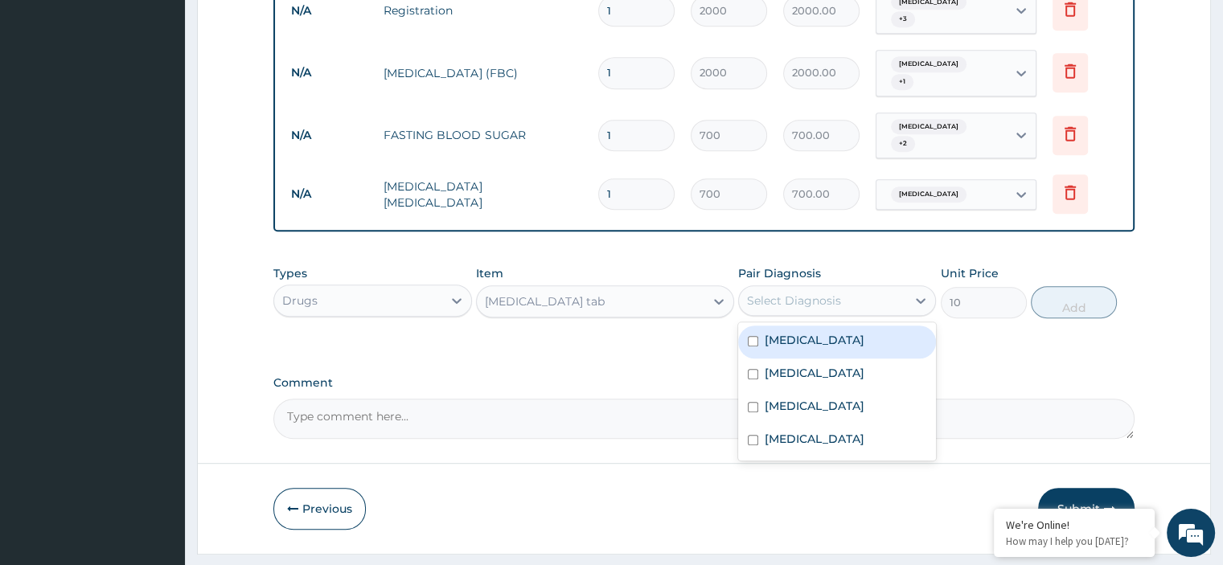
click at [784, 326] on div "Folliculitis" at bounding box center [837, 342] width 198 height 33
checkbox input "true"
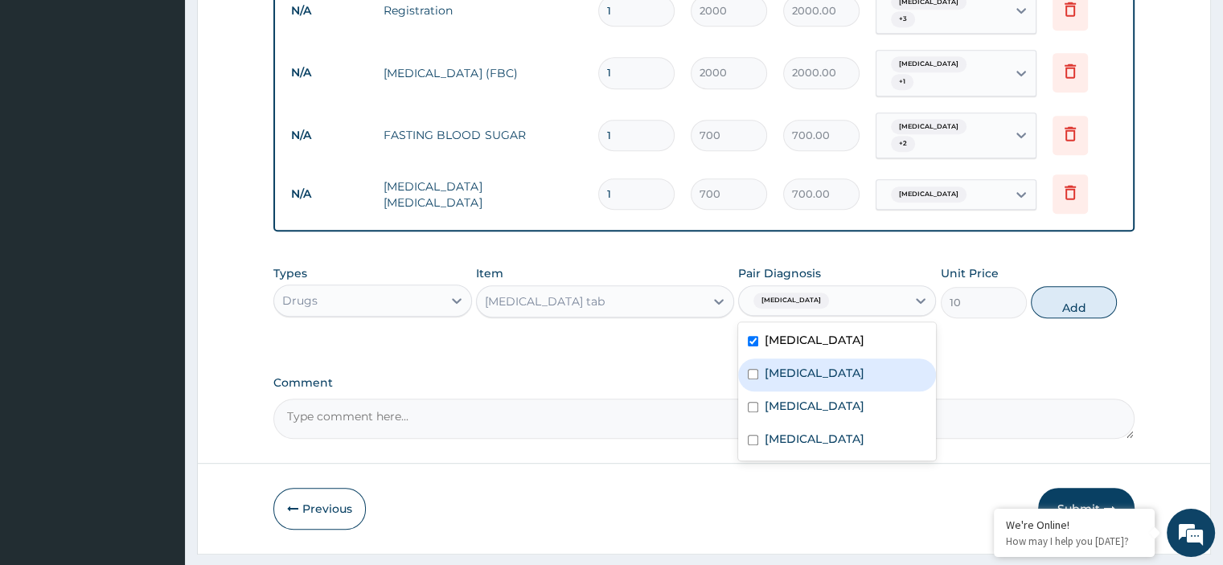
click at [786, 359] on div "Myocarditis" at bounding box center [837, 375] width 198 height 33
checkbox input "true"
click at [788, 398] on label "Acute abdomen" at bounding box center [814, 406] width 100 height 16
checkbox input "true"
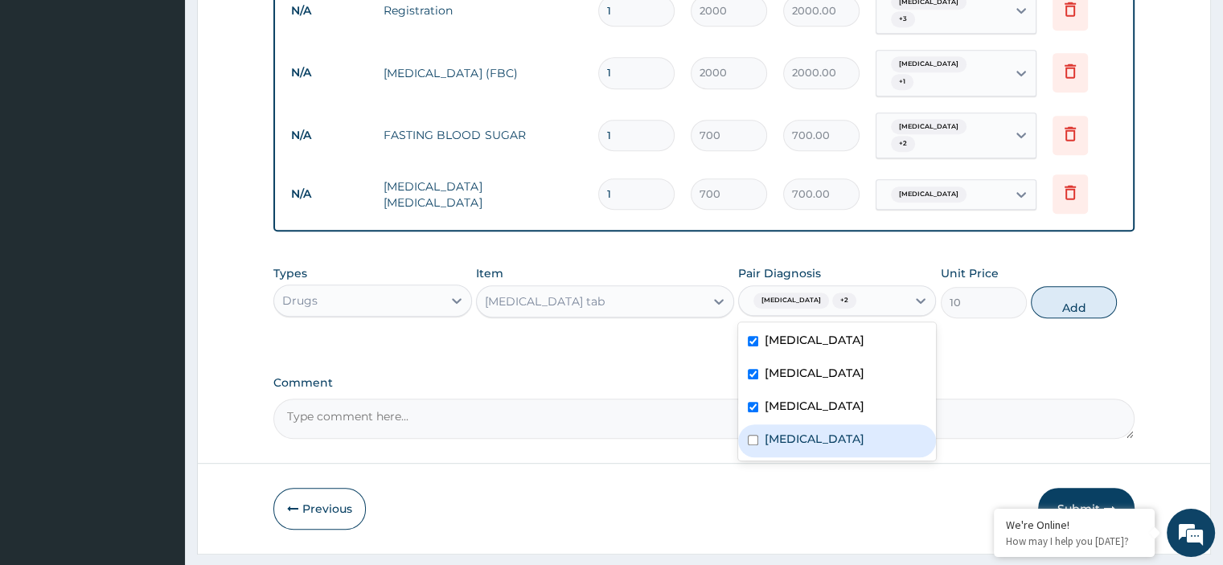
drag, startPoint x: 787, startPoint y: 399, endPoint x: 801, endPoint y: 399, distance: 13.7
click at [791, 431] on label "Malaria" at bounding box center [814, 439] width 100 height 16
checkbox input "true"
click at [1082, 286] on button "Add" at bounding box center [1074, 302] width 86 height 32
type input "0"
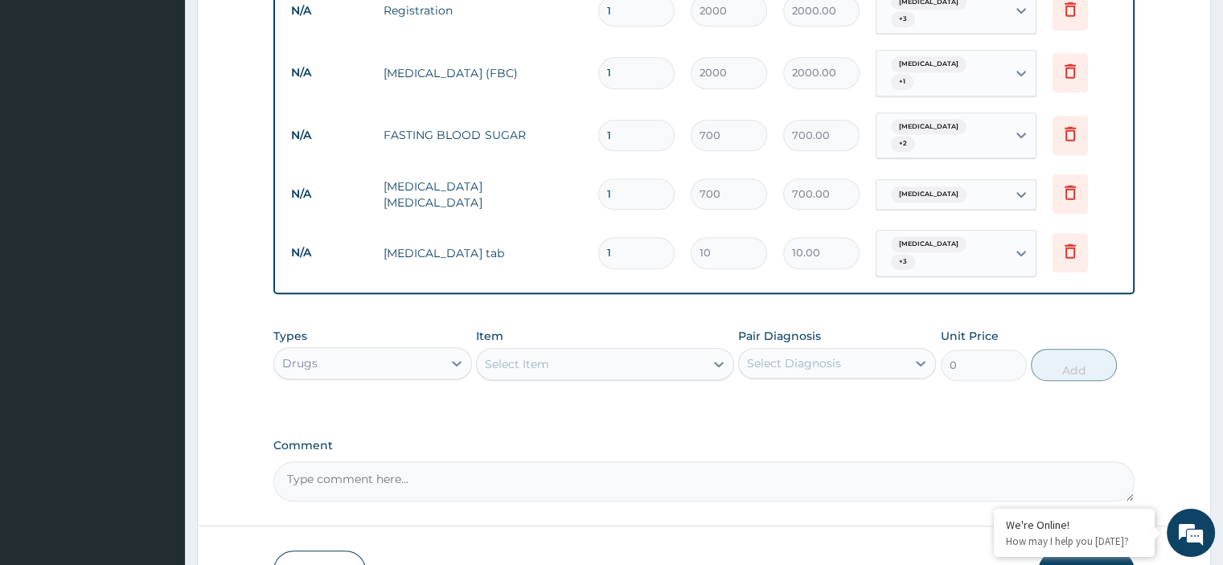
click at [629, 351] on div "Select Item" at bounding box center [590, 364] width 227 height 26
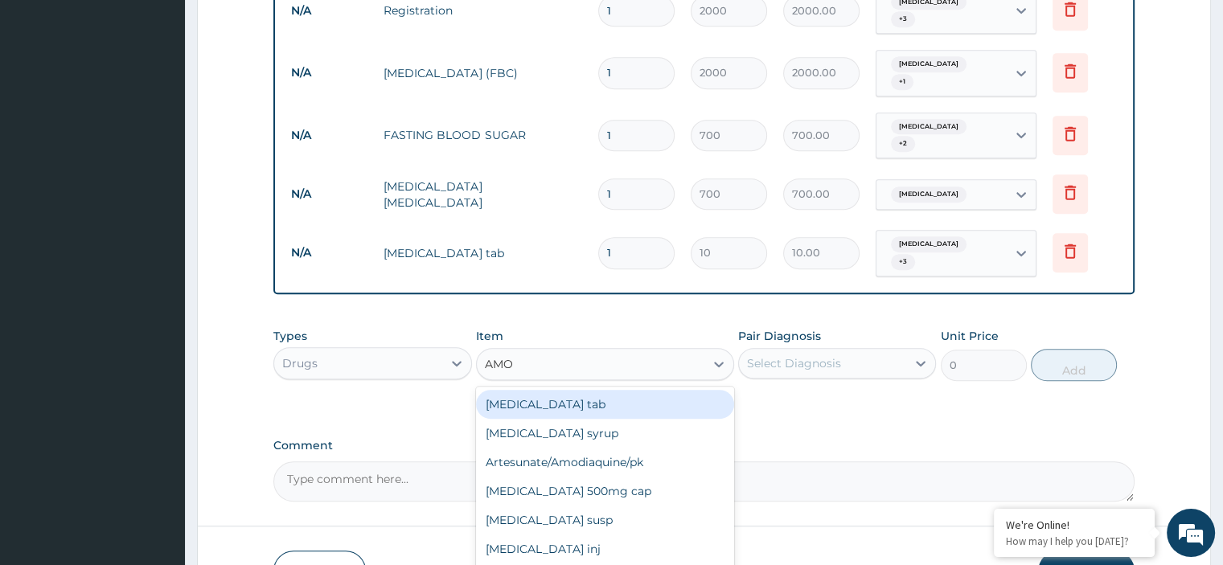
type input "AMOX"
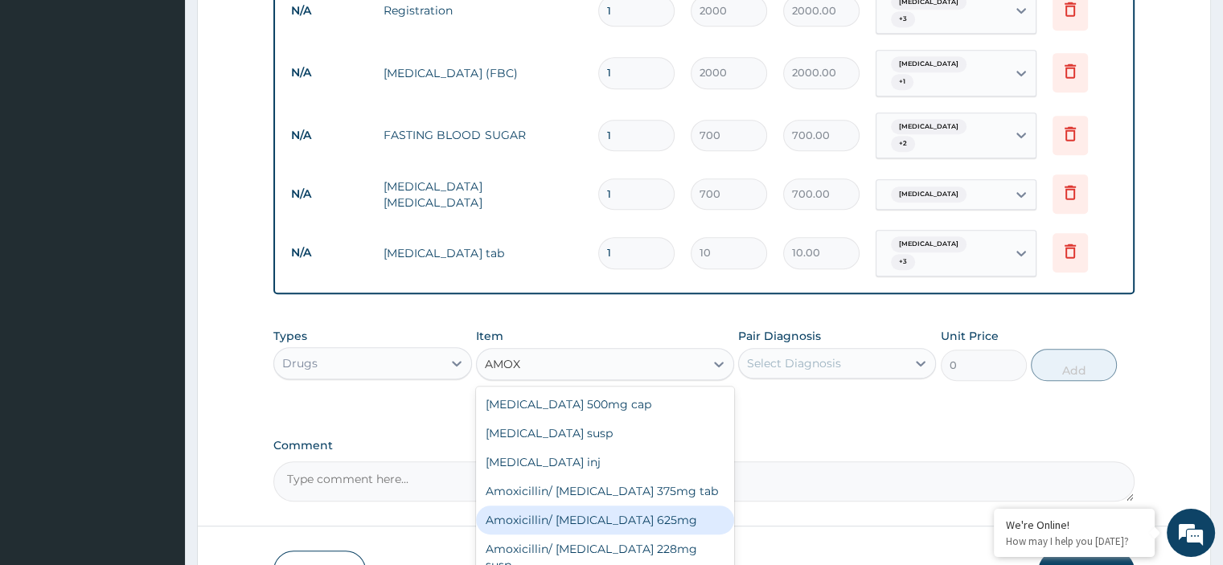
click at [649, 506] on div "Amoxicillin/ Clavulanic acid 625mg" at bounding box center [605, 520] width 258 height 29
type input "340"
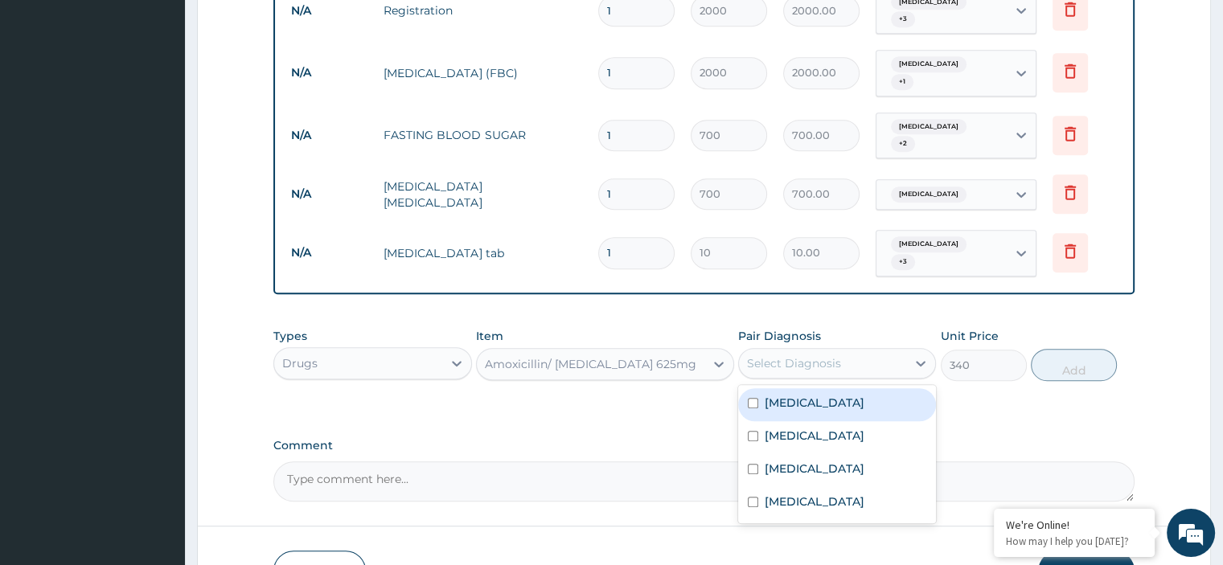
click at [781, 355] on div "Select Diagnosis" at bounding box center [794, 363] width 94 height 16
click at [788, 395] on label "Folliculitis" at bounding box center [814, 403] width 100 height 16
checkbox input "true"
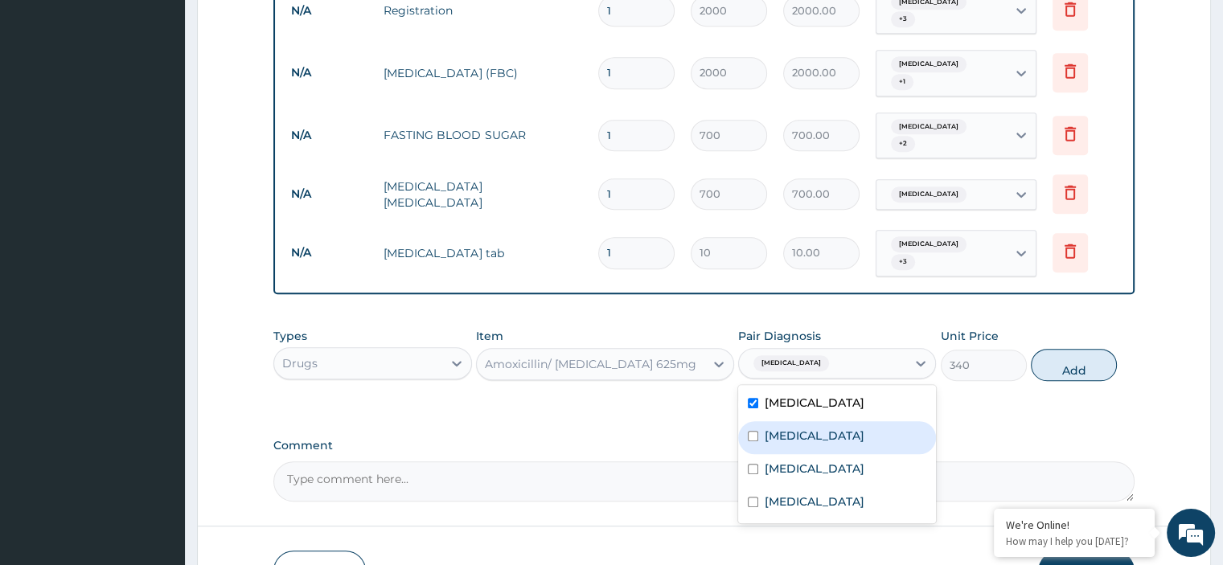
click at [790, 428] on label "Myocarditis" at bounding box center [814, 436] width 100 height 16
checkbox input "true"
click at [796, 461] on label "Acute abdomen" at bounding box center [814, 469] width 100 height 16
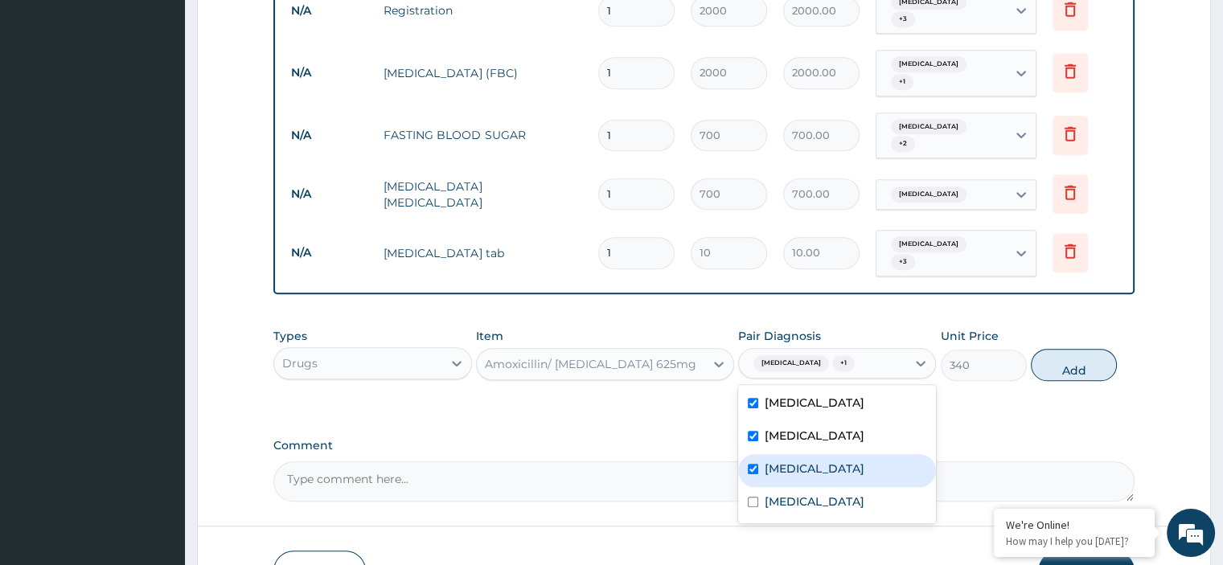
checkbox input "true"
drag, startPoint x: 1088, startPoint y: 334, endPoint x: 1059, endPoint y: 331, distance: 28.2
click at [1084, 349] on button "Add" at bounding box center [1074, 365] width 86 height 32
type input "0"
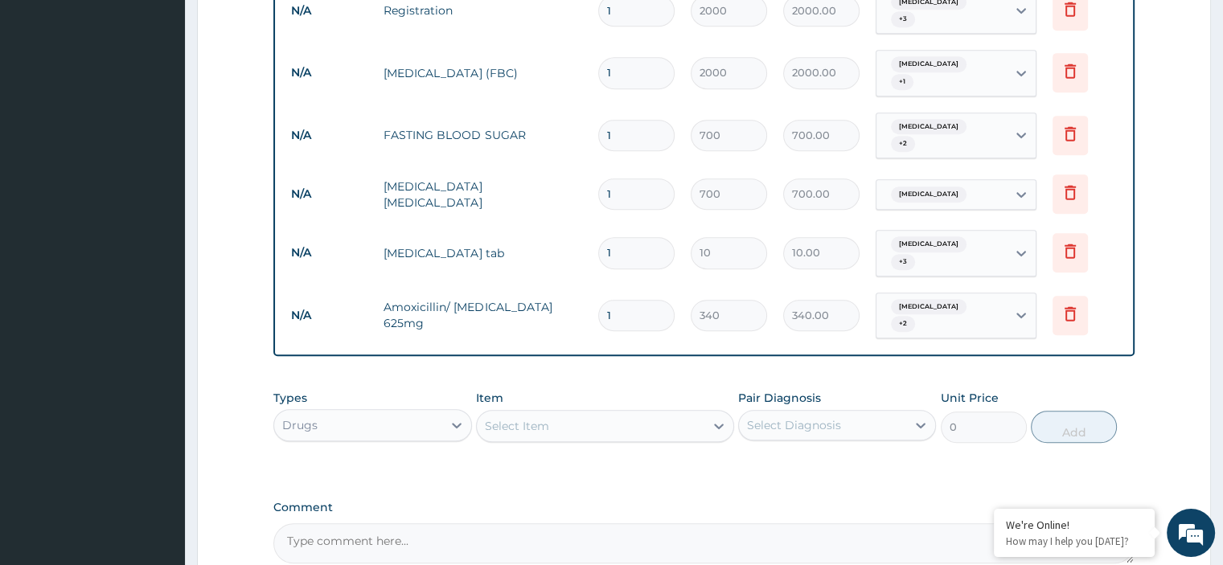
click at [625, 413] on div "Select Item" at bounding box center [590, 426] width 227 height 26
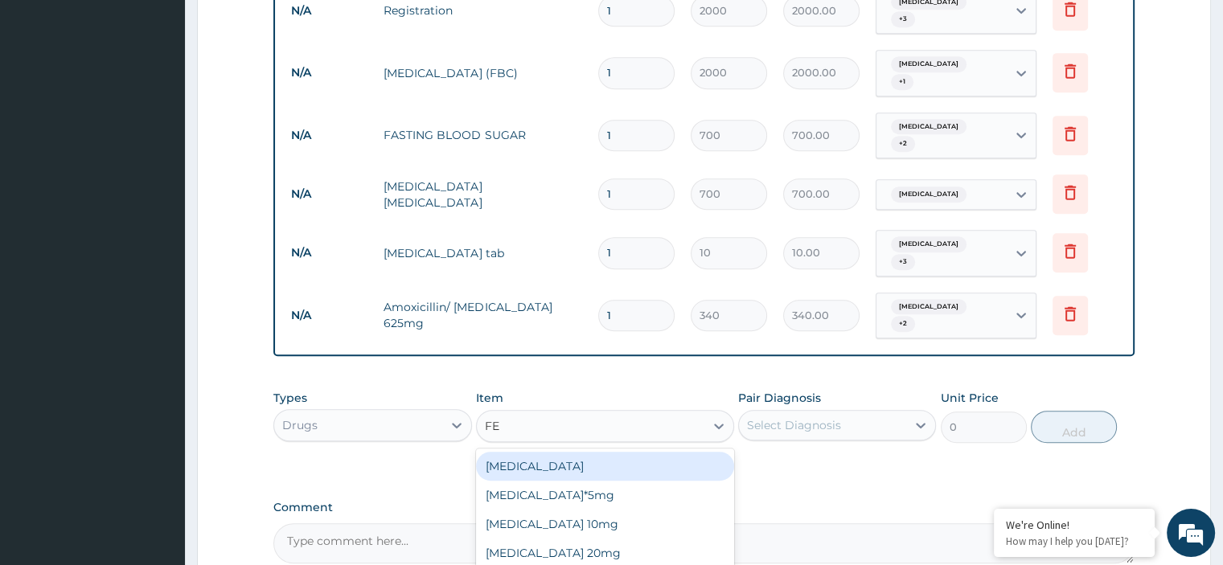
type input "FER"
click at [635, 452] on div "Ferous Sulphate" at bounding box center [605, 466] width 258 height 29
type input "30"
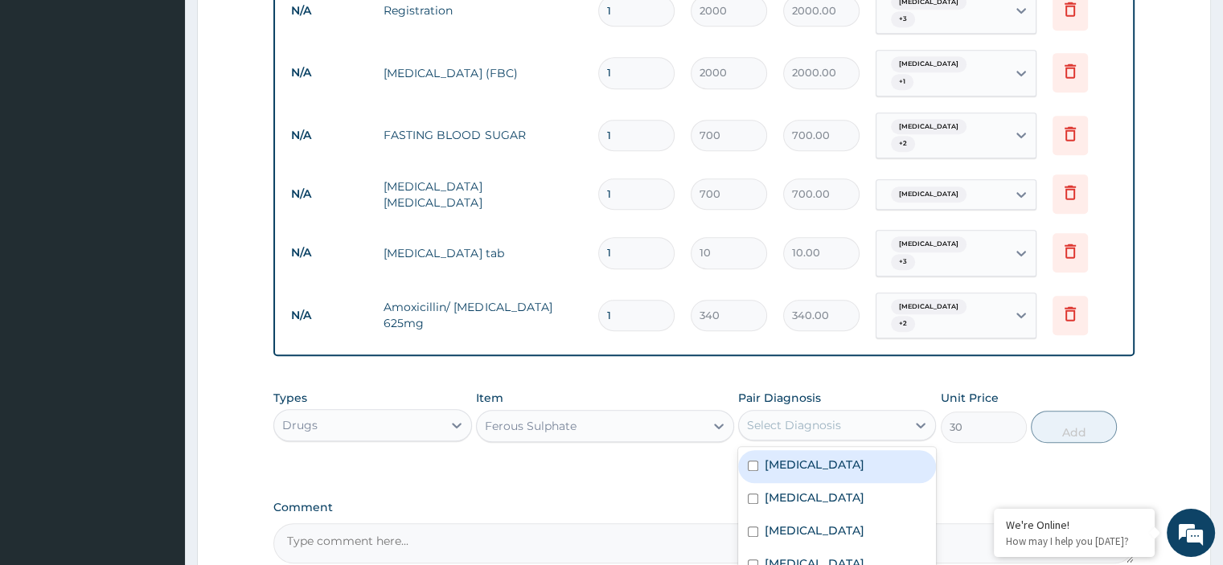
click at [757, 417] on div "Select Diagnosis" at bounding box center [794, 425] width 94 height 16
drag, startPoint x: 791, startPoint y: 410, endPoint x: 789, endPoint y: 422, distance: 12.2
click at [791, 457] on label "Folliculitis" at bounding box center [814, 465] width 100 height 16
checkbox input "true"
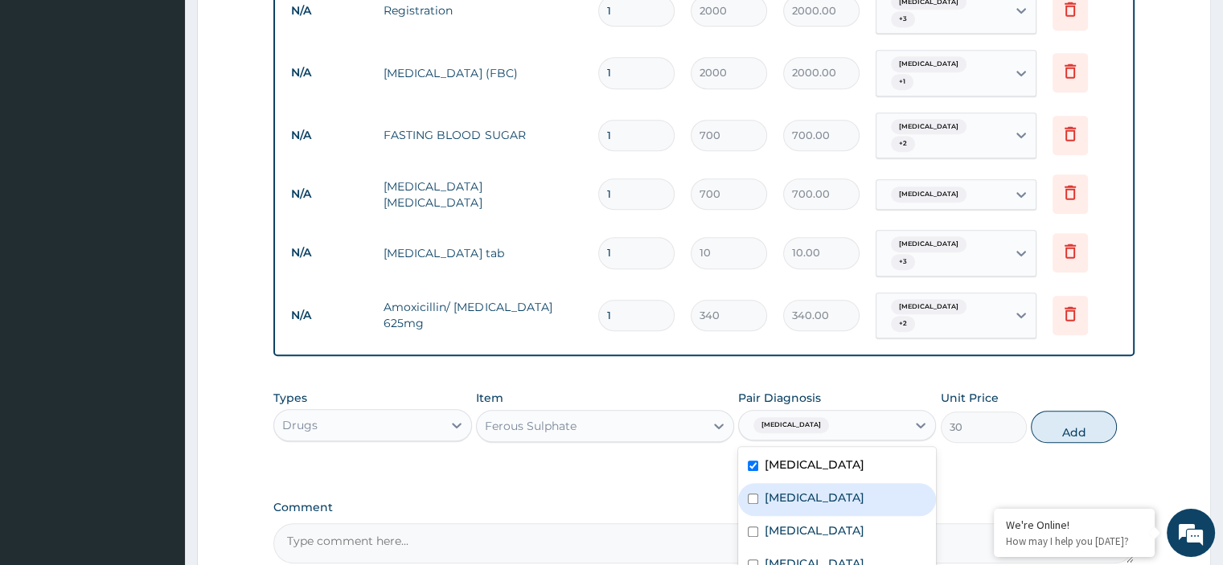
click at [797, 490] on label "Myocarditis" at bounding box center [814, 498] width 100 height 16
checkbox input "true"
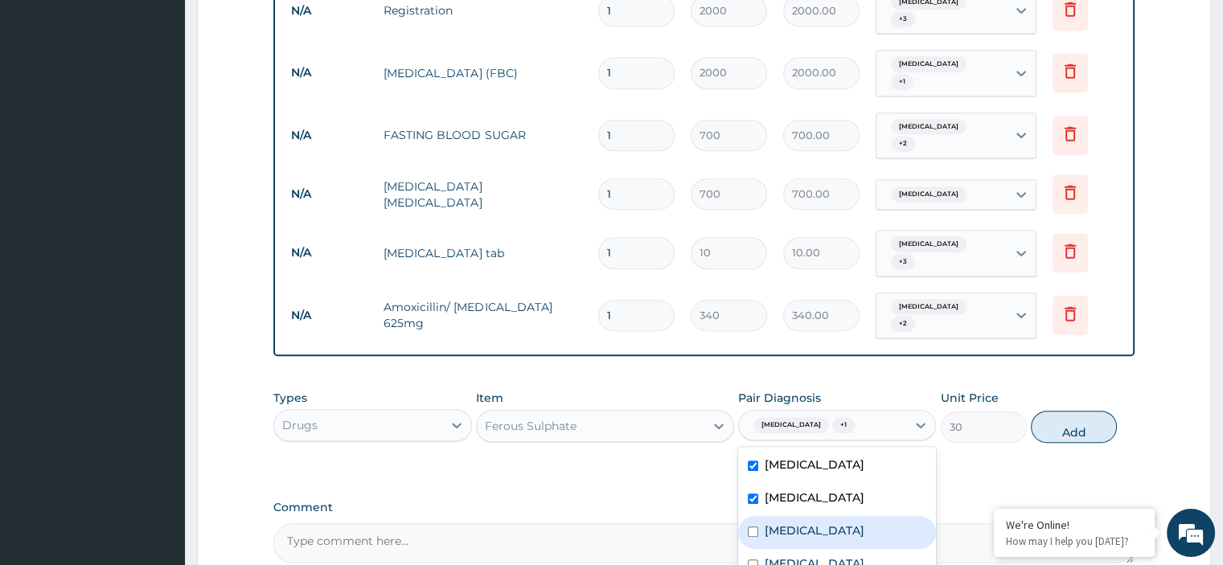
drag, startPoint x: 810, startPoint y: 479, endPoint x: 952, endPoint y: 467, distance: 142.0
click at [817, 522] on label "Acute abdomen" at bounding box center [814, 530] width 100 height 16
checkbox input "true"
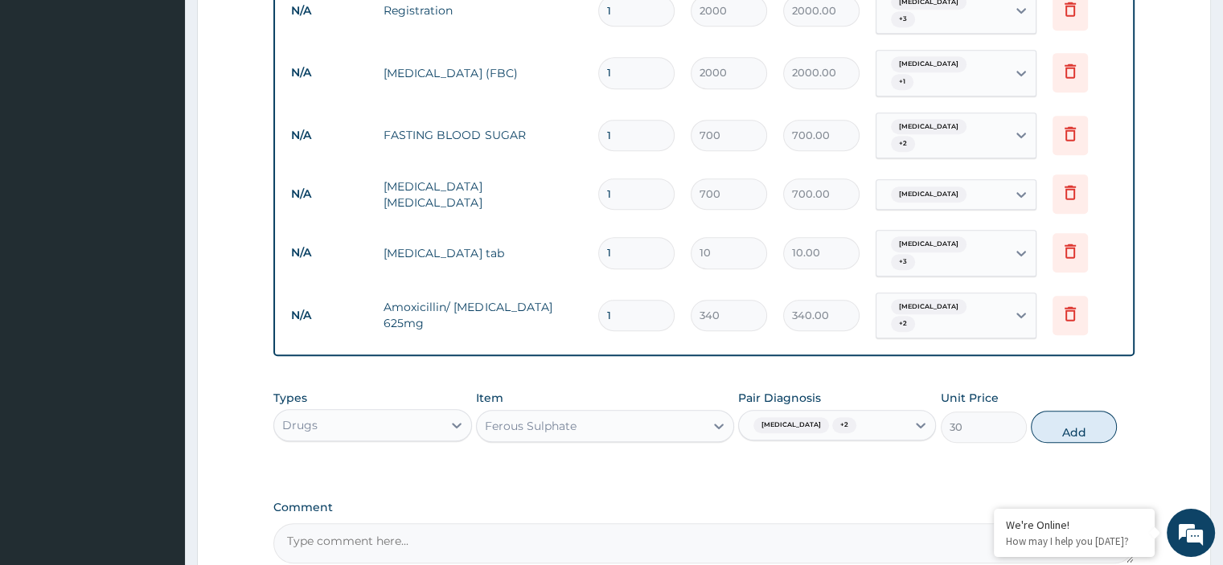
drag, startPoint x: 1060, startPoint y: 375, endPoint x: 972, endPoint y: 388, distance: 89.4
click at [1061, 411] on button "Add" at bounding box center [1074, 427] width 86 height 32
type input "0"
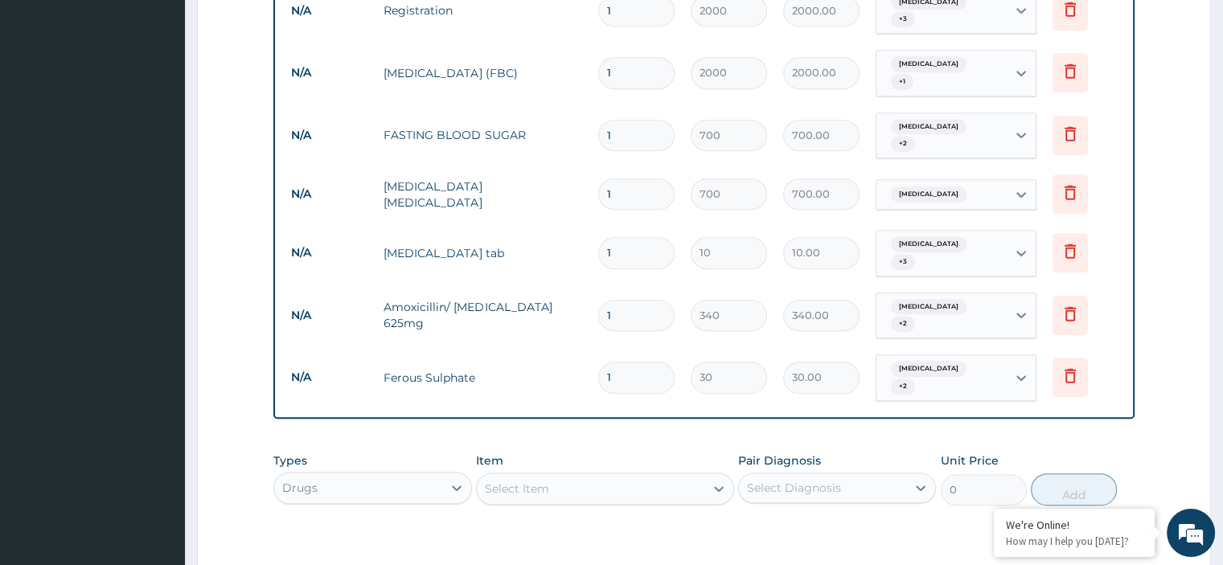
click at [594, 476] on div "Select Item" at bounding box center [590, 489] width 227 height 26
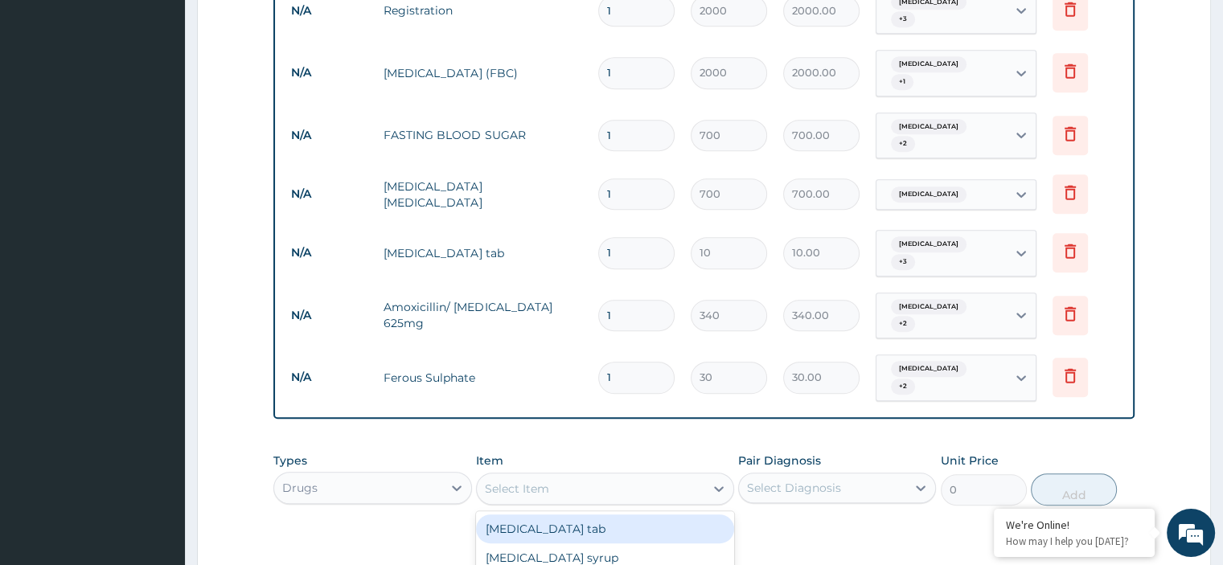
type input "F"
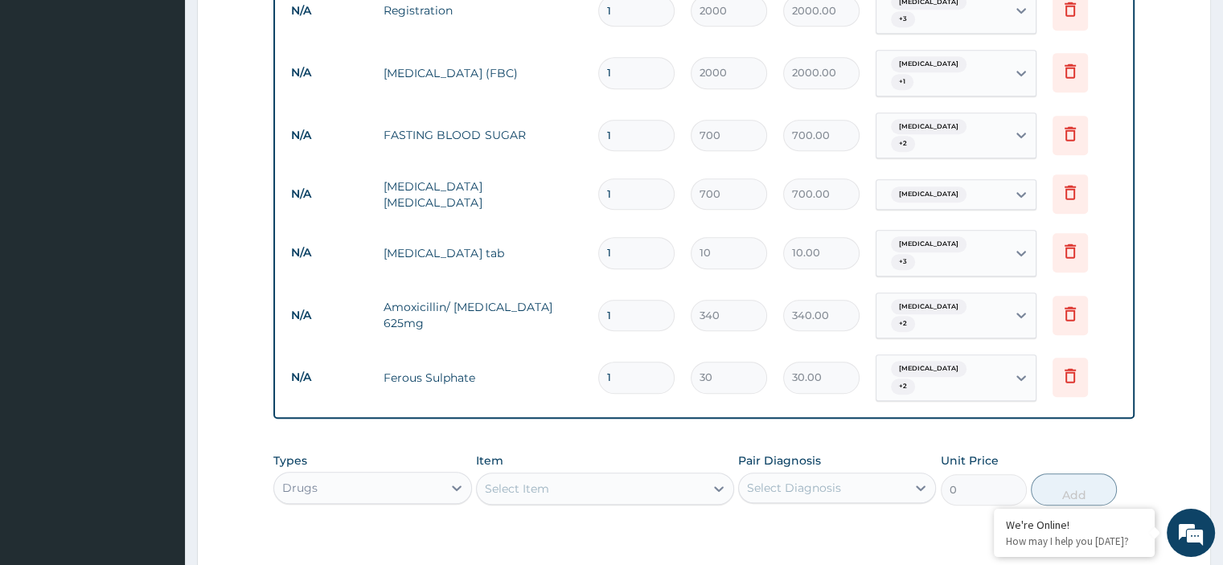
click at [1199, 272] on form "Step 2 of 2 PA Code / Prescription Code Enter Code(Secondary Care Only) Encount…" at bounding box center [704, 20] width 1014 height 1442
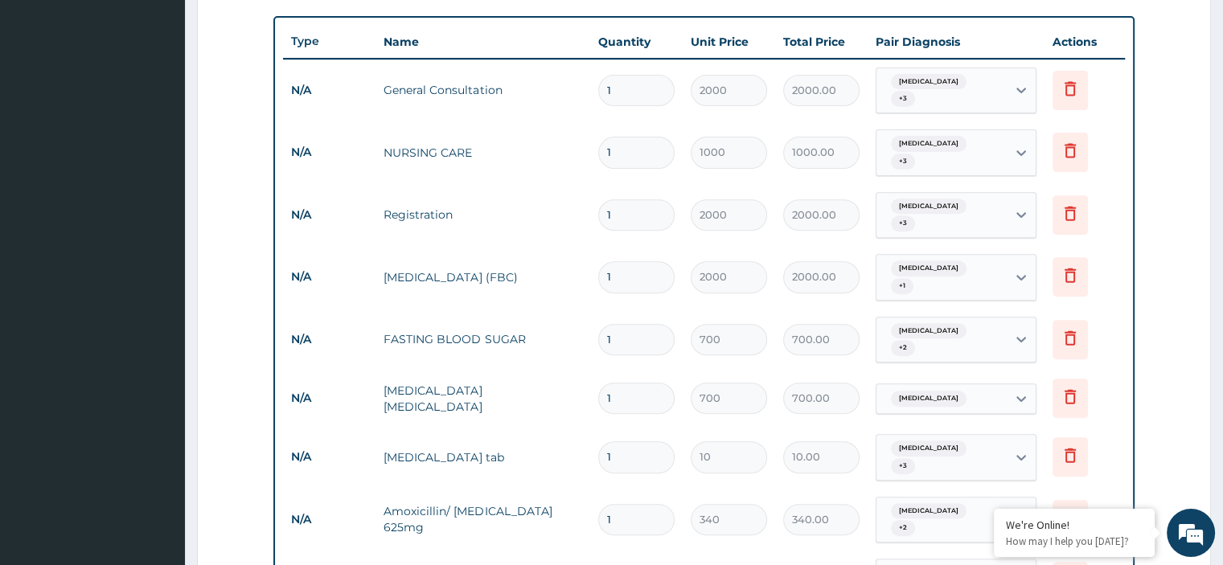
scroll to position [723, 0]
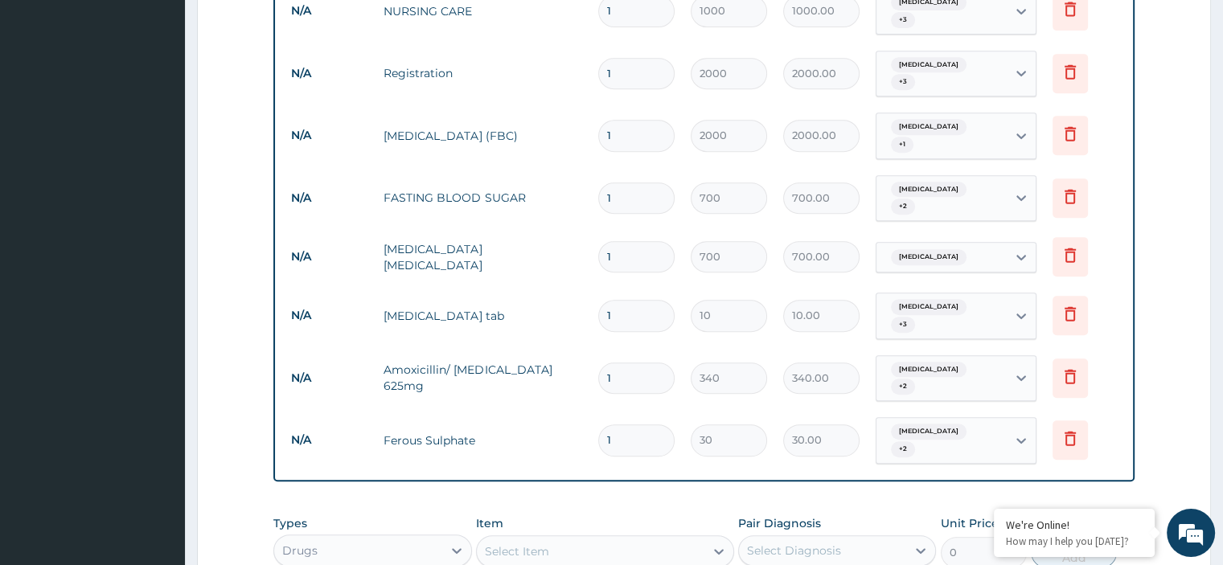
drag, startPoint x: 633, startPoint y: 273, endPoint x: 555, endPoint y: 269, distance: 78.1
click at [555, 285] on tr "N/A Paracetamol tab 1 10 10.00 Folliculitis + 3 Delete" at bounding box center [703, 316] width 841 height 63
type input "3"
type input "30.00"
type input "30"
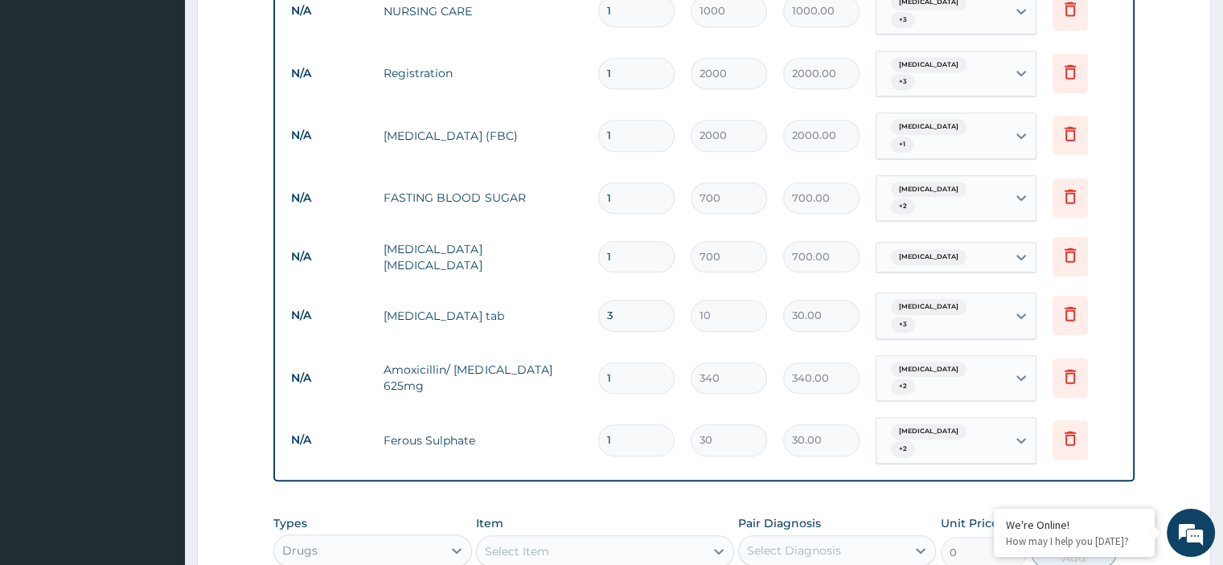
type input "300.00"
type input "30"
click at [615, 363] on input "1" at bounding box center [636, 378] width 76 height 31
type input "14"
type input "4760.00"
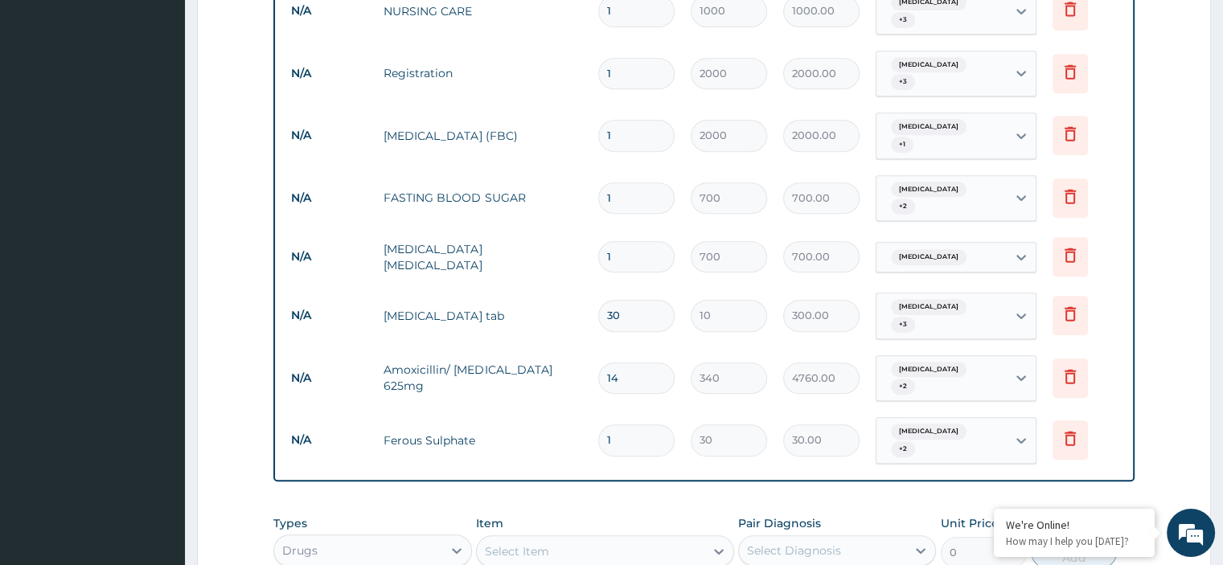
type input "14"
drag, startPoint x: 618, startPoint y: 392, endPoint x: 601, endPoint y: 391, distance: 16.9
click at [601, 424] on input "1" at bounding box center [636, 439] width 76 height 31
type input "3"
type input "90.00"
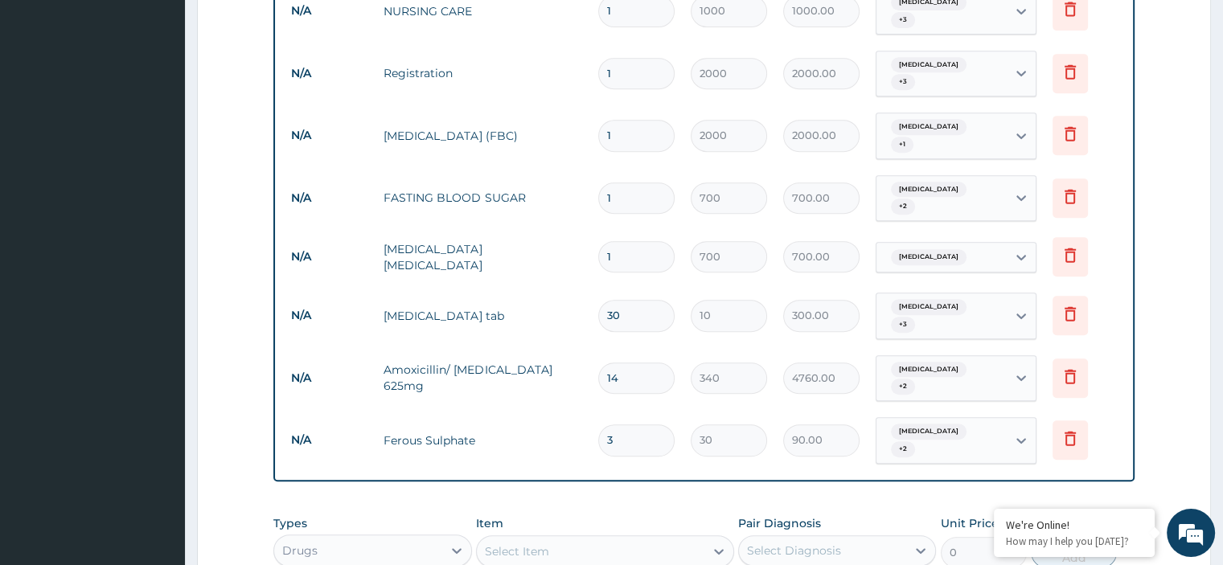
type input "30"
type input "900.00"
type input "29"
type input "870.00"
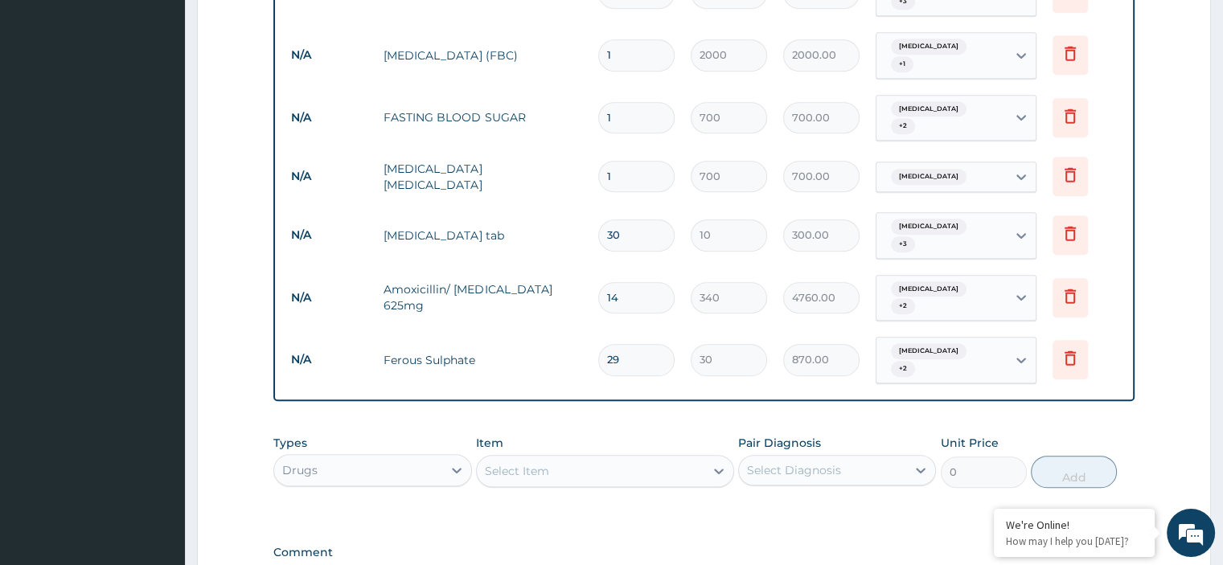
type input "32"
type input "960.00"
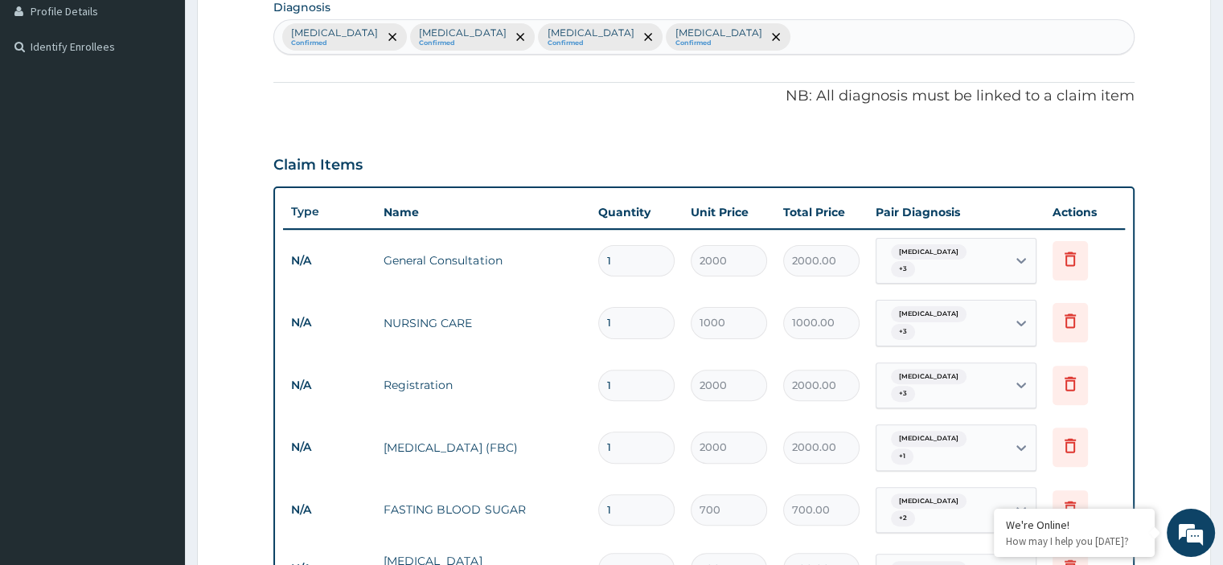
scroll to position [402, 0]
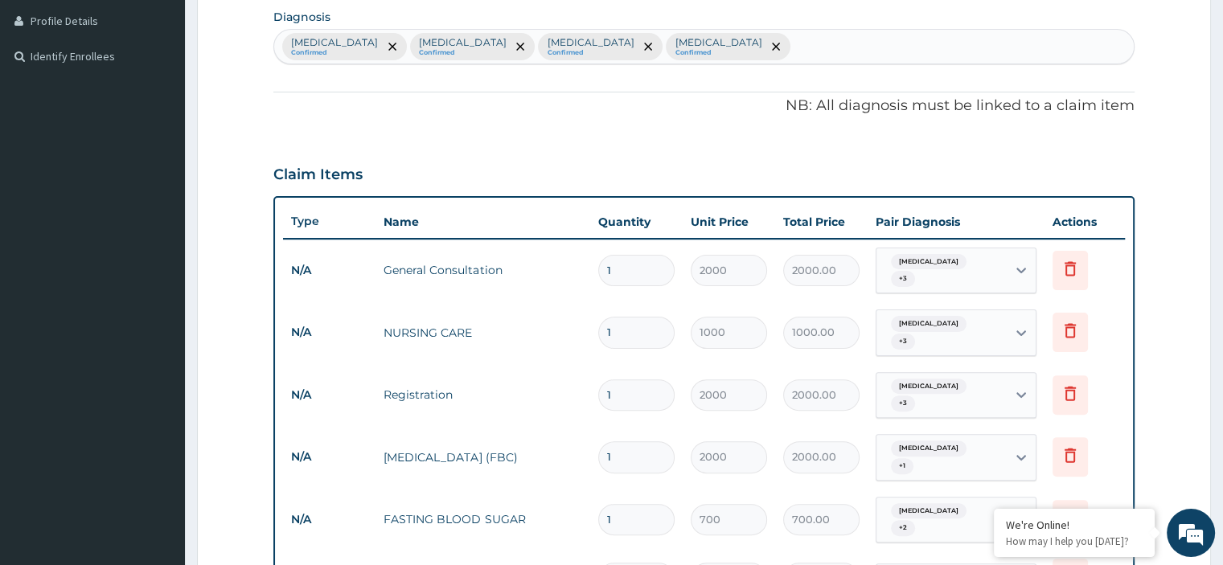
type input "32"
click at [717, 41] on div "Folliculitis Confirmed Myocarditis Confirmed Acute abdomen Confirmed Malaria Co…" at bounding box center [703, 47] width 858 height 34
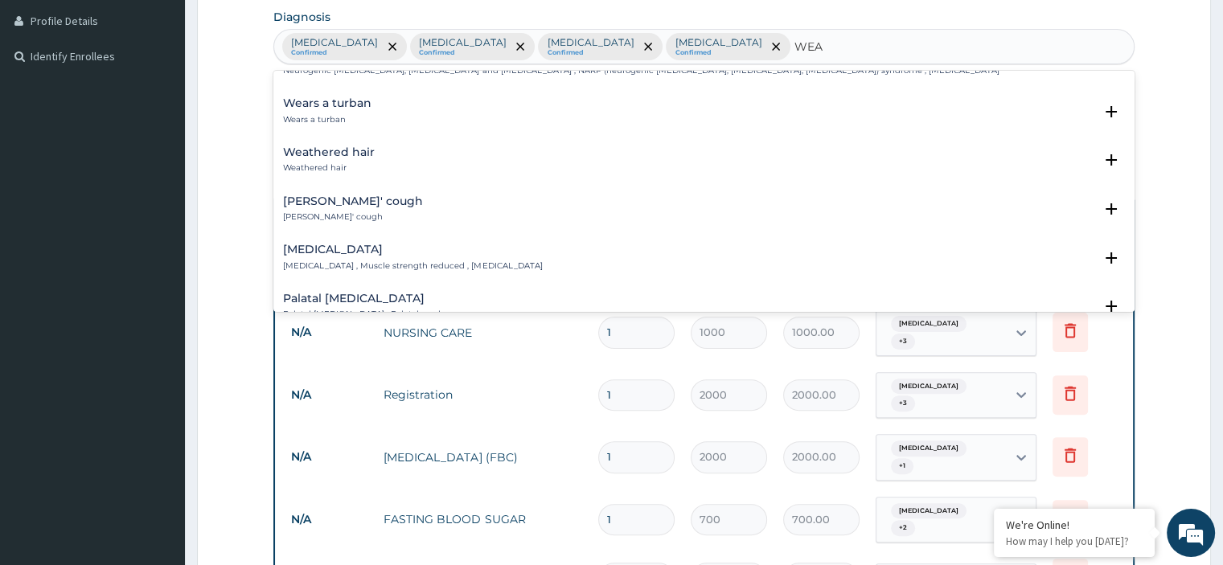
scroll to position [884, 0]
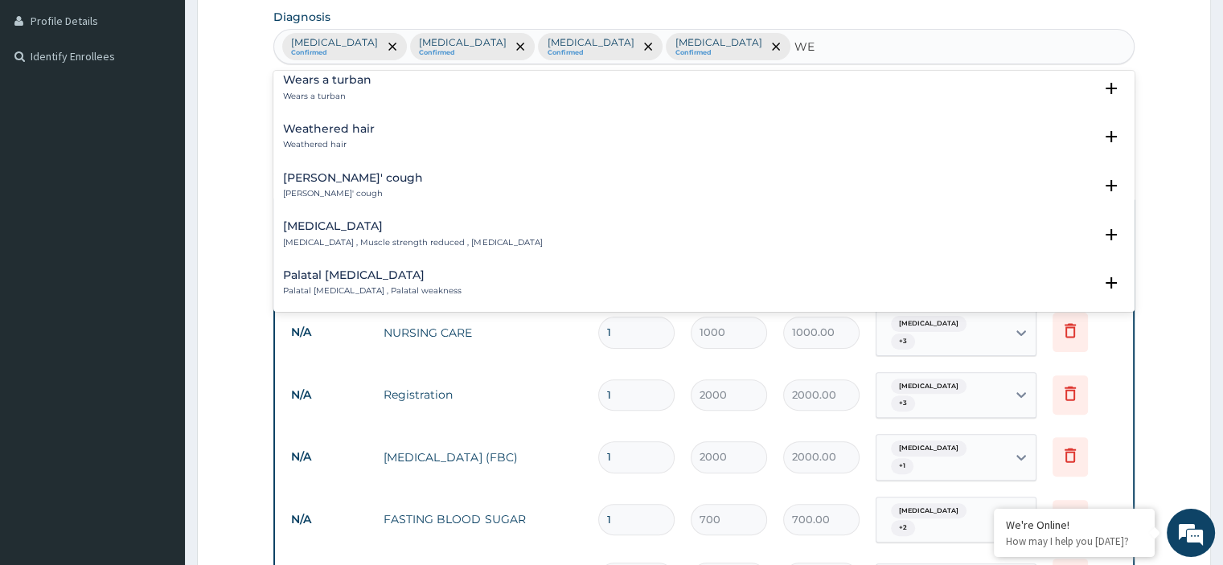
type input "W"
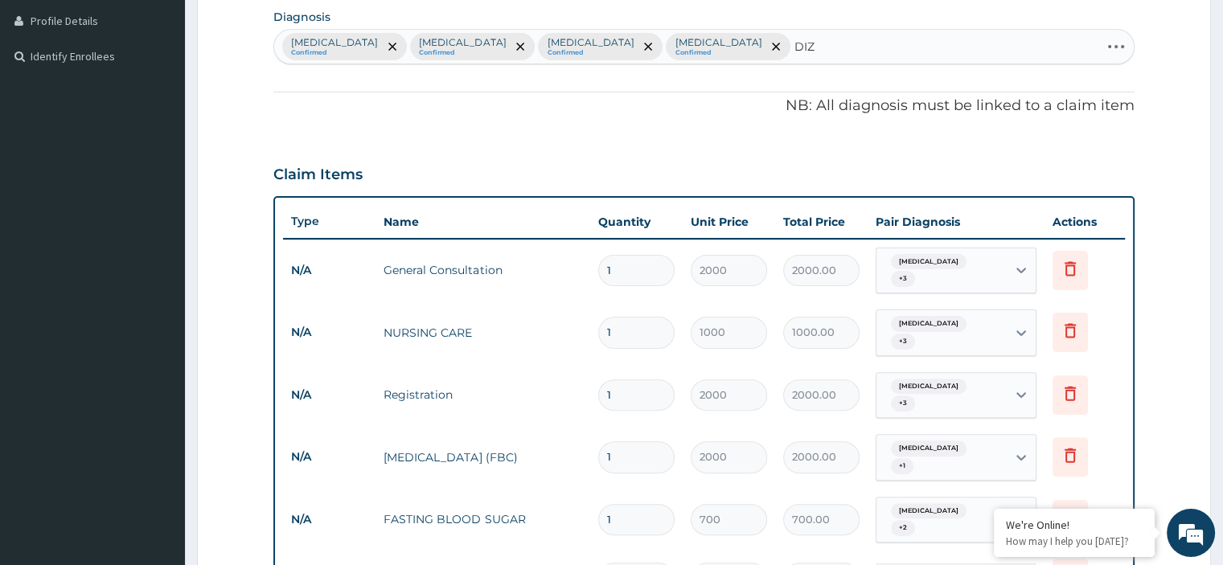
type input "DIZZ"
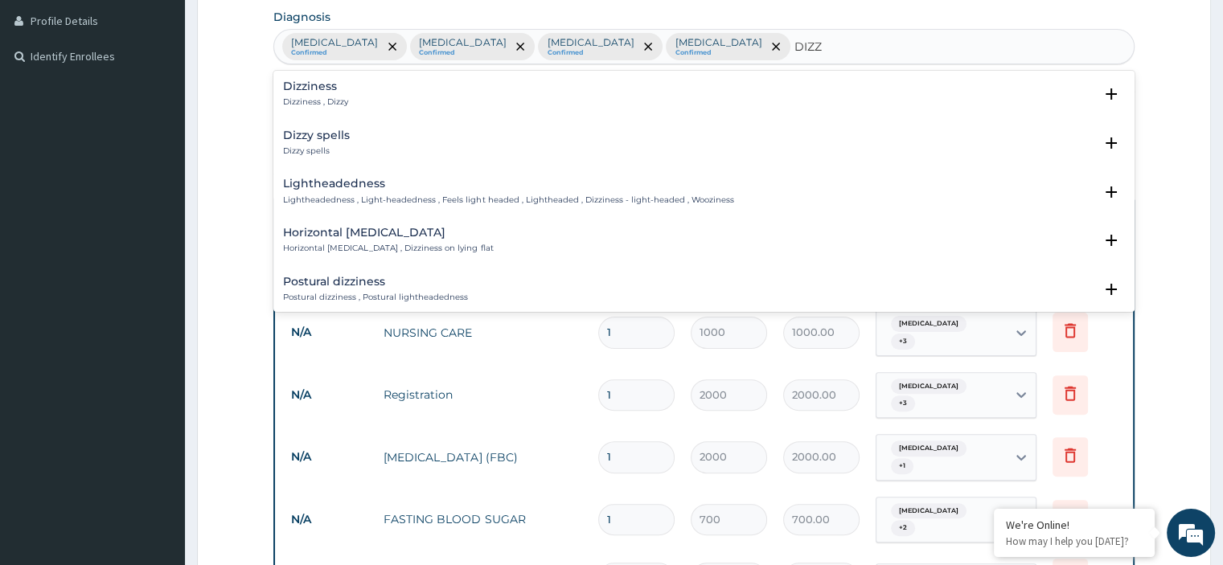
click at [325, 86] on h4 "Dizziness" at bounding box center [315, 86] width 65 height 12
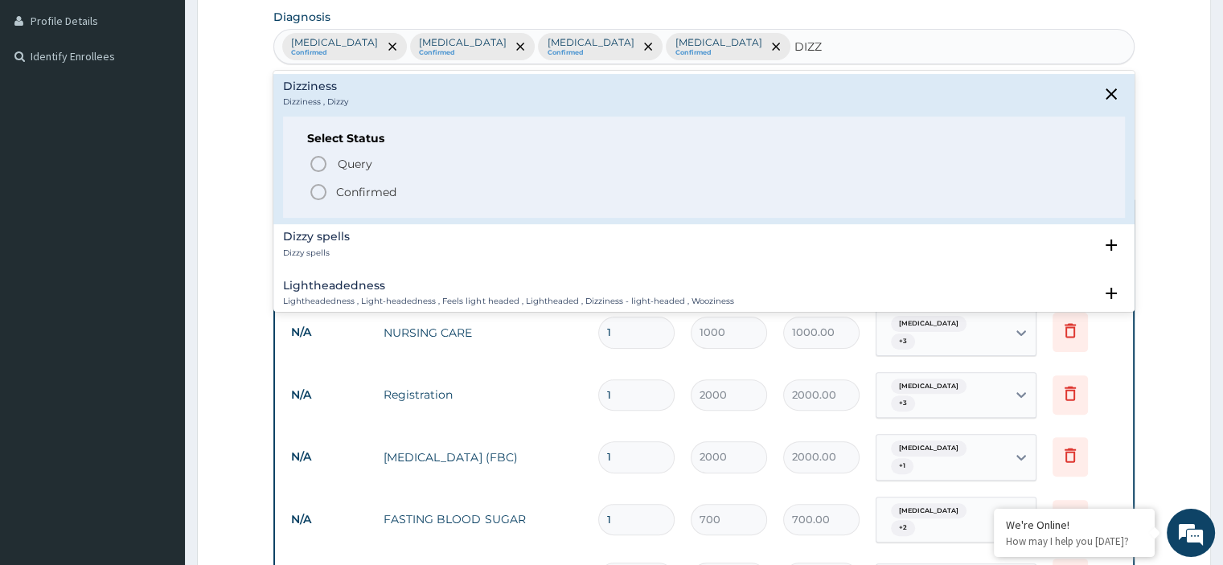
click at [354, 189] on p "Confirmed" at bounding box center [366, 192] width 60 height 16
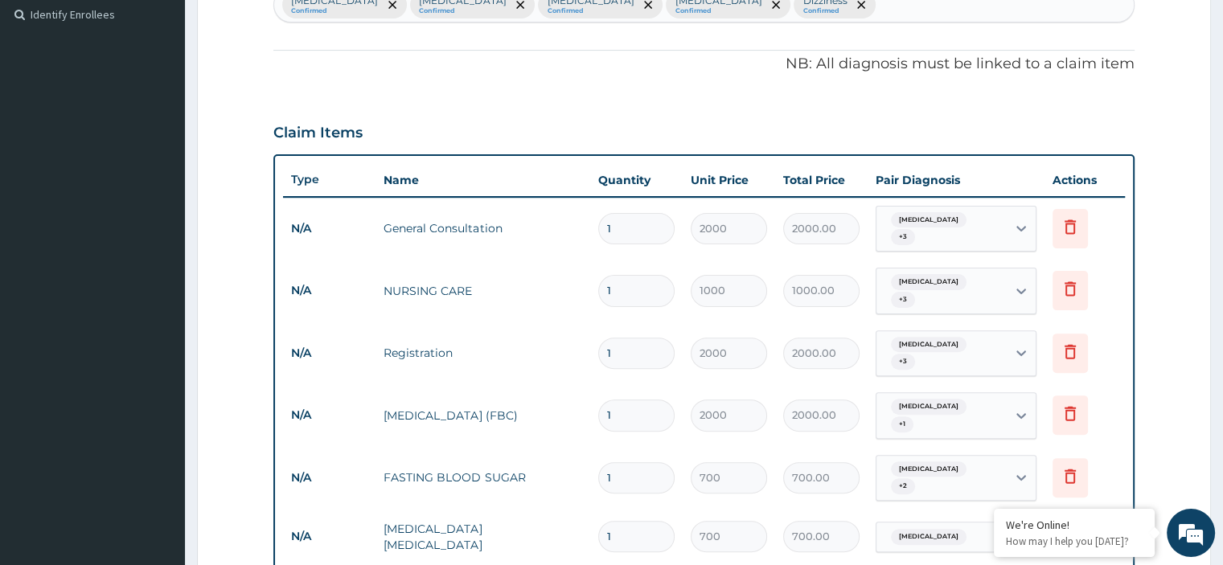
scroll to position [482, 0]
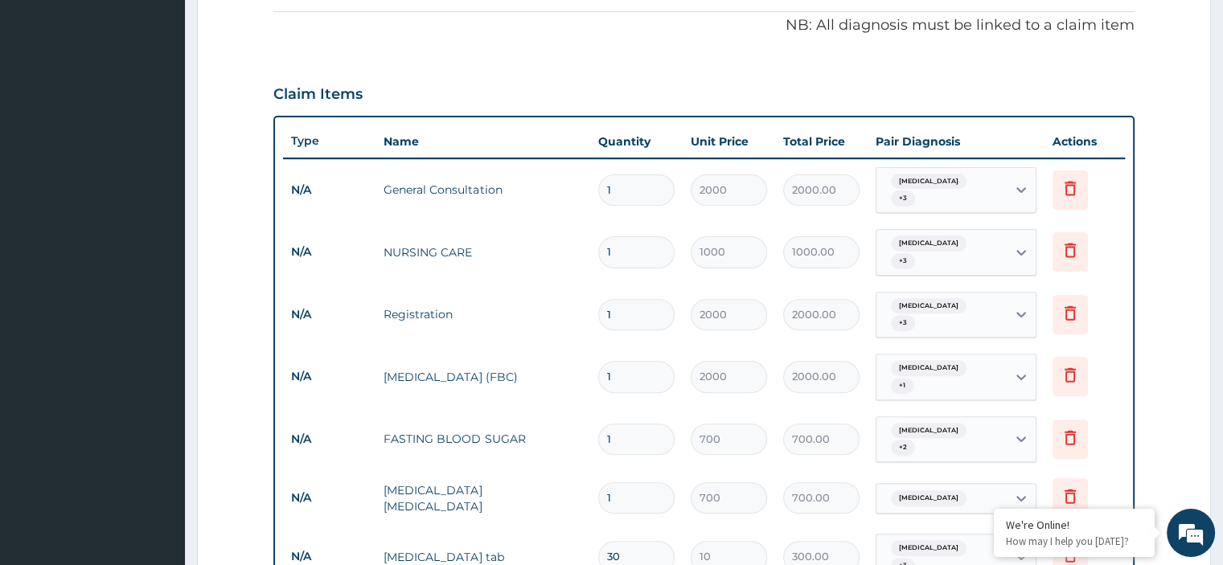
click at [976, 244] on div "Folliculitis + 3" at bounding box center [941, 252] width 130 height 45
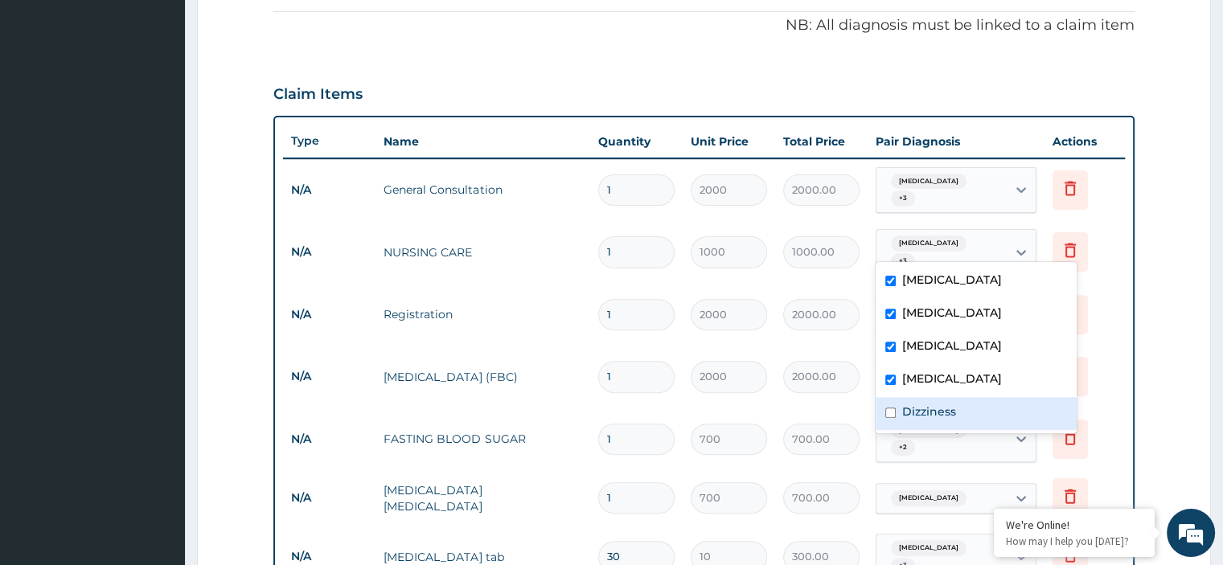
click at [947, 417] on label "Dizziness" at bounding box center [929, 412] width 54 height 16
checkbox input "true"
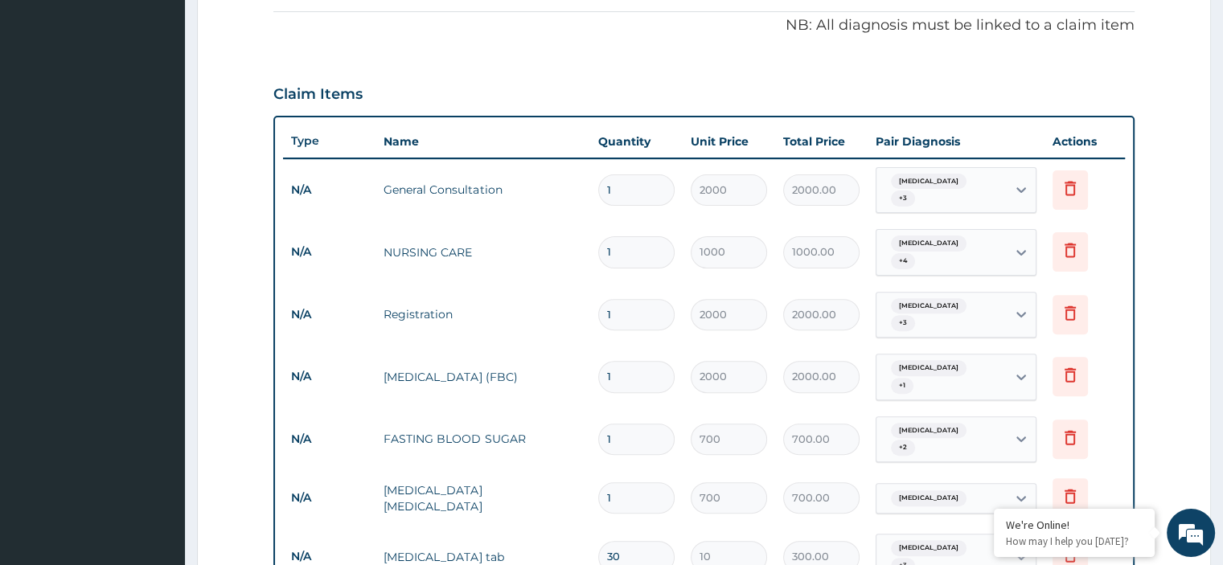
click at [1164, 232] on form "Step 2 of 2 PA Code / Prescription Code Enter Code(Secondary Care Only) Encount…" at bounding box center [704, 324] width 1014 height 1442
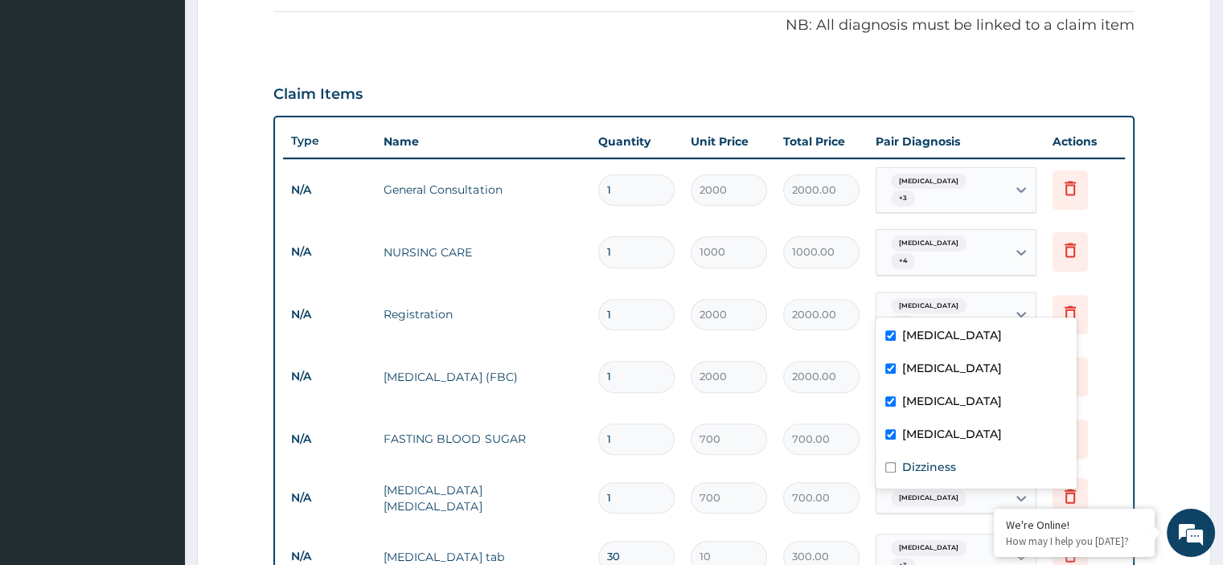
click at [923, 299] on span "Folliculitis" at bounding box center [929, 306] width 76 height 16
click at [920, 186] on span "Folliculitis" at bounding box center [929, 182] width 76 height 16
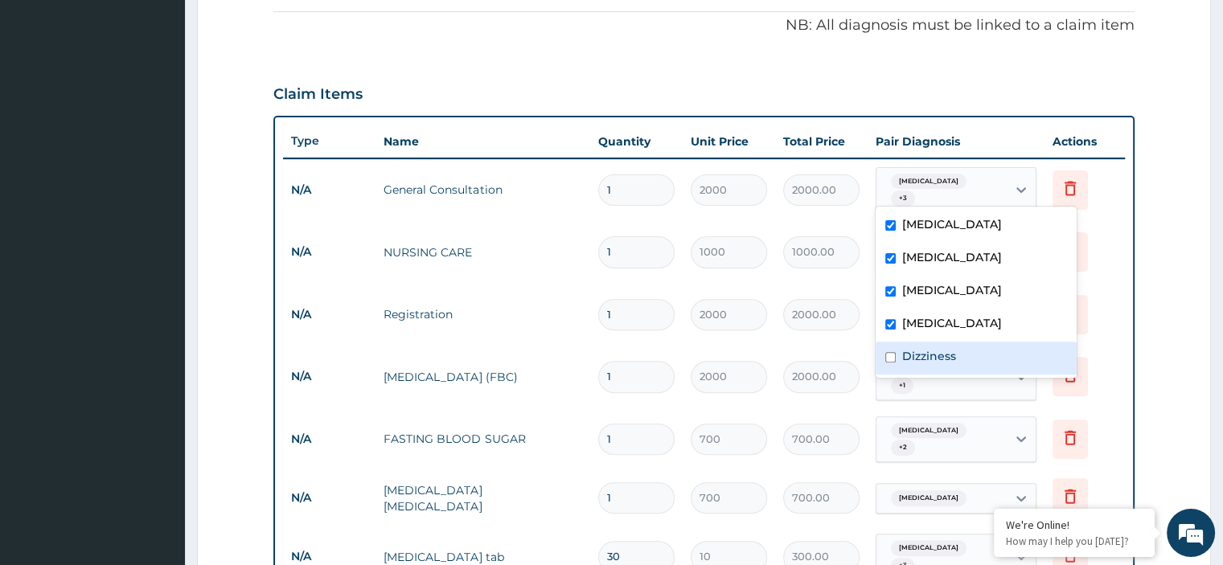
click at [929, 355] on label "Dizziness" at bounding box center [929, 356] width 54 height 16
checkbox input "true"
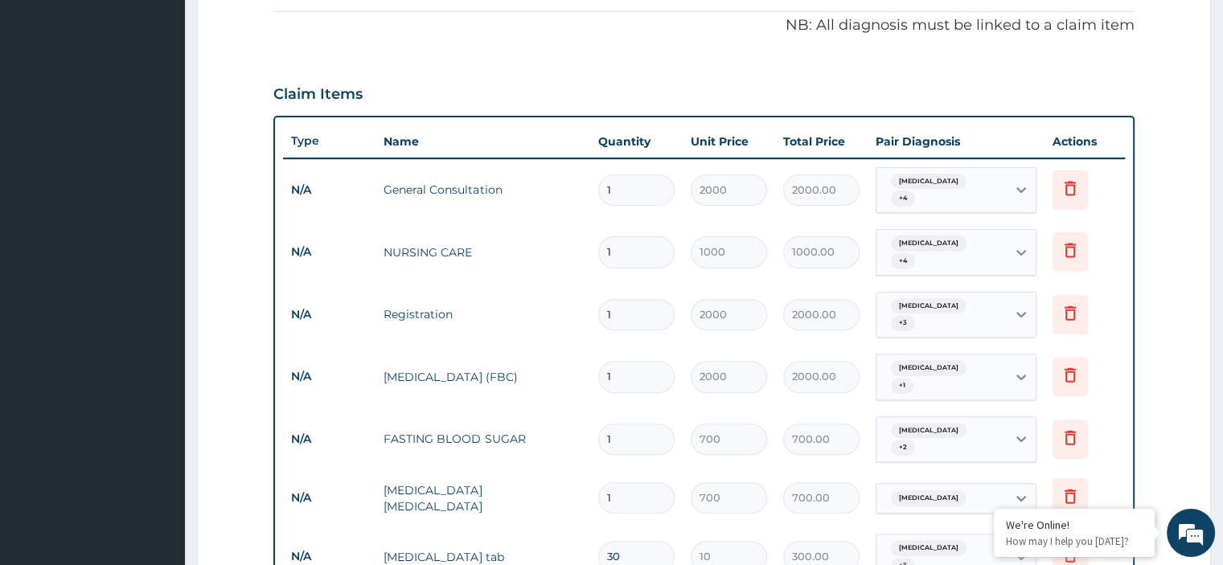
click at [1166, 203] on form "Step 2 of 2 PA Code / Prescription Code Enter Code(Secondary Care Only) Encount…" at bounding box center [704, 324] width 1014 height 1442
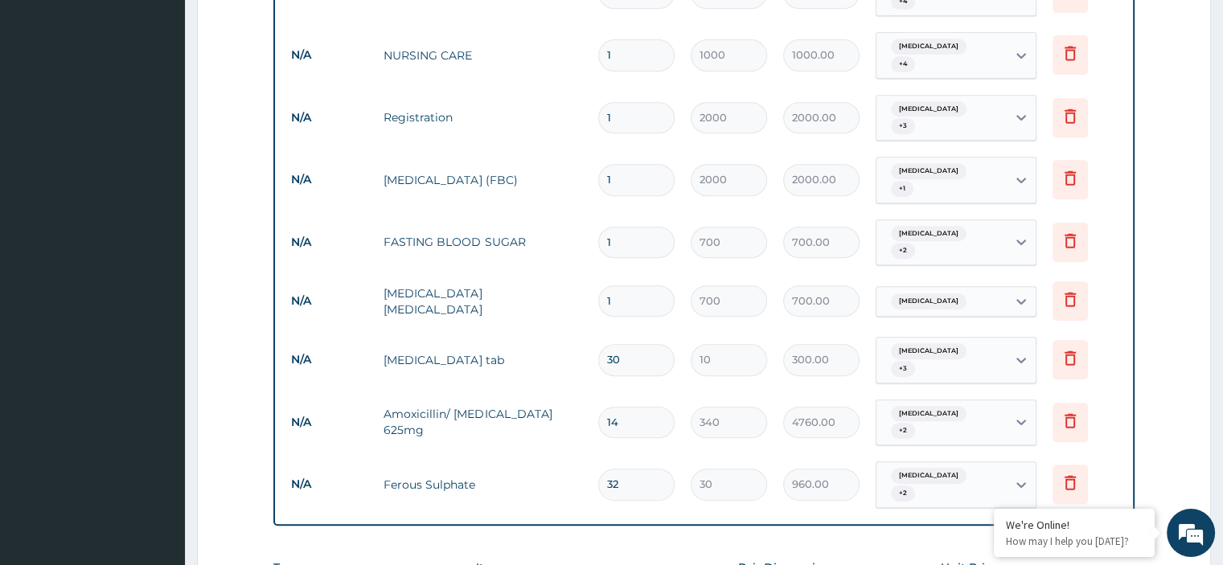
scroll to position [804, 0]
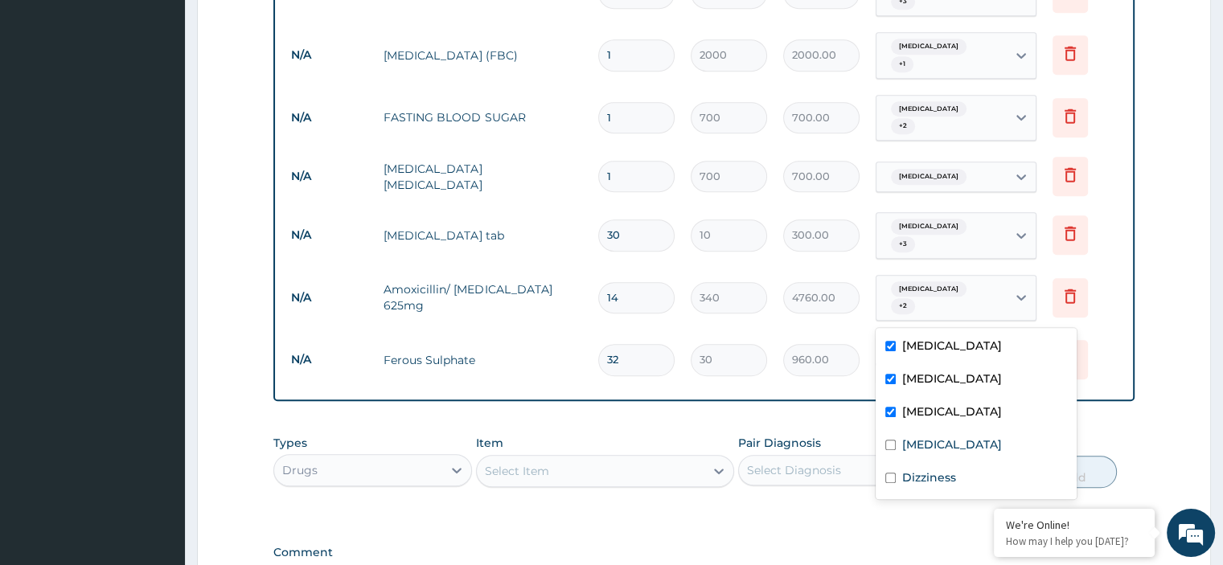
click at [1006, 338] on div "Folliculitis + 2" at bounding box center [941, 360] width 130 height 45
click at [955, 476] on label "Dizziness" at bounding box center [929, 477] width 54 height 16
checkbox input "true"
click at [1142, 234] on form "Step 2 of 2 PA Code / Prescription Code Enter Code(Secondary Care Only) Encount…" at bounding box center [704, 2] width 1014 height 1442
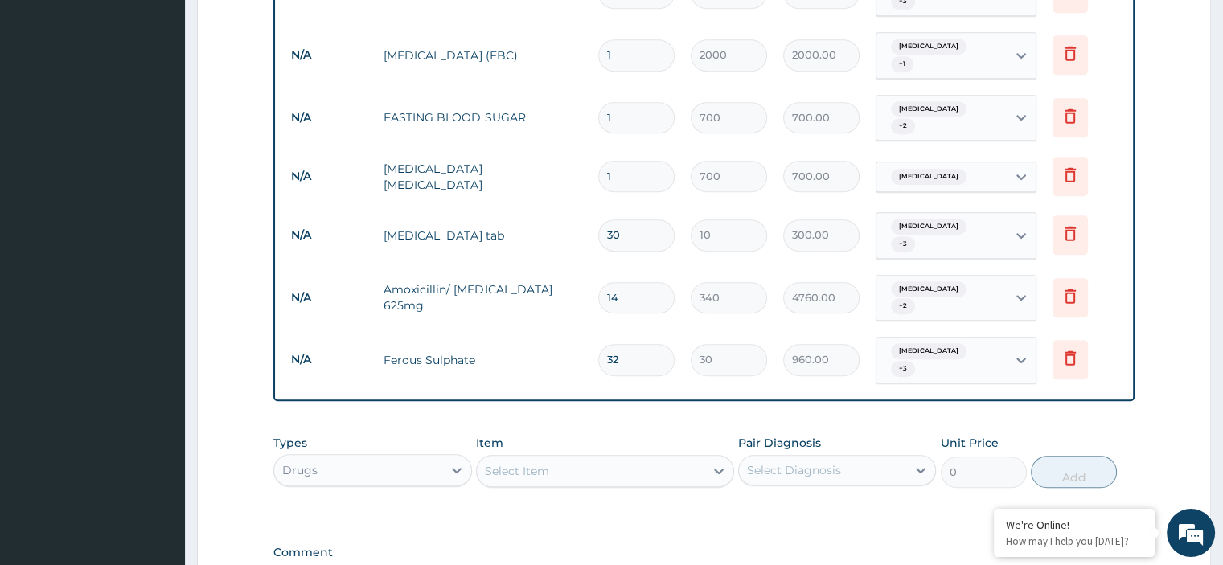
drag, startPoint x: 631, startPoint y: 308, endPoint x: 593, endPoint y: 303, distance: 38.1
click at [593, 336] on td "32" at bounding box center [636, 359] width 92 height 47
type input "3"
type input "90.00"
type input "30"
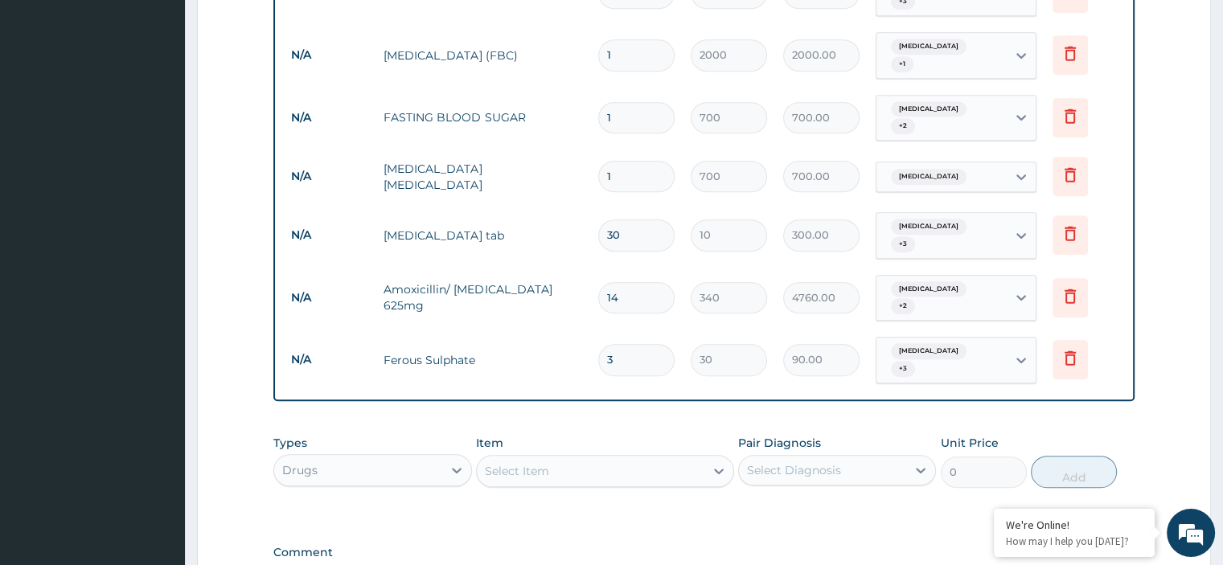
type input "900.00"
type input "30"
click at [1175, 246] on form "Step 2 of 2 PA Code / Prescription Code Enter Code(Secondary Care Only) Encount…" at bounding box center [704, 2] width 1014 height 1442
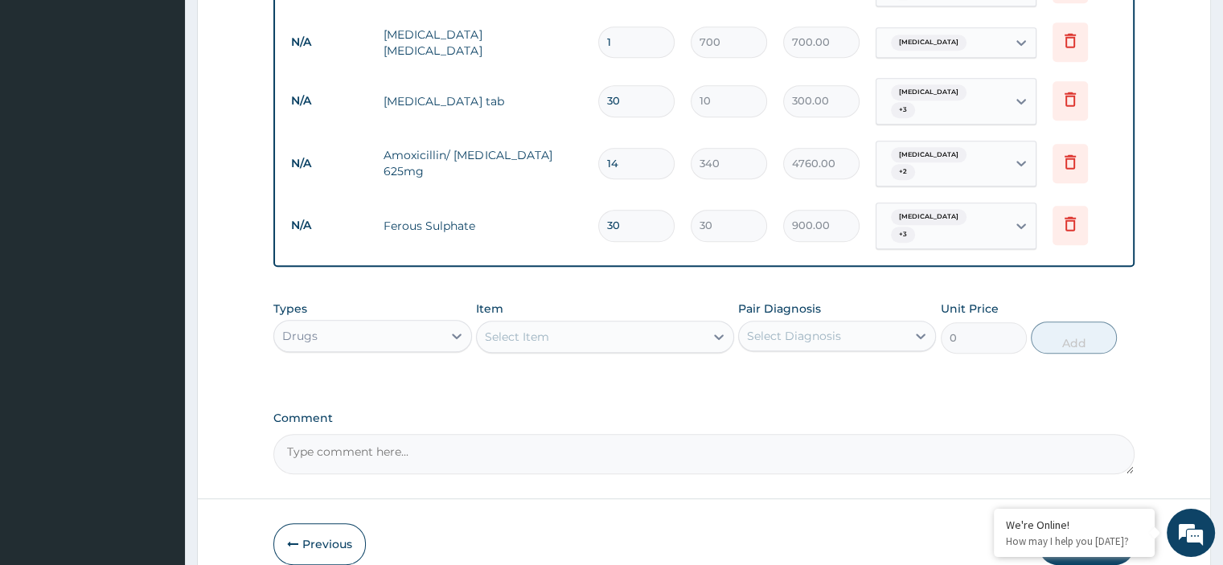
scroll to position [957, 0]
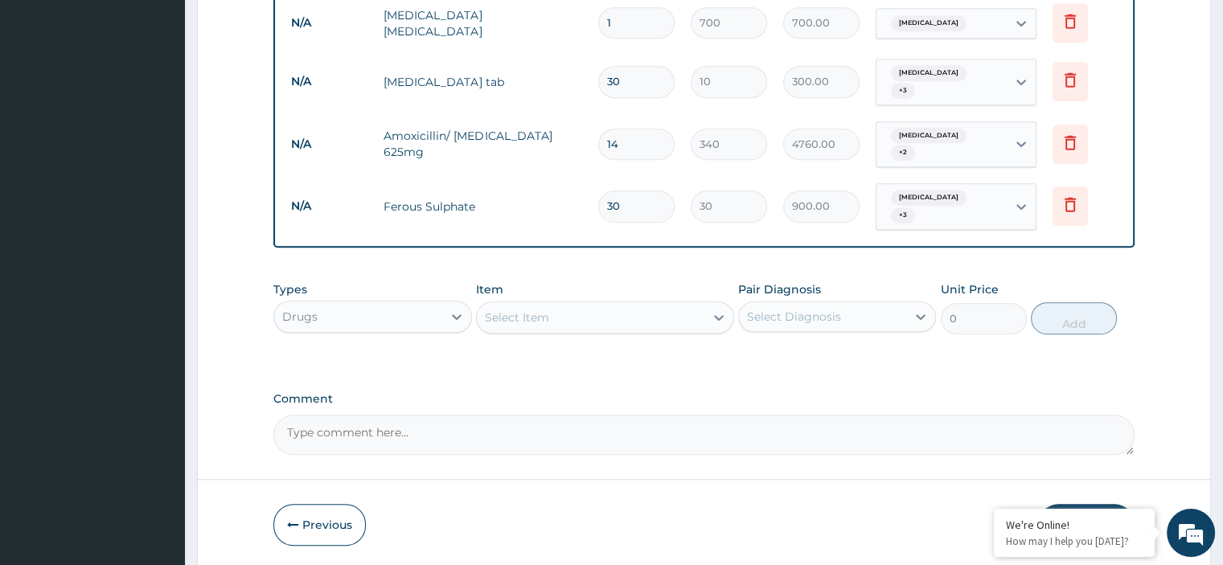
click at [1087, 504] on button "Submit" at bounding box center [1086, 525] width 96 height 42
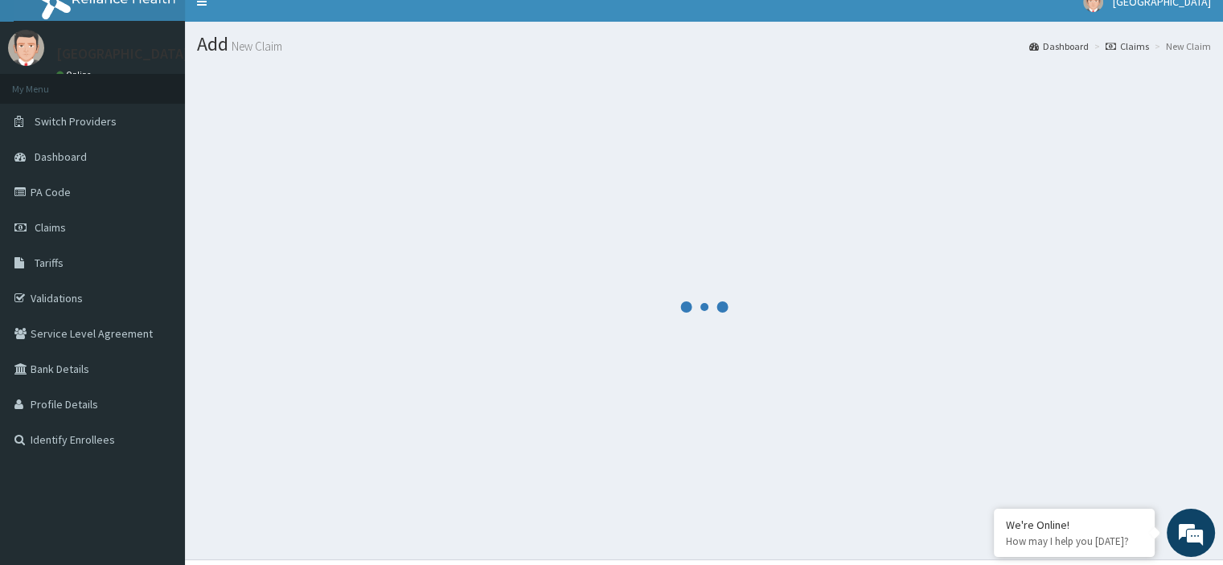
scroll to position [0, 0]
